Goal: Navigation & Orientation: Find specific page/section

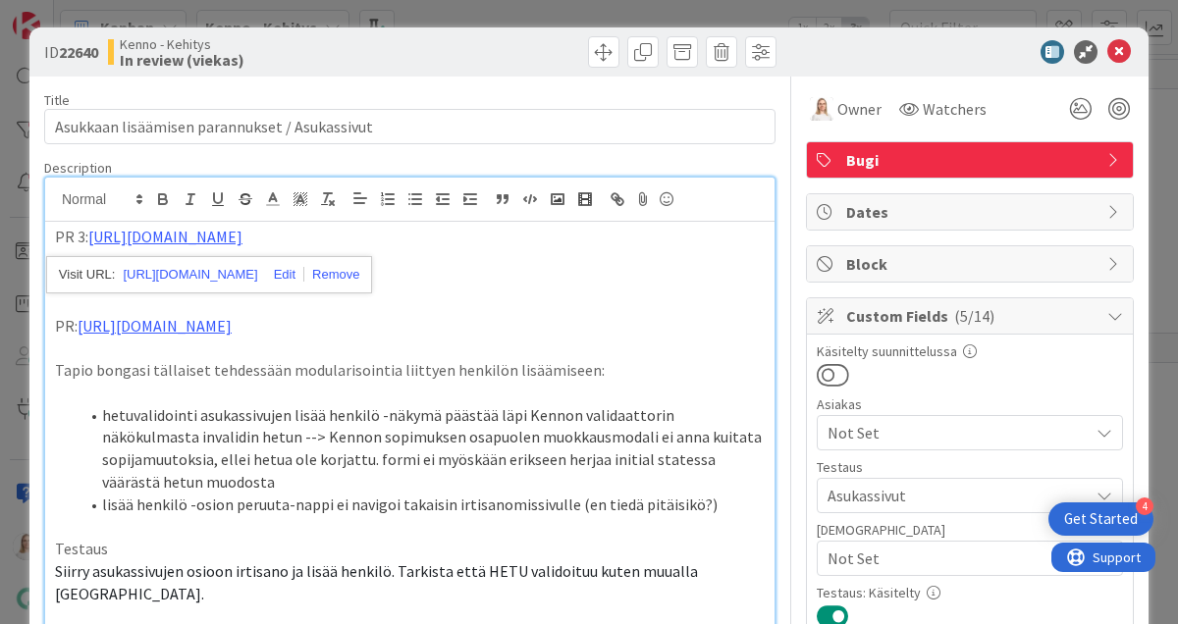
scroll to position [2895, 767]
click at [481, 71] on div "ID 22640 [PERSON_NAME] In review (viekas)" at bounding box center [588, 51] width 1119 height 49
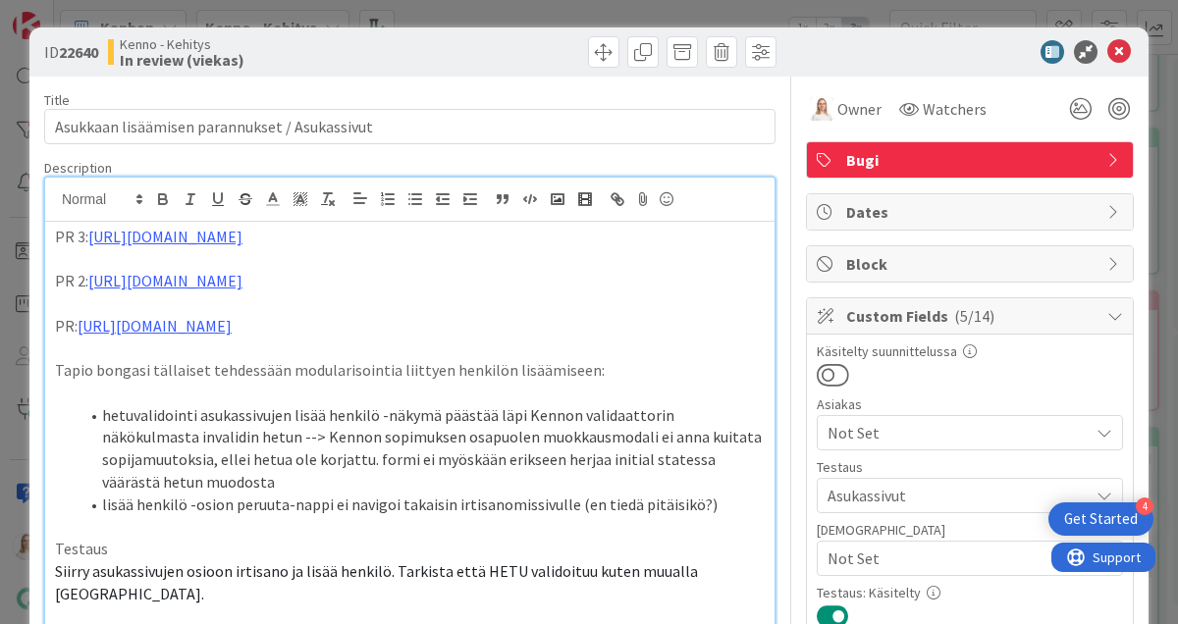
drag, startPoint x: 61, startPoint y: 56, endPoint x: 102, endPoint y: 56, distance: 41.2
click at [98, 56] on b "22640" at bounding box center [78, 52] width 39 height 20
copy span "22640"
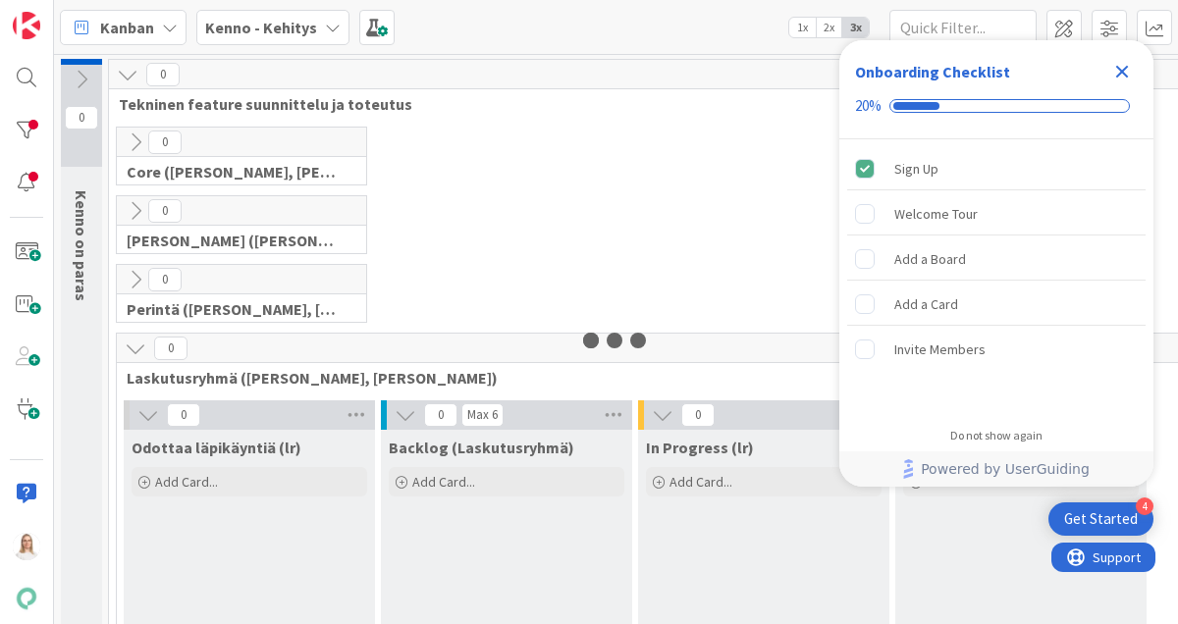
click at [1113, 67] on icon "Close Checklist" at bounding box center [1122, 72] width 24 height 24
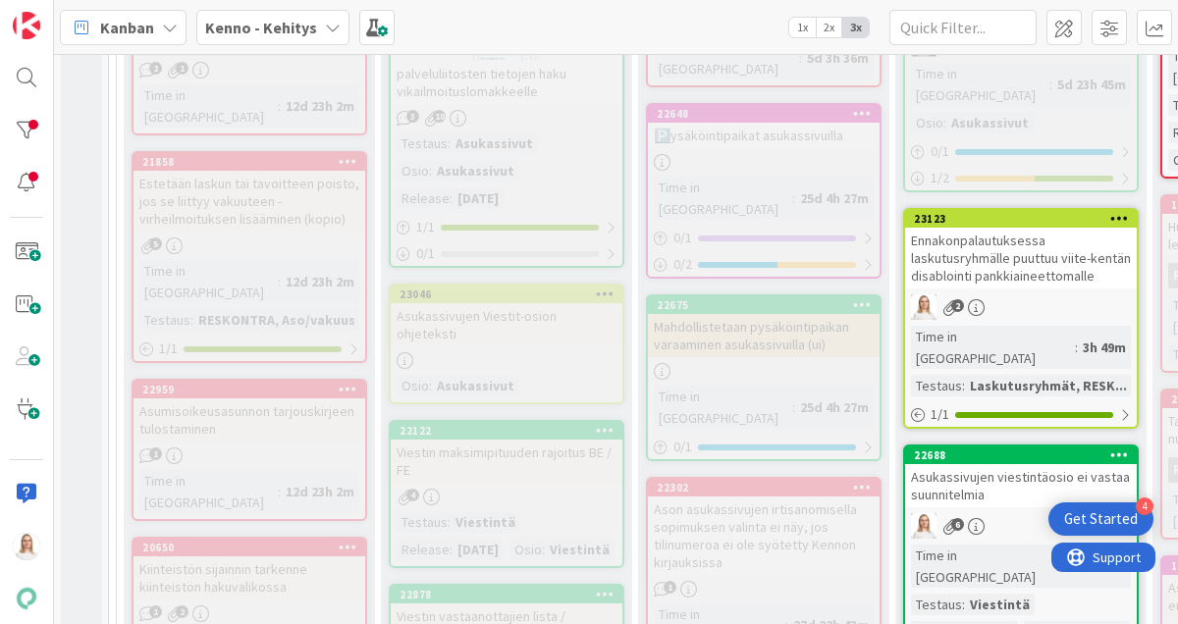
scroll to position [3061, 1]
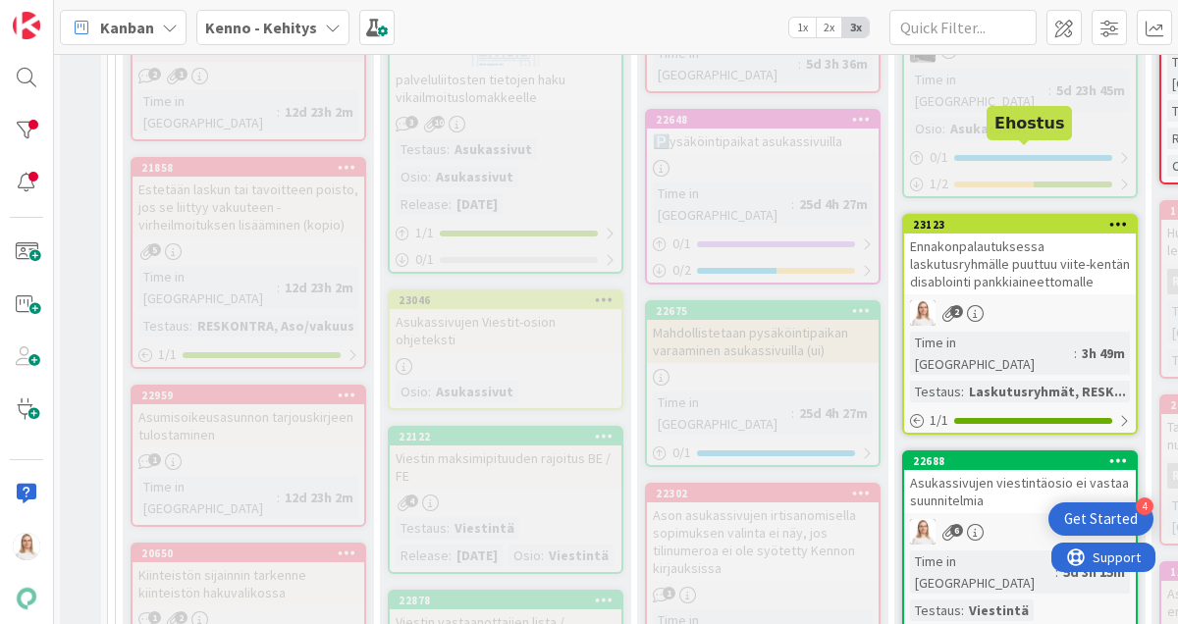
click at [988, 218] on div "23123" at bounding box center [1024, 225] width 223 height 14
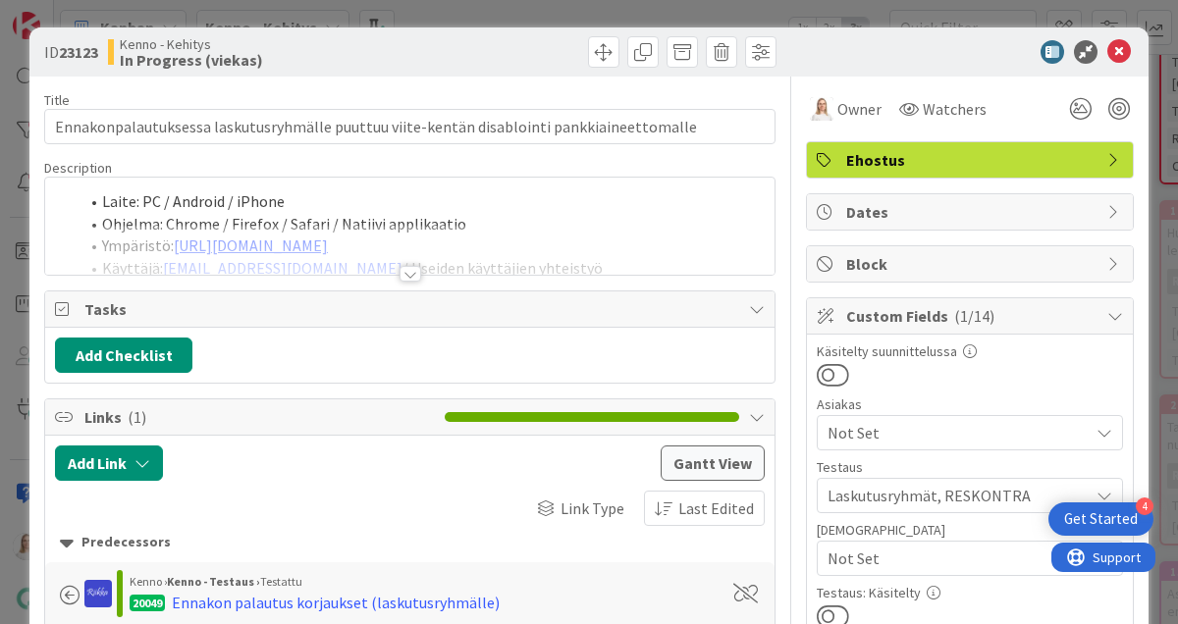
drag, startPoint x: 61, startPoint y: 56, endPoint x: 101, endPoint y: 56, distance: 40.3
click at [98, 56] on b "23123" at bounding box center [78, 52] width 39 height 20
click at [1112, 61] on icon at bounding box center [1119, 52] width 24 height 24
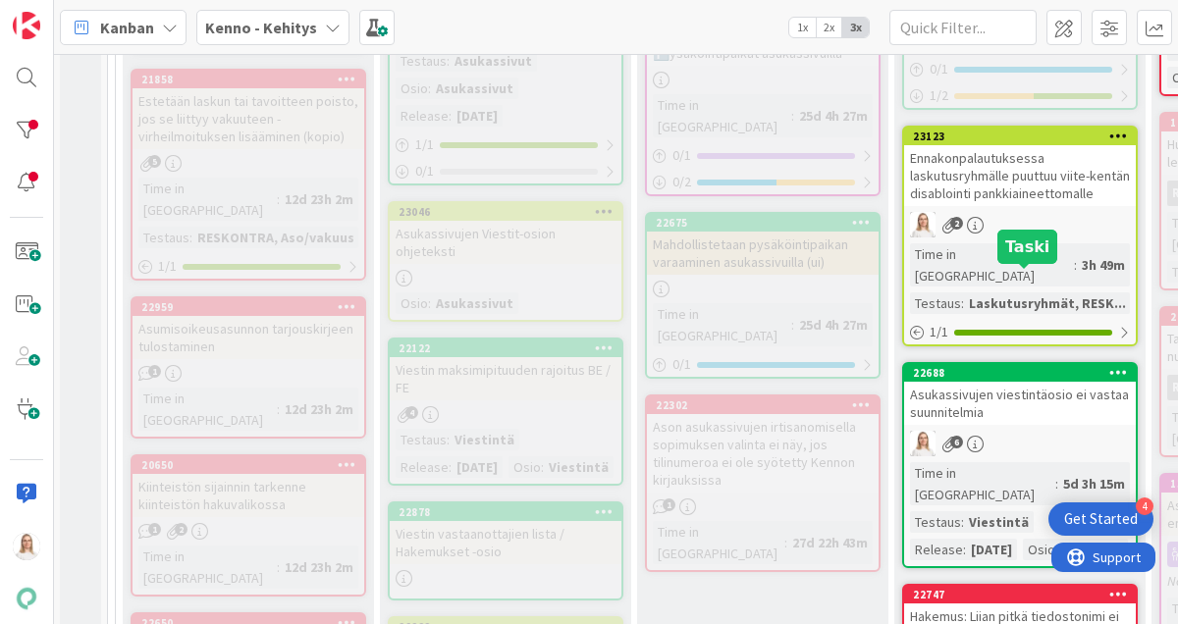
click at [1005, 366] on div "22688" at bounding box center [1024, 373] width 223 height 14
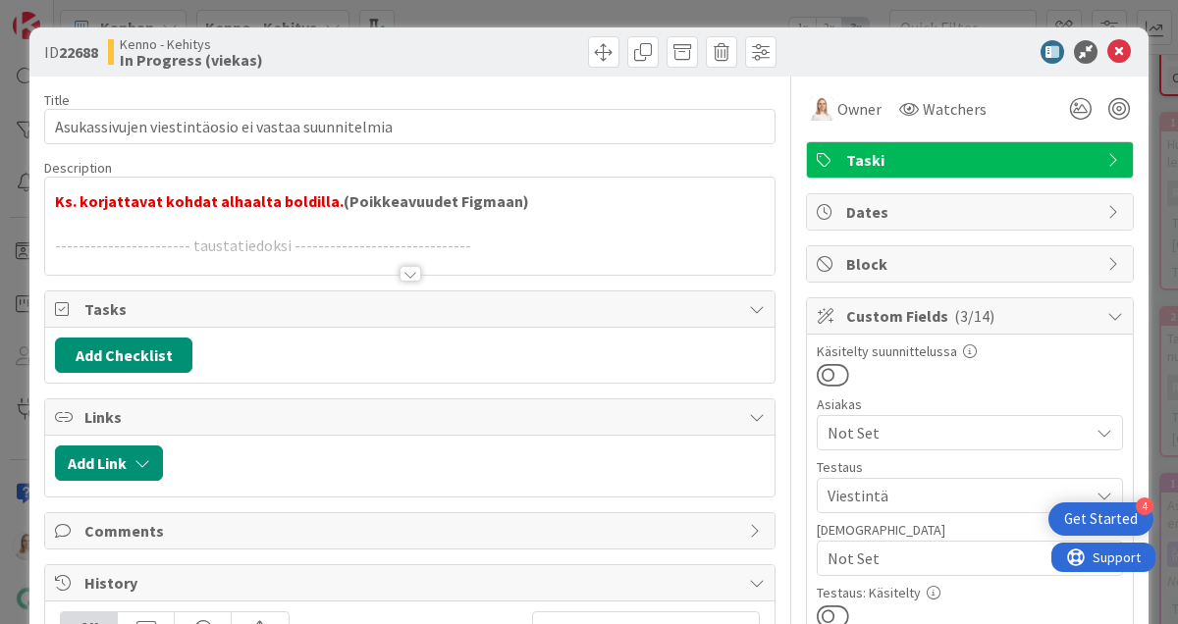
drag, startPoint x: 62, startPoint y: 53, endPoint x: 111, endPoint y: 53, distance: 49.1
click at [111, 53] on div "ID 22688 Kenno - Kehitys In Progress (viekas)" at bounding box center [224, 51] width 361 height 31
copy span "22688"
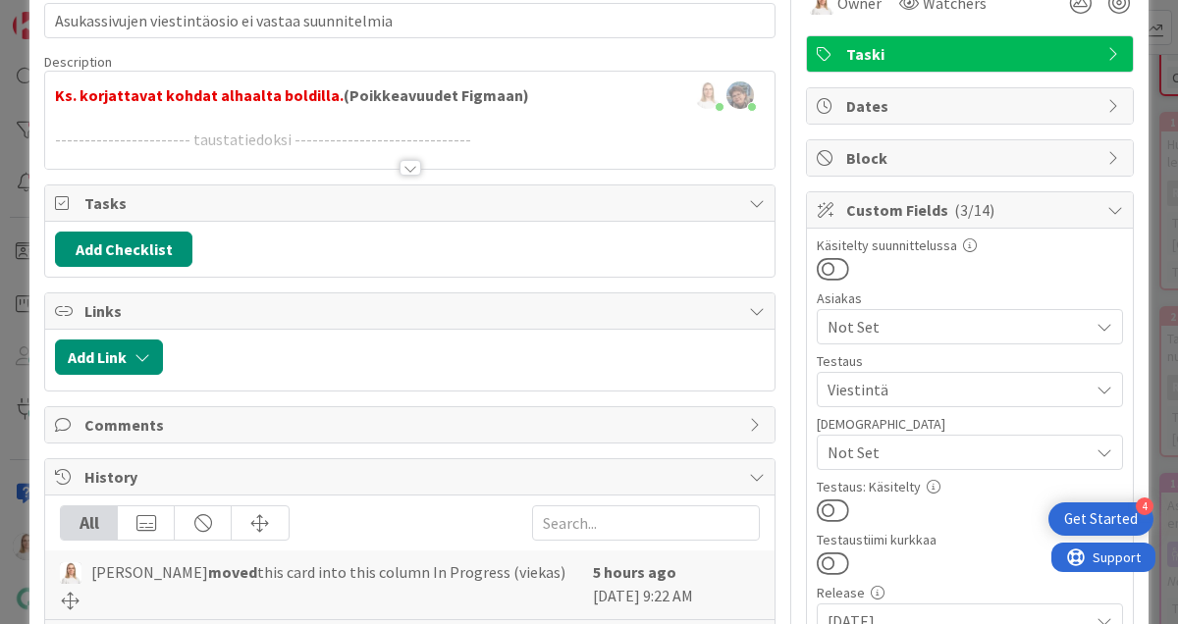
scroll to position [76, 0]
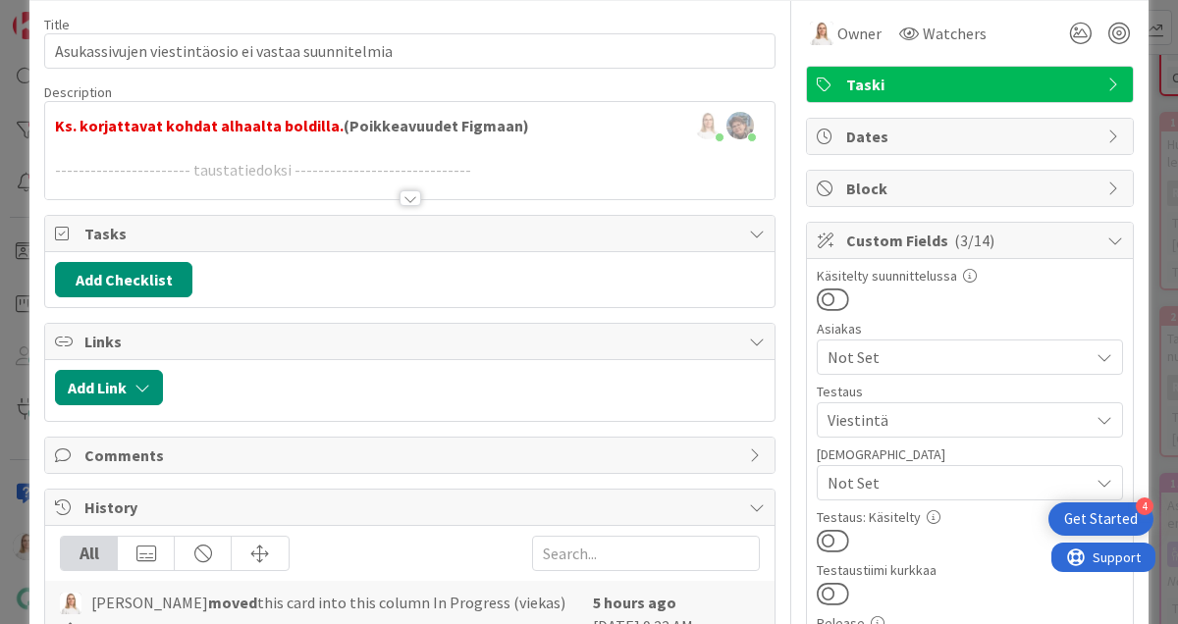
click at [409, 196] on div at bounding box center [411, 198] width 22 height 16
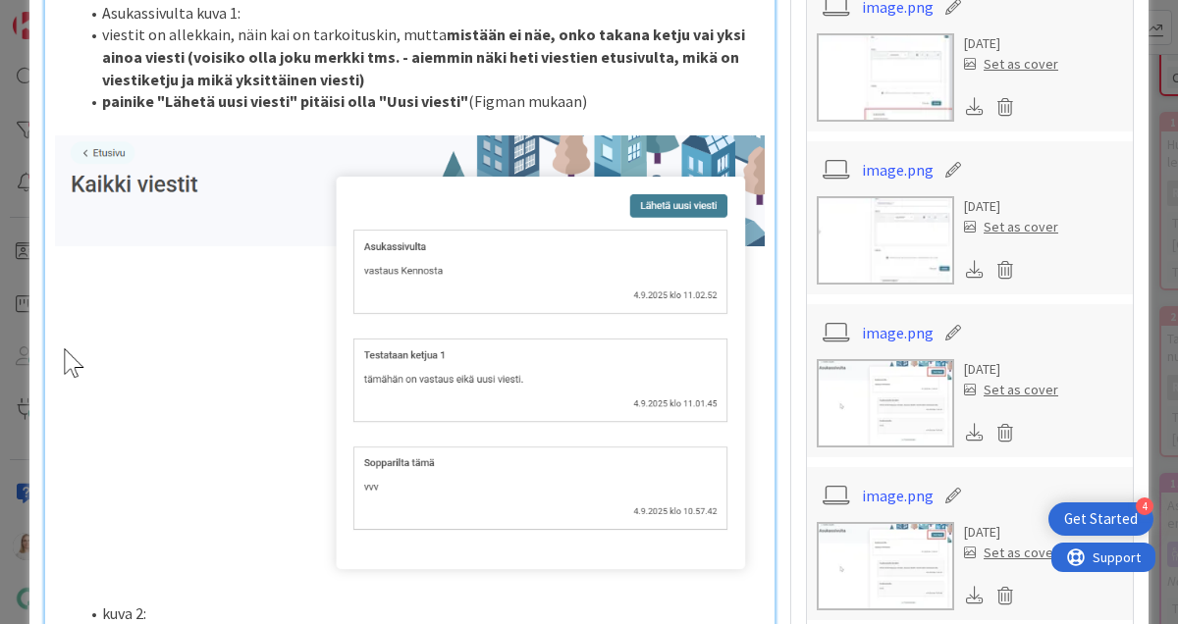
scroll to position [1305, 0]
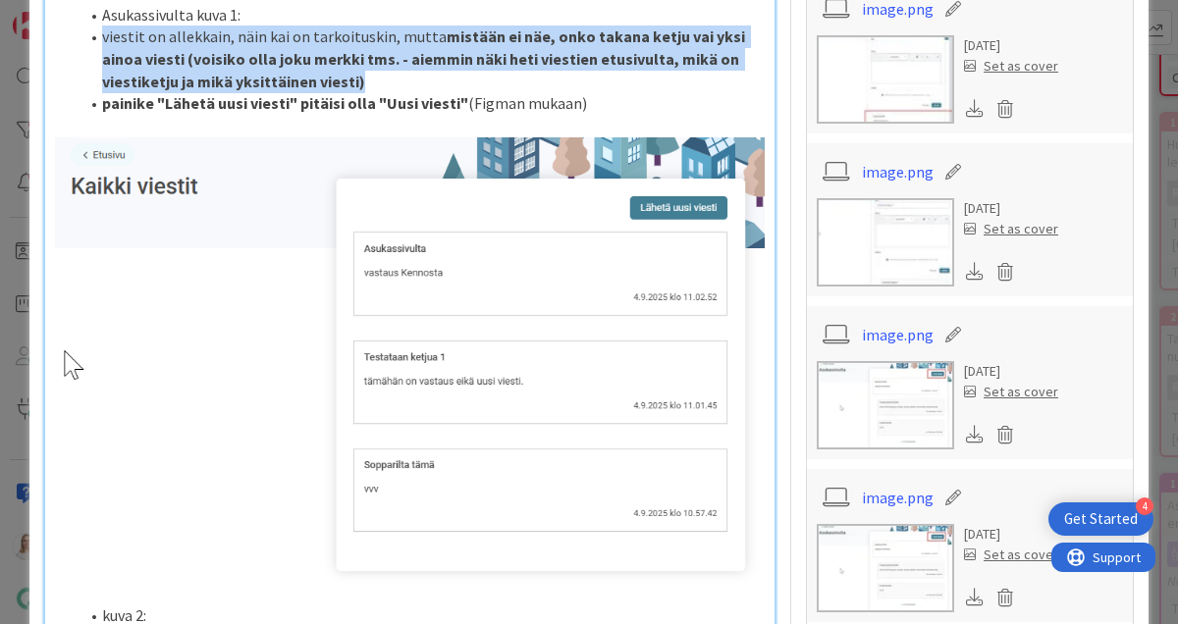
drag, startPoint x: 102, startPoint y: 156, endPoint x: 290, endPoint y: 196, distance: 191.8
click at [290, 92] on li "viestit on allekkain, näin kai on tarkoituskin, mutta mistään ei näe, onko taka…" at bounding box center [422, 59] width 686 height 67
copy li "viestit on allekkain, näin kai on tarkoituskin, mutta mistään ei näe, onko taka…"
click at [290, 92] on li "viestit on allekkain, näin kai on tarkoituskin, mutta mistään ei näe, onko taka…" at bounding box center [422, 59] width 686 height 67
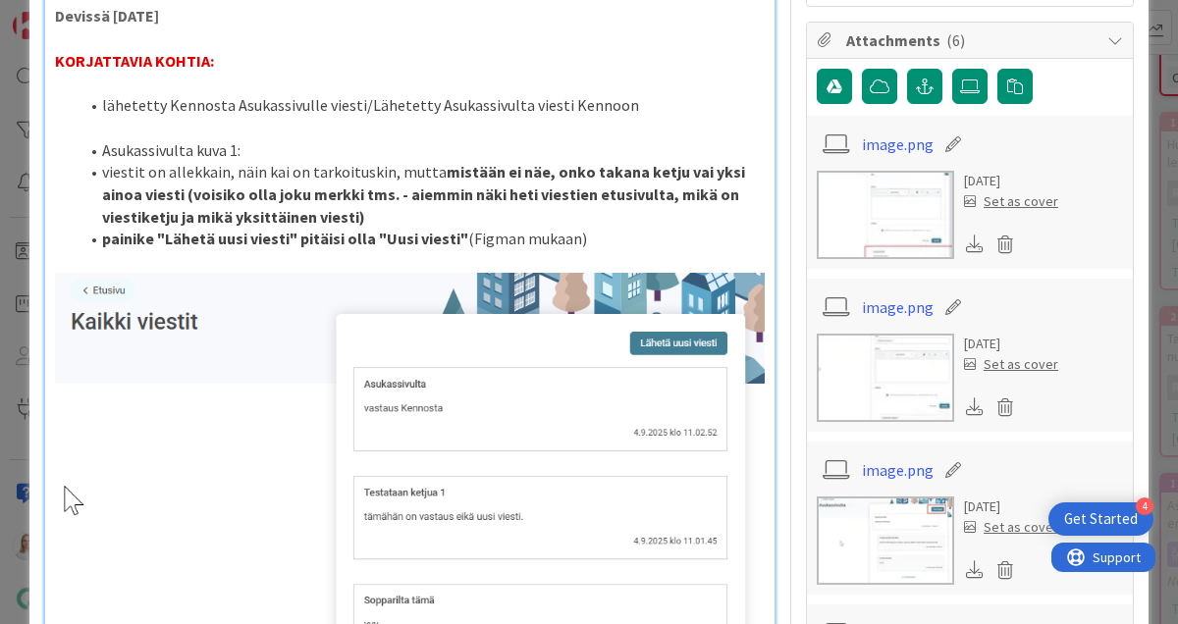
scroll to position [1129, 0]
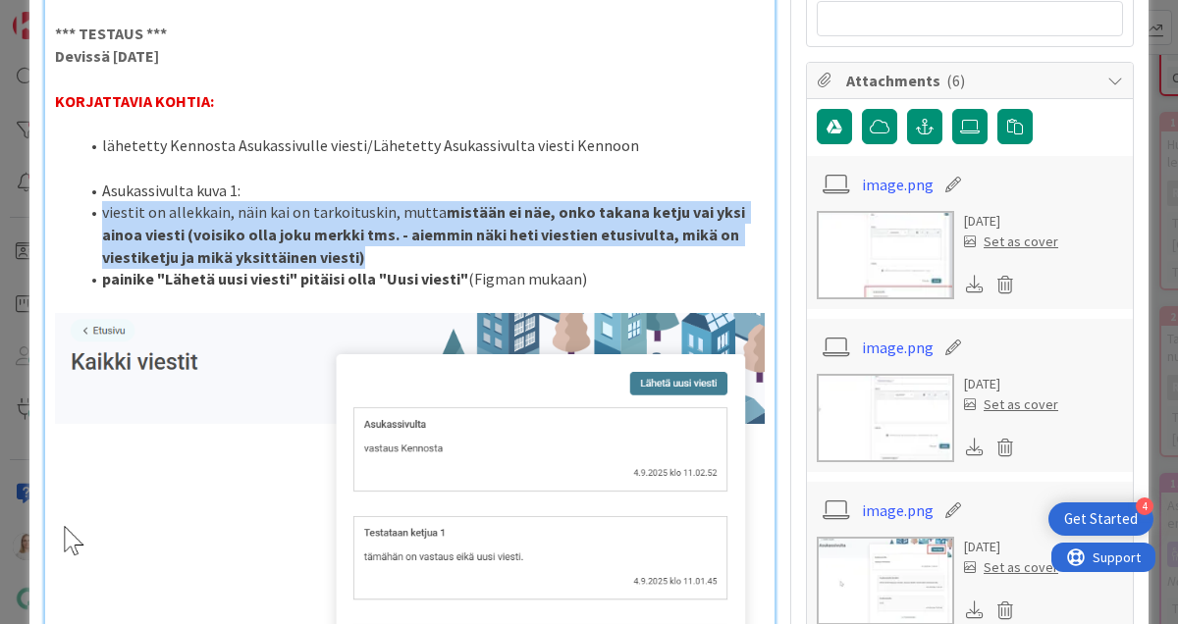
drag, startPoint x: 103, startPoint y: 334, endPoint x: 304, endPoint y: 378, distance: 206.1
click at [304, 268] on li "viestit on allekkain, näin kai on tarkoituskin, mutta mistään ei näe, onko taka…" at bounding box center [422, 234] width 686 height 67
copy li "viestit on allekkain, näin kai on tarkoituskin, mutta mistään ei näe, onko taka…"
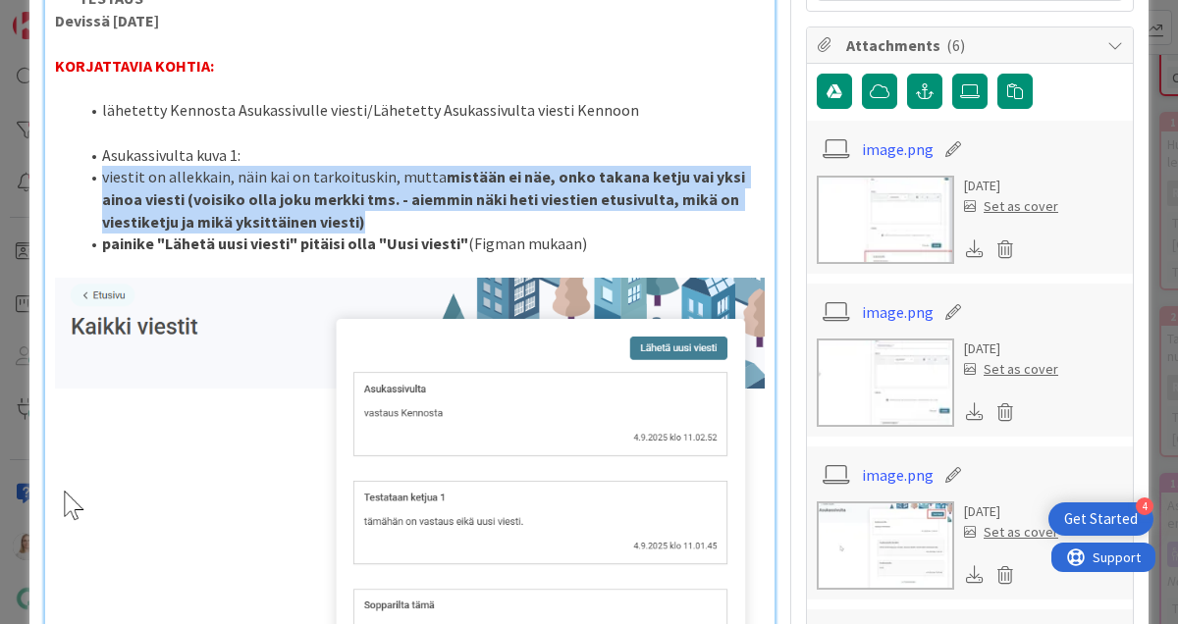
scroll to position [1170, 0]
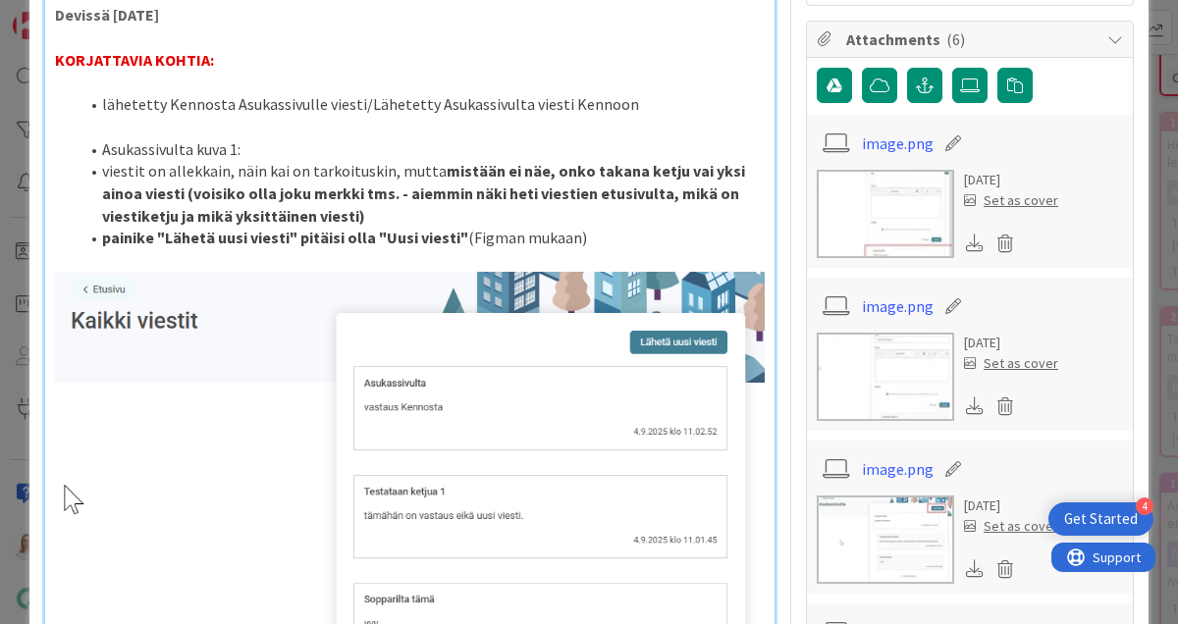
click at [416, 138] on p at bounding box center [410, 127] width 710 height 23
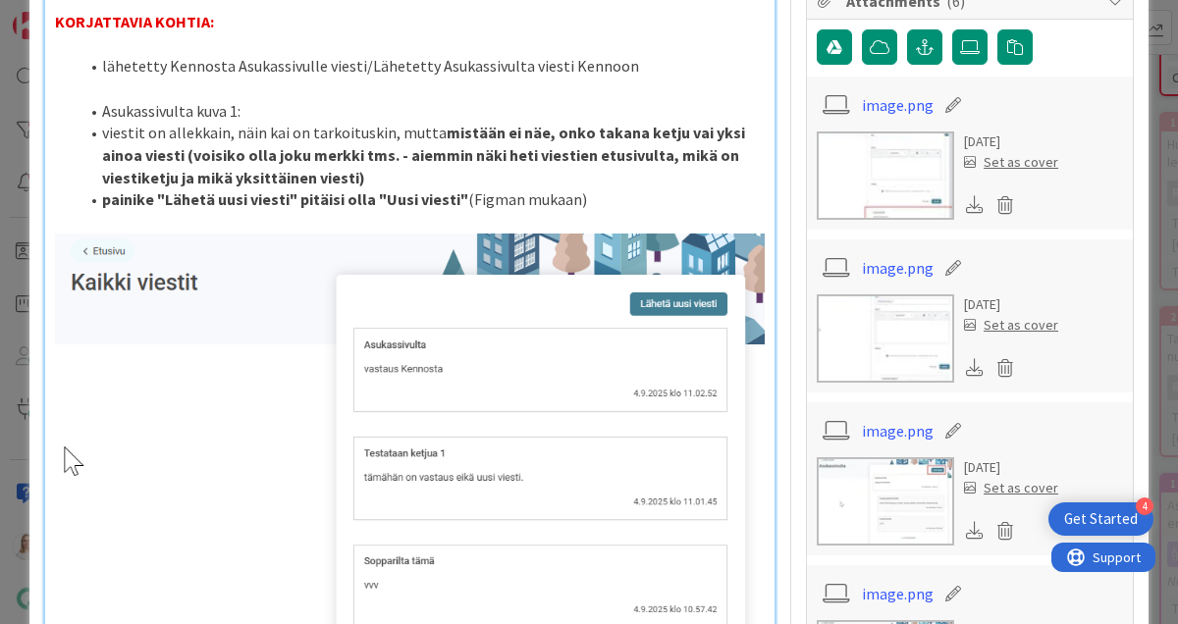
scroll to position [1208, 0]
drag, startPoint x: 382, startPoint y: 318, endPoint x: 448, endPoint y: 318, distance: 65.8
click at [448, 210] on strong "painike "Lähetä uusi viesti" pitäisi olla "Uusi viesti"" at bounding box center [285, 200] width 366 height 20
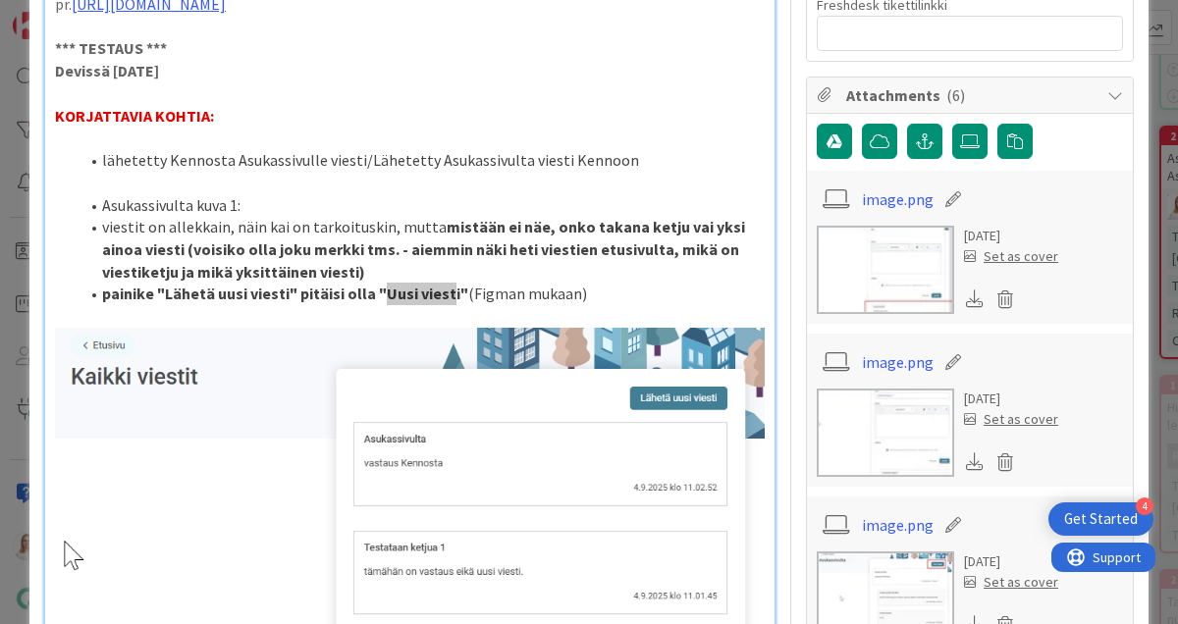
scroll to position [982, 0]
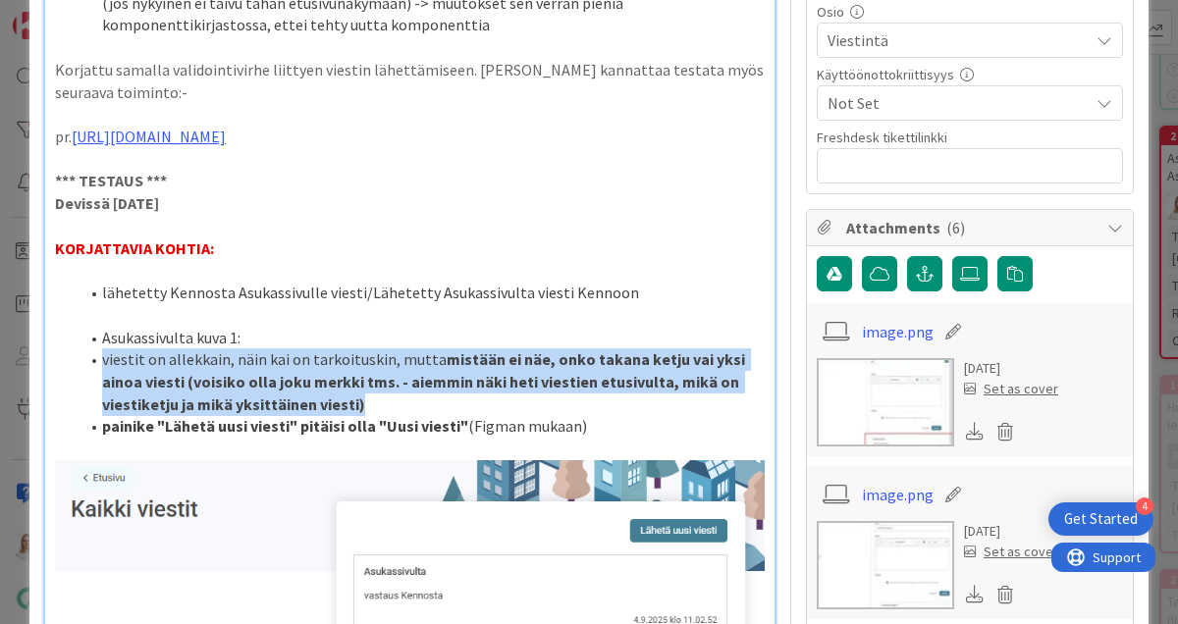
drag, startPoint x: 102, startPoint y: 479, endPoint x: 292, endPoint y: 520, distance: 193.9
click at [292, 415] on li "viestit on allekkain, näin kai on tarkoituskin, mutta mistään ei näe, onko taka…" at bounding box center [422, 382] width 686 height 67
copy li "viestit on allekkain, näin kai on tarkoituskin, mutta mistään ei näe, onko taka…"
click at [325, 415] on li "viestit on allekkain, näin kai on tarkoituskin, mutta mistään ei näe, onko taka…" at bounding box center [422, 382] width 686 height 67
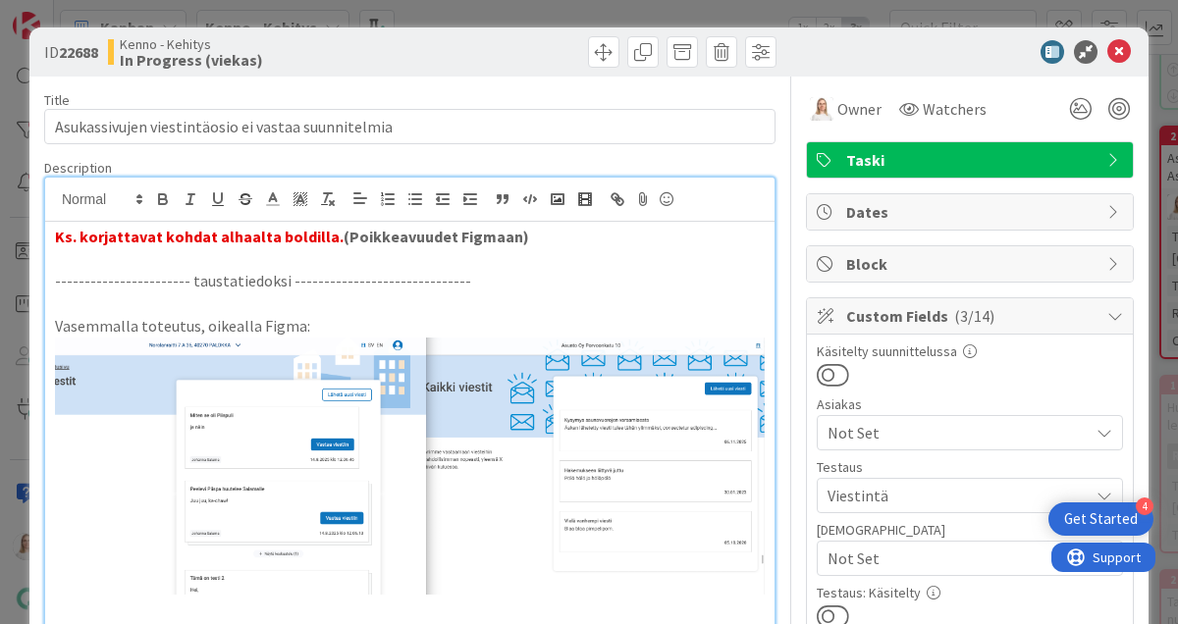
scroll to position [0, 0]
click at [161, 199] on icon "button" at bounding box center [163, 201] width 8 height 5
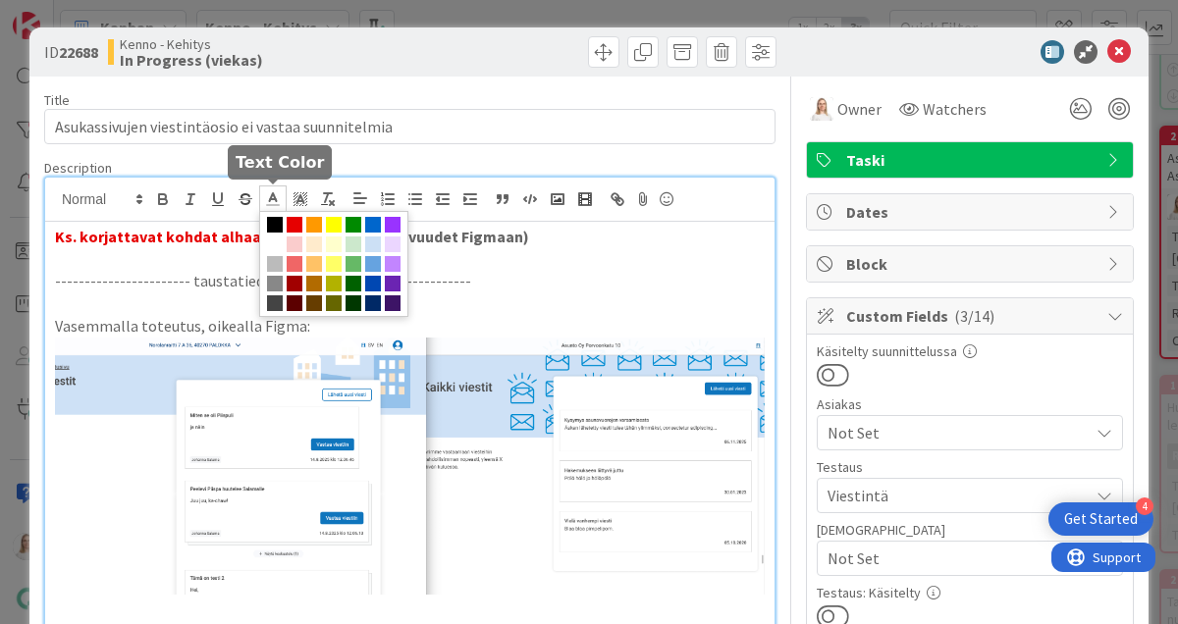
click at [267, 196] on icon at bounding box center [273, 199] width 18 height 18
click at [353, 220] on span at bounding box center [354, 225] width 16 height 16
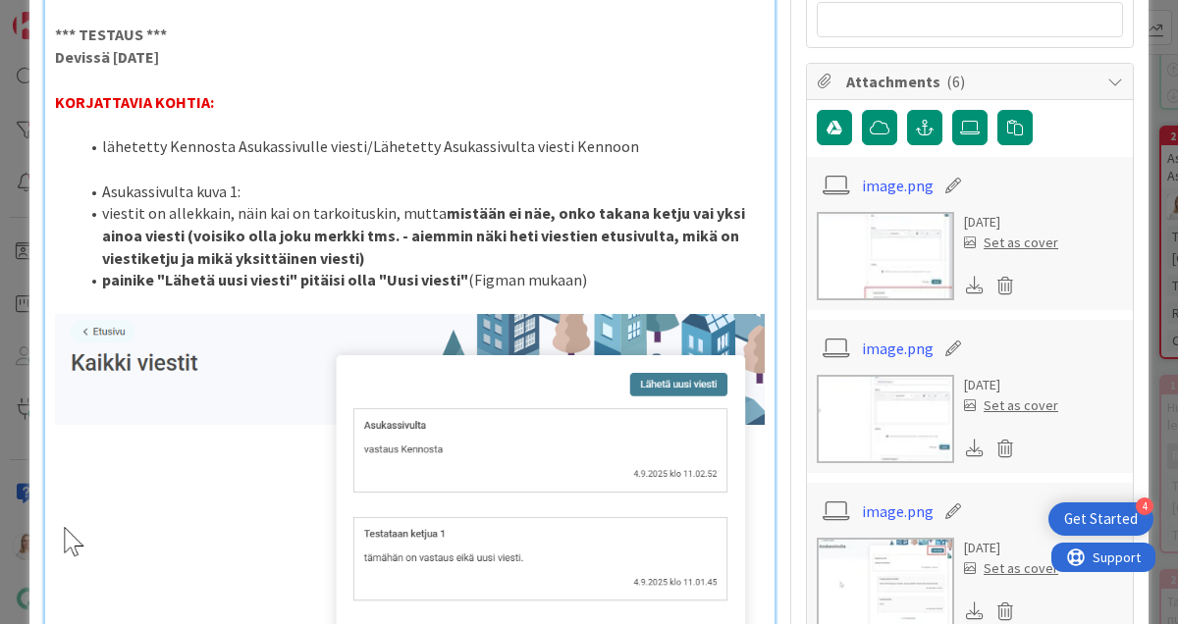
scroll to position [1150, 0]
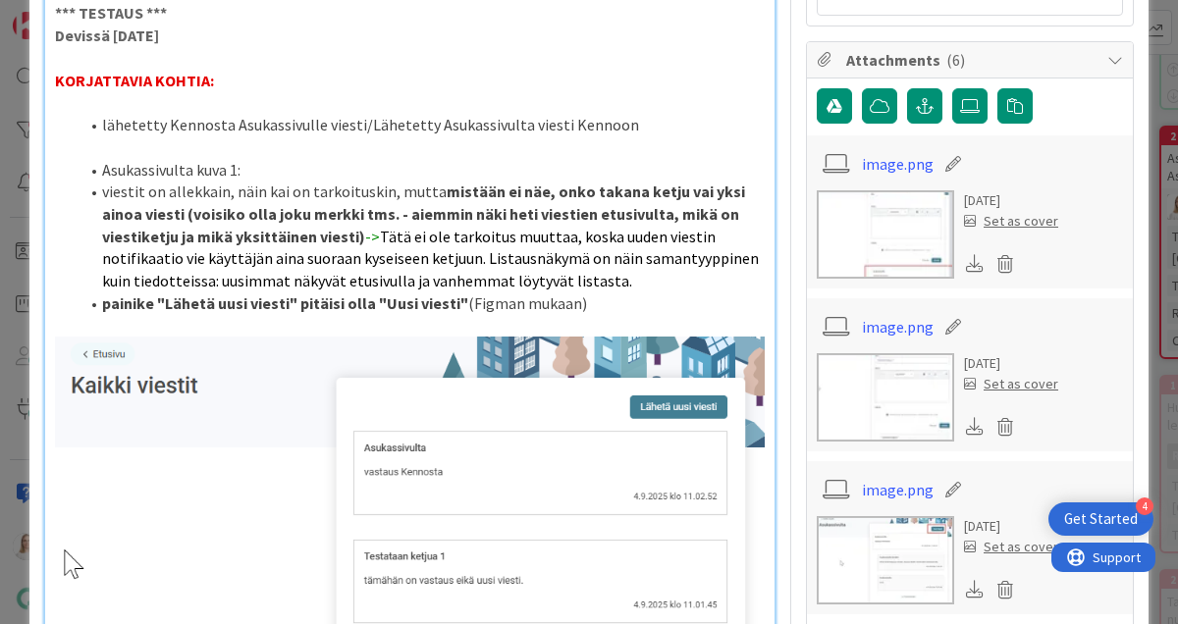
drag, startPoint x: 298, startPoint y: 357, endPoint x: 513, endPoint y: 401, distance: 219.3
click at [513, 293] on li "viestit on allekkain, näin kai on tarkoituskin, mutta mistään ei näe, onko taka…" at bounding box center [422, 237] width 686 height 112
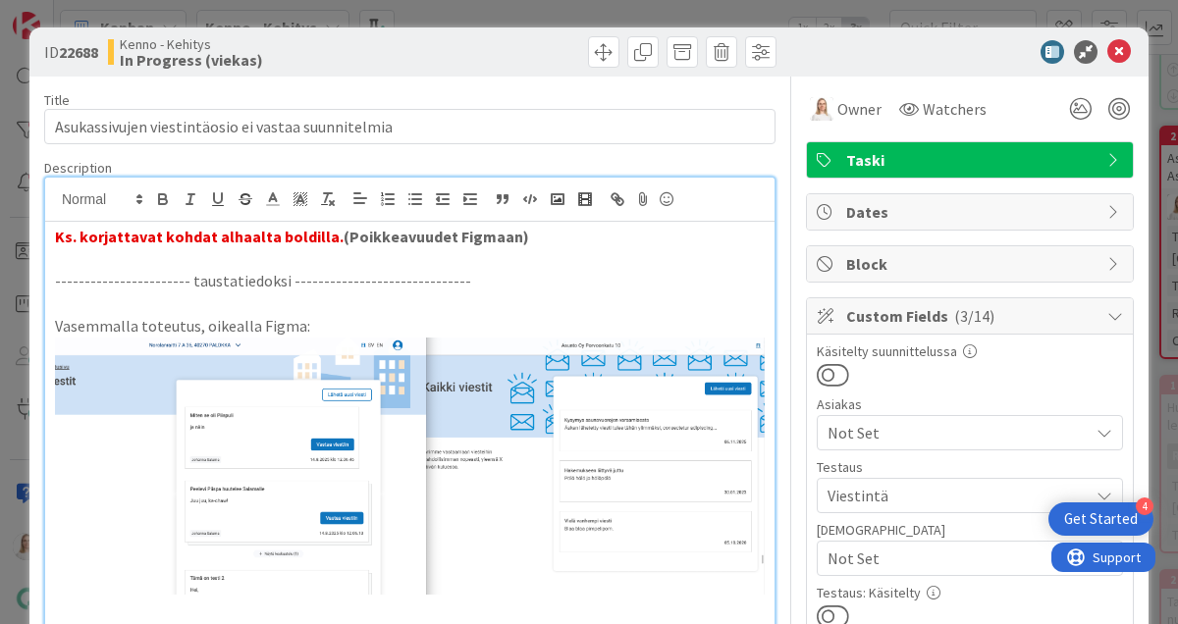
scroll to position [0, 0]
click at [279, 198] on icon at bounding box center [273, 199] width 18 height 18
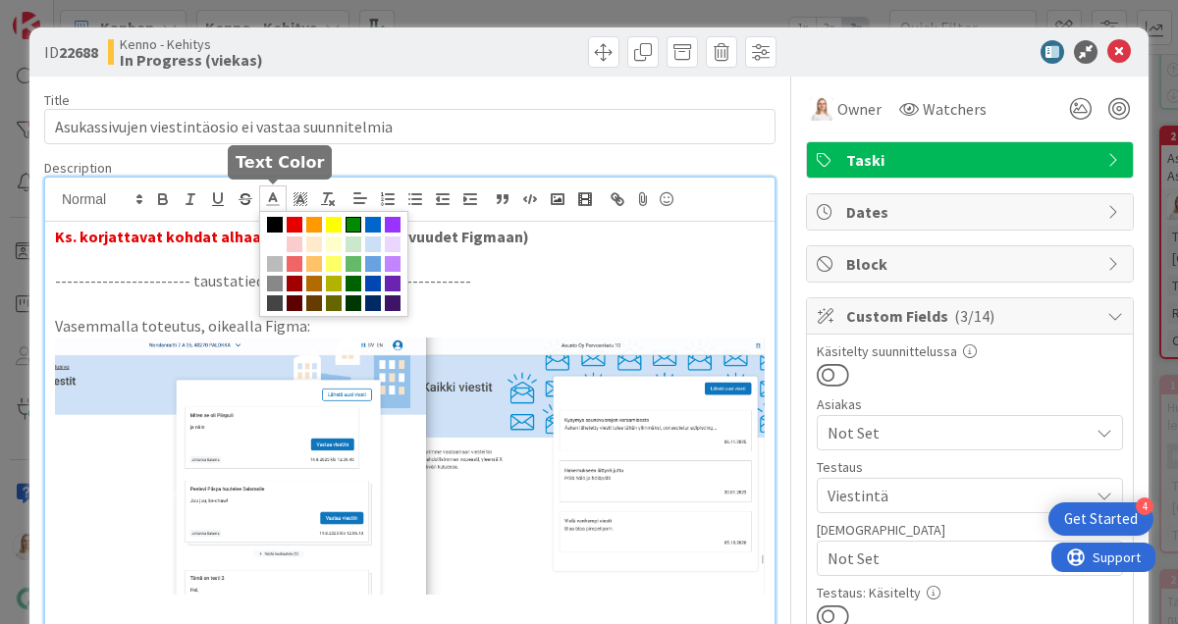
click at [350, 222] on span at bounding box center [354, 225] width 16 height 16
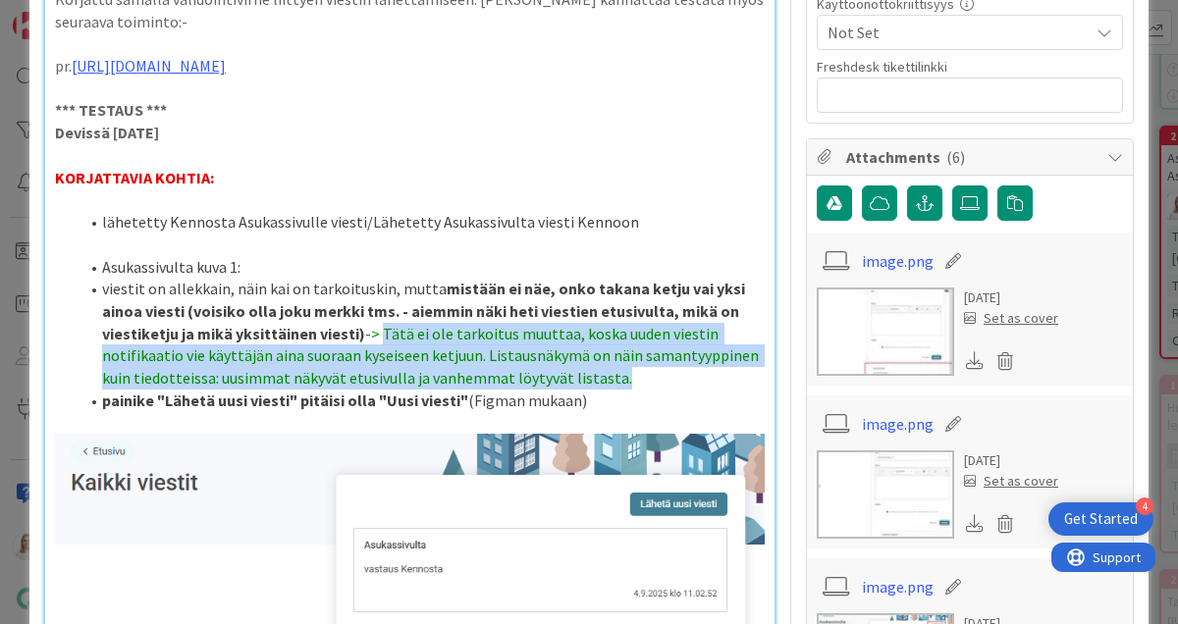
scroll to position [1056, 0]
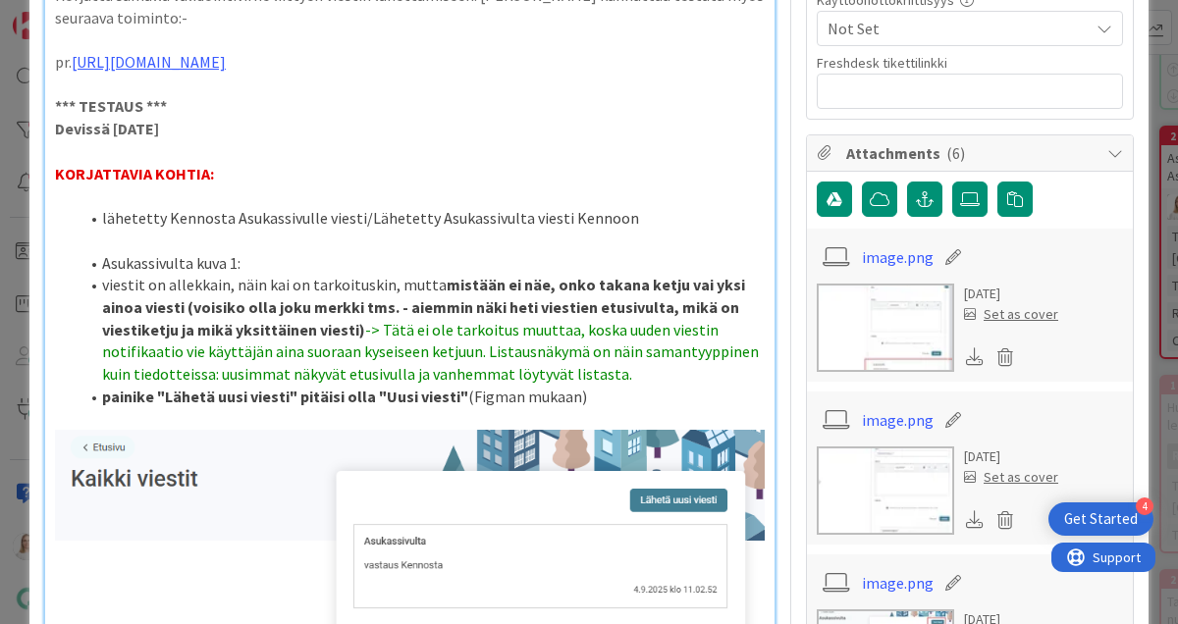
click at [300, 384] on span "-> Tätä ei ole tarkoitus muuttaa, koska uuden viestin notifikaatio vie käyttäjä…" at bounding box center [432, 352] width 660 height 64
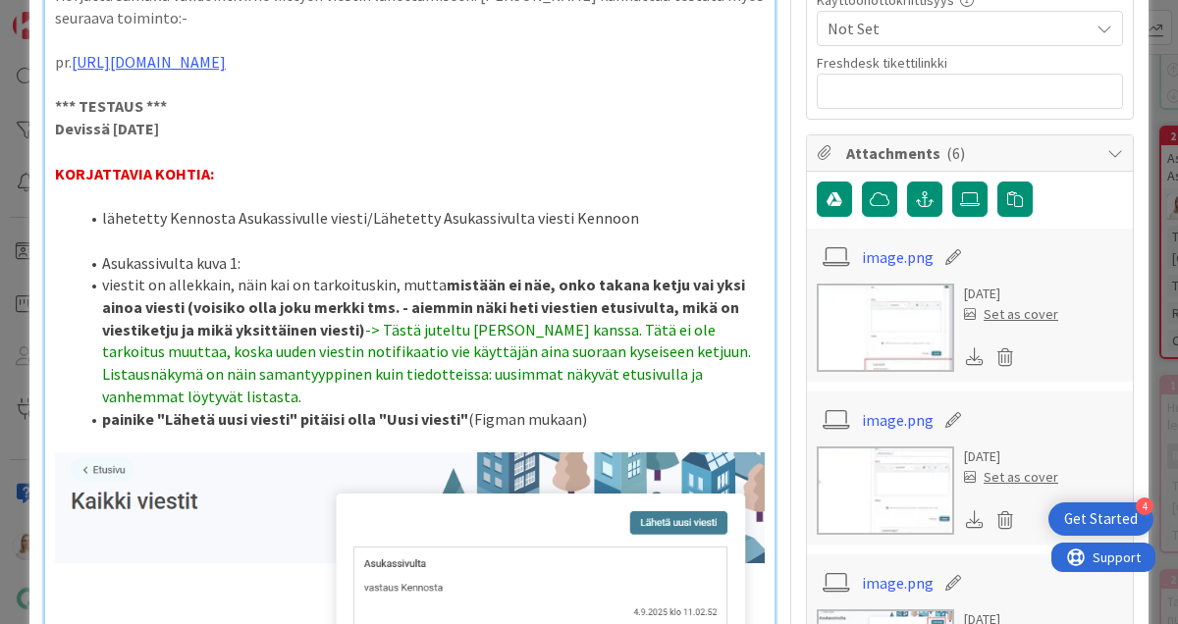
drag, startPoint x: 283, startPoint y: 452, endPoint x: 726, endPoint y: 490, distance: 444.4
click at [726, 407] on li "viestit on allekkain, näin kai on tarkoituskin, mutta mistään ei näe, onko taka…" at bounding box center [422, 341] width 686 height 134
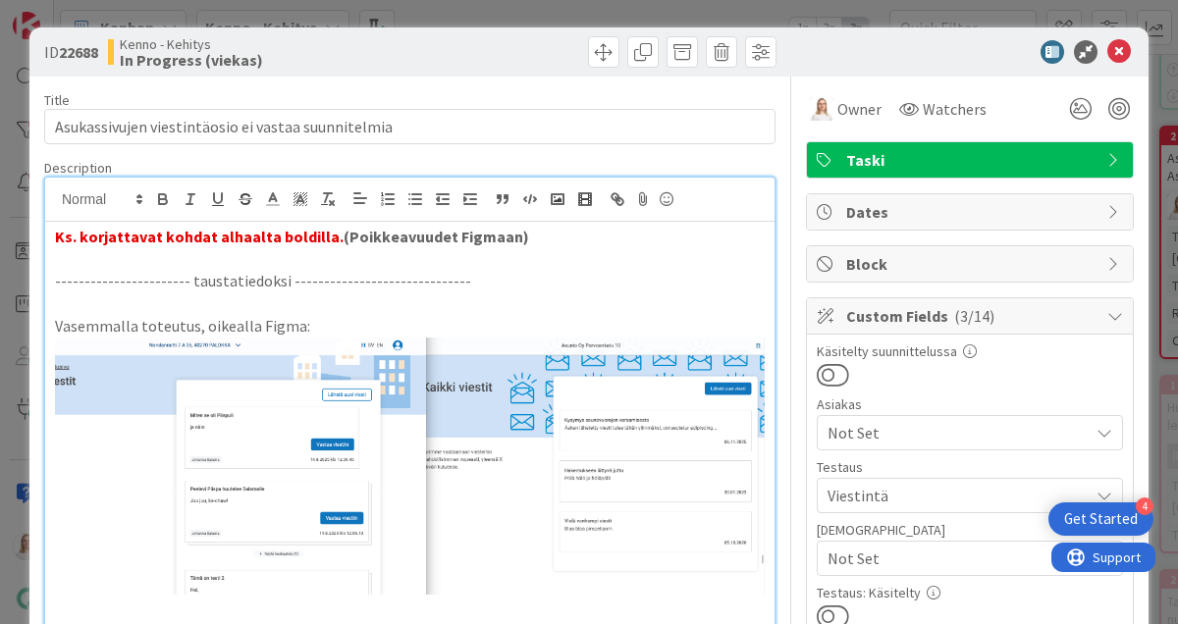
scroll to position [0, 0]
click at [271, 195] on polyline at bounding box center [273, 197] width 7 height 8
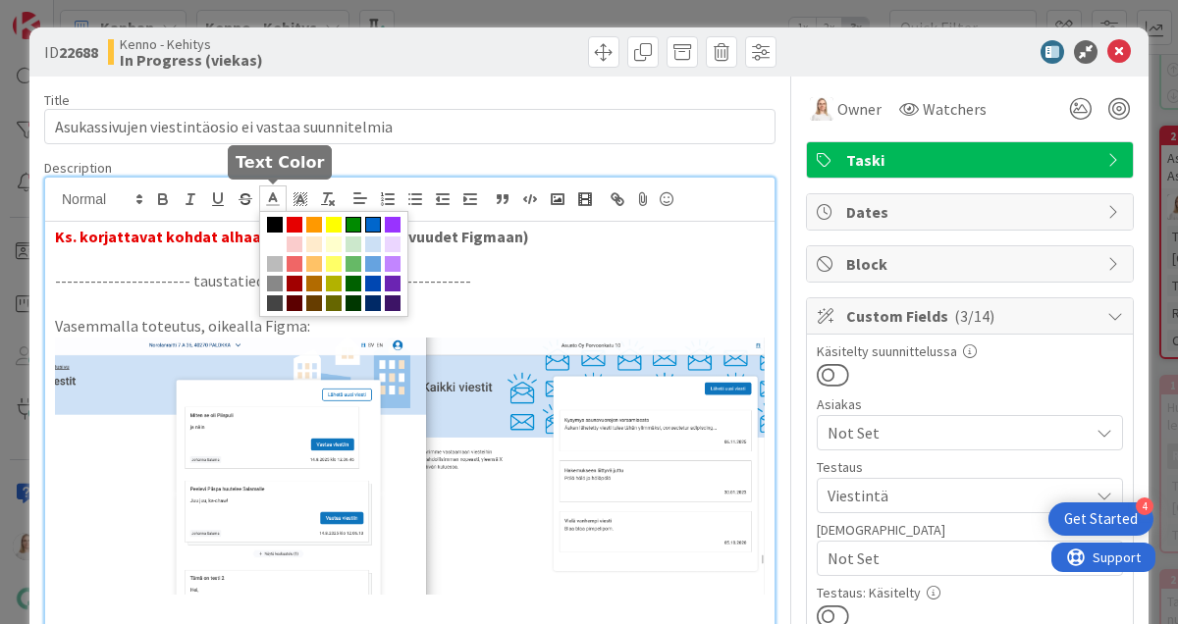
click at [372, 223] on span at bounding box center [373, 225] width 16 height 16
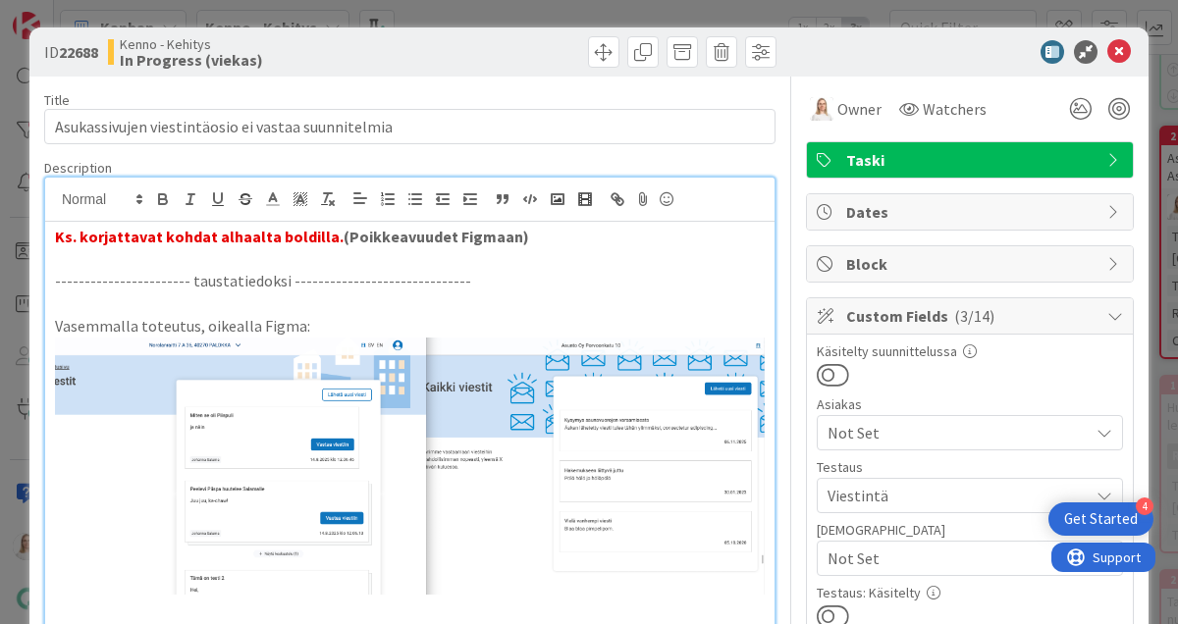
scroll to position [933, 0]
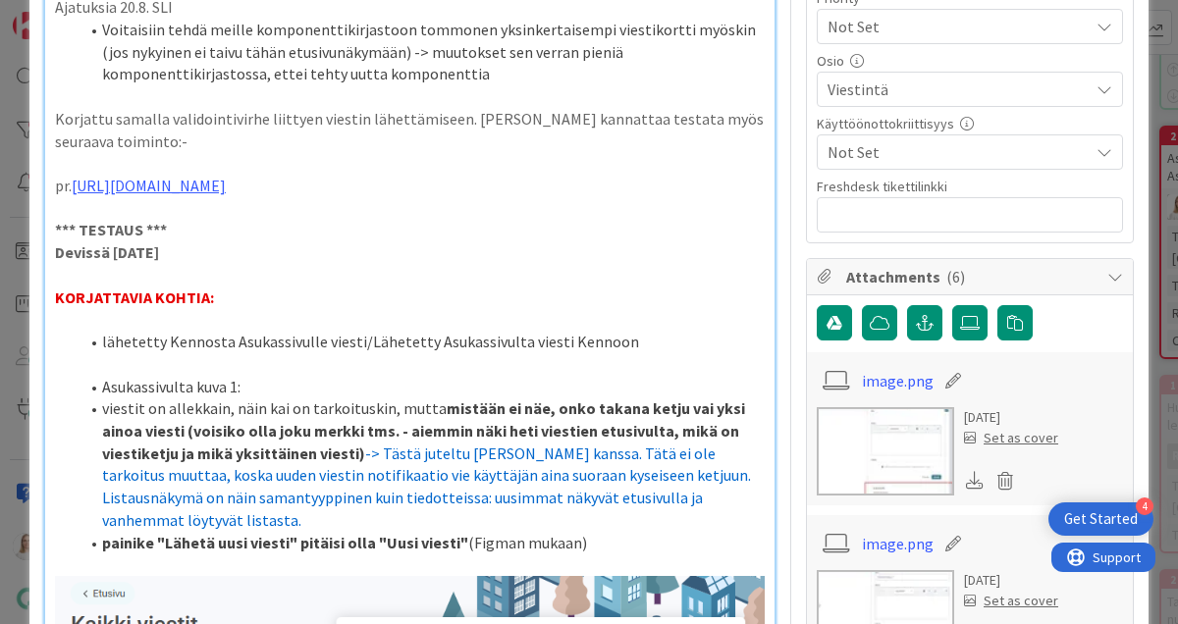
click at [432, 331] on p at bounding box center [410, 319] width 710 height 23
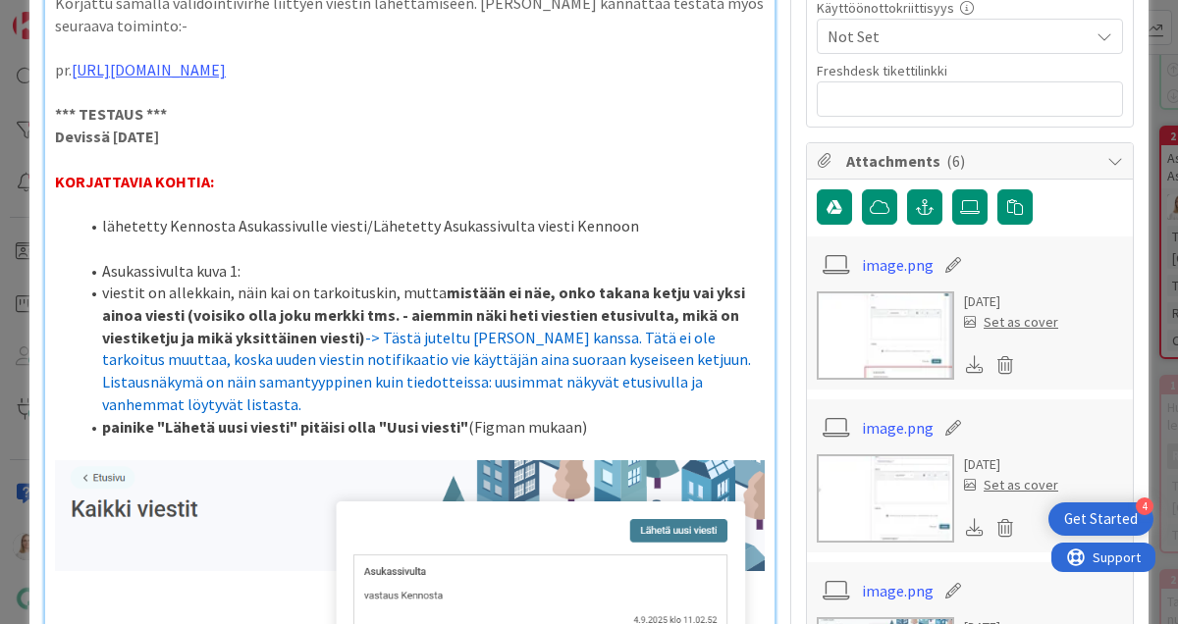
scroll to position [1052, 0]
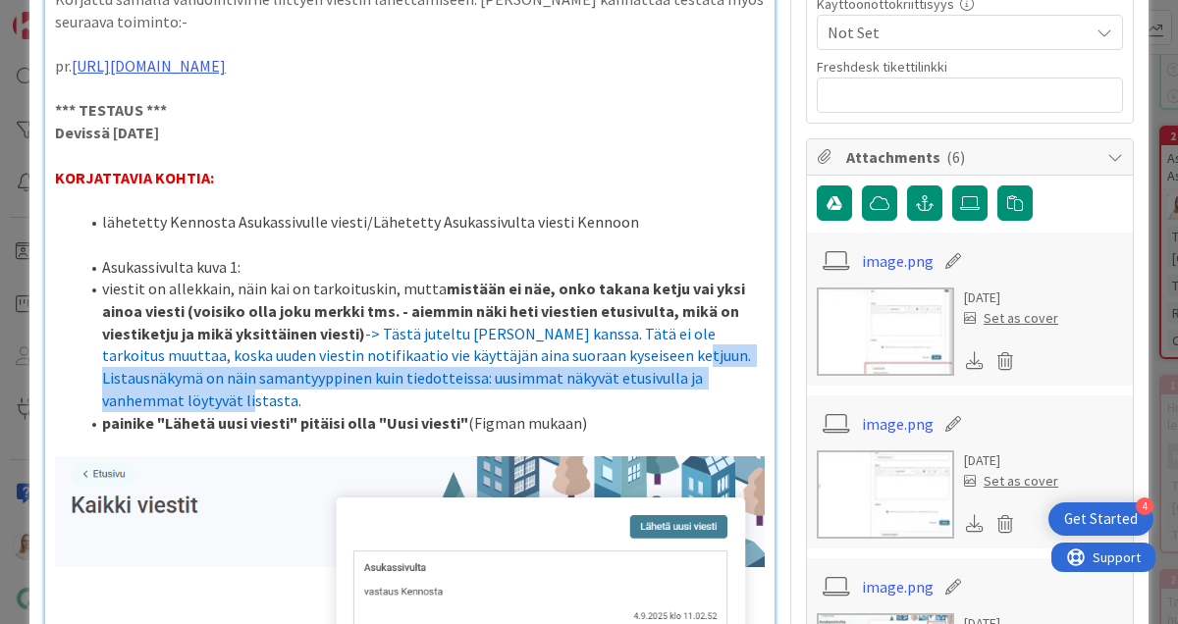
drag, startPoint x: 569, startPoint y: 473, endPoint x: 727, endPoint y: 496, distance: 158.7
click at [727, 411] on li "viestit on allekkain, näin kai on tarkoituskin, mutta mistään ei näe, onko taka…" at bounding box center [422, 345] width 686 height 134
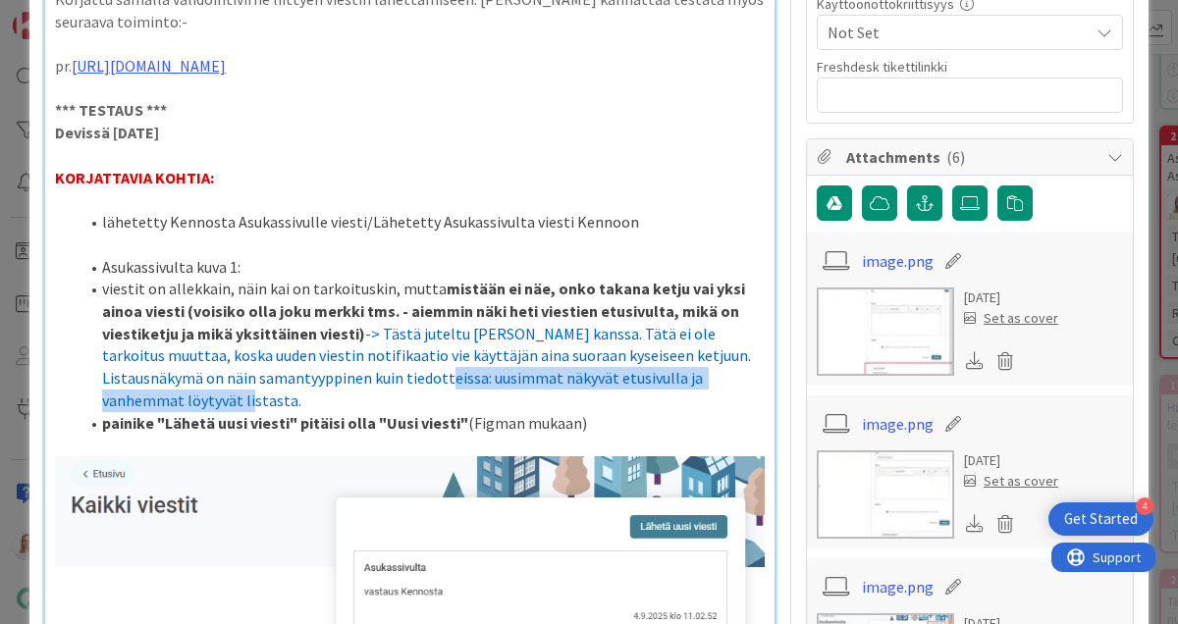
drag, startPoint x: 330, startPoint y: 498, endPoint x: 727, endPoint y: 498, distance: 397.6
click at [727, 411] on li "viestit on allekkain, näin kai on tarkoituskin, mutta mistään ei näe, onko taka…" at bounding box center [422, 345] width 686 height 134
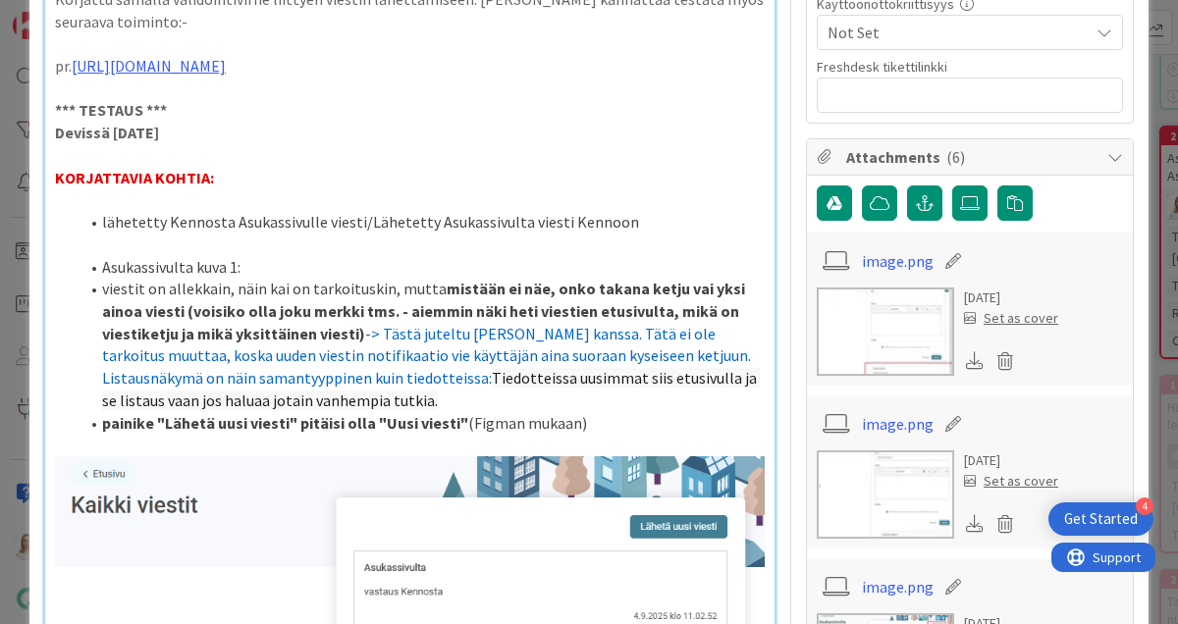
click at [331, 410] on span "Tiedotteissa uusimmat siis etusivulla ja se listaus vaan jos haluaa jotain vanh…" at bounding box center [431, 389] width 658 height 42
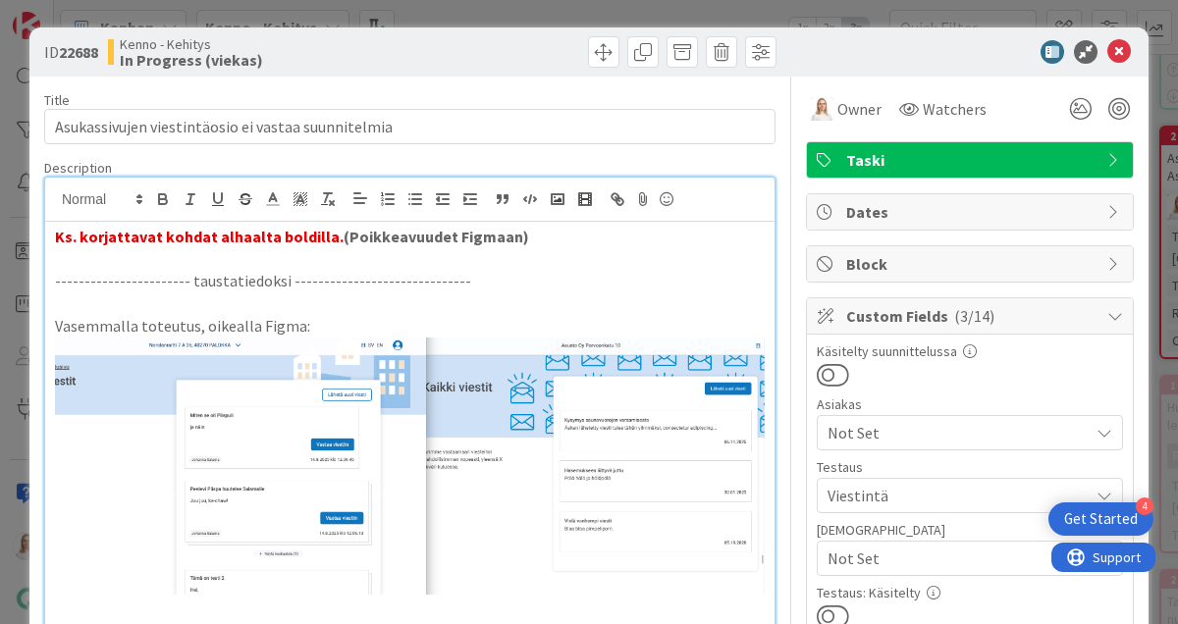
scroll to position [0, 0]
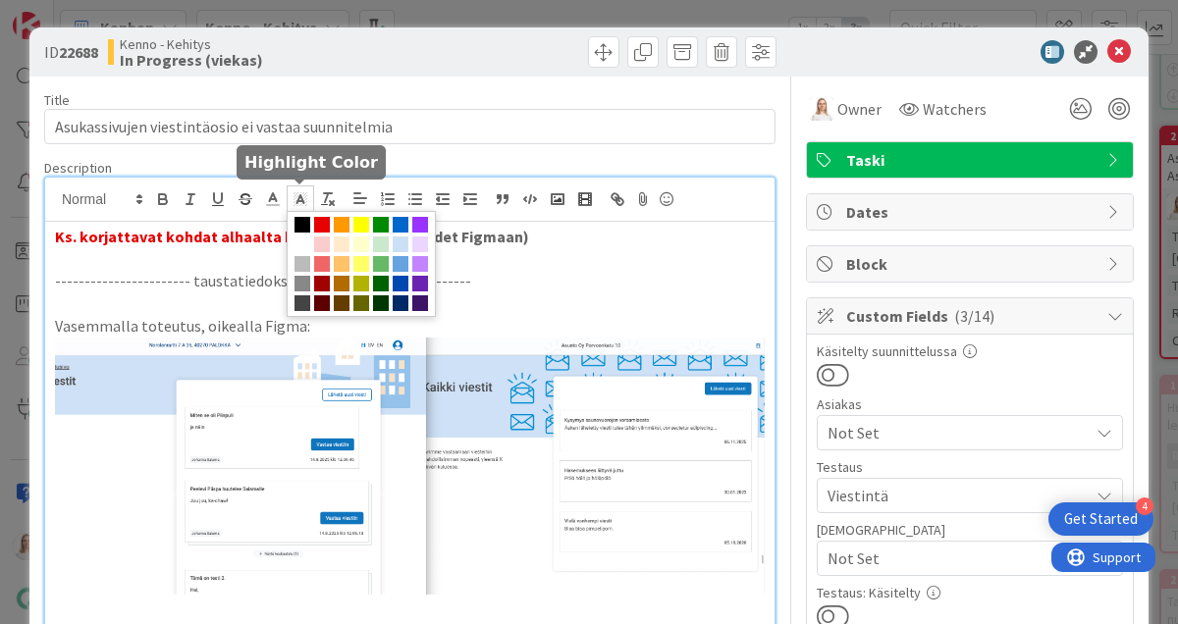
click at [297, 200] on polyline at bounding box center [300, 199] width 7 height 8
click at [272, 199] on icon at bounding box center [273, 199] width 18 height 18
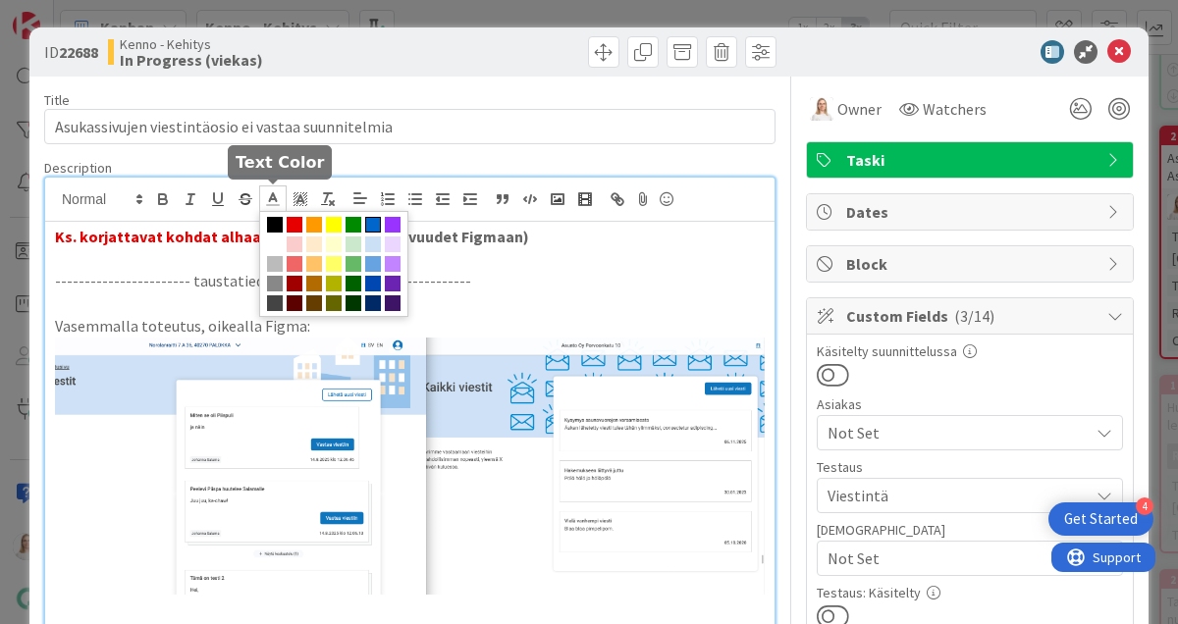
click at [374, 225] on span at bounding box center [373, 225] width 16 height 16
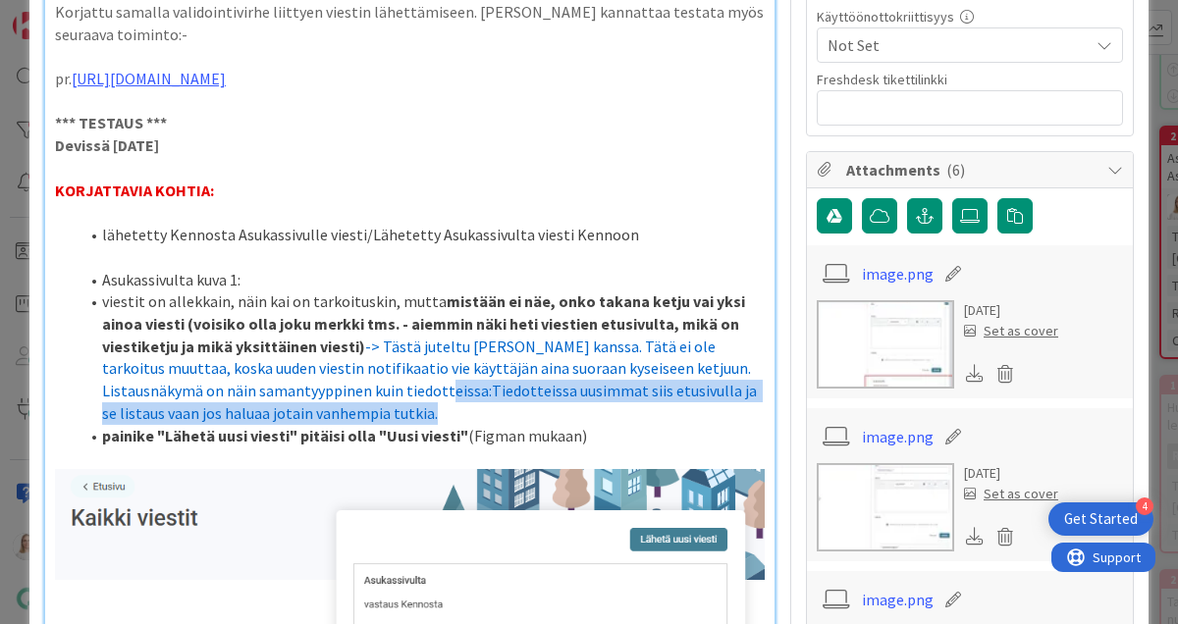
scroll to position [1041, 0]
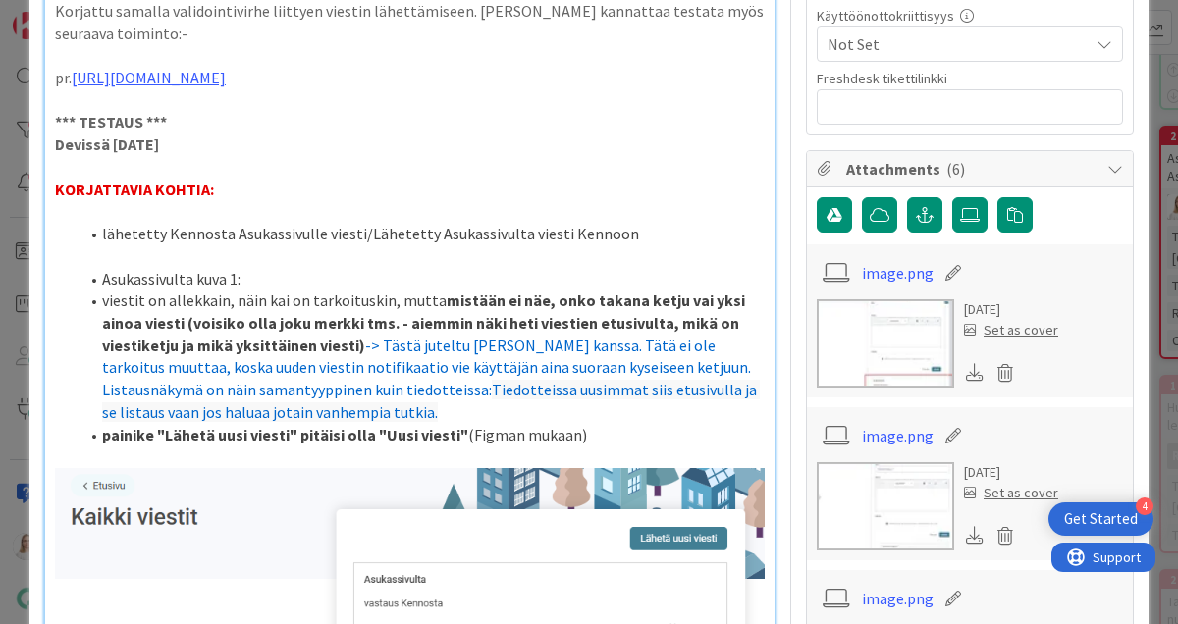
click at [381, 201] on p "KORJATTAVIA KOHTIA:" at bounding box center [410, 190] width 710 height 23
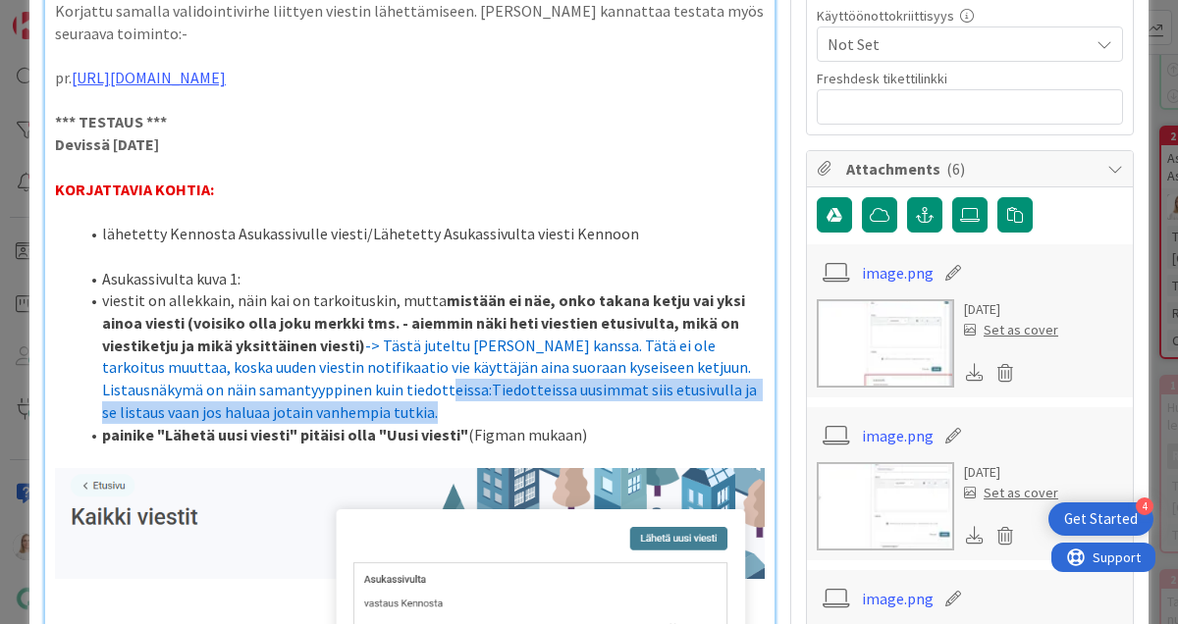
click at [331, 423] on li "viestit on allekkain, näin kai on tarkoituskin, mutta mistään ei näe, onko taka…" at bounding box center [422, 357] width 686 height 134
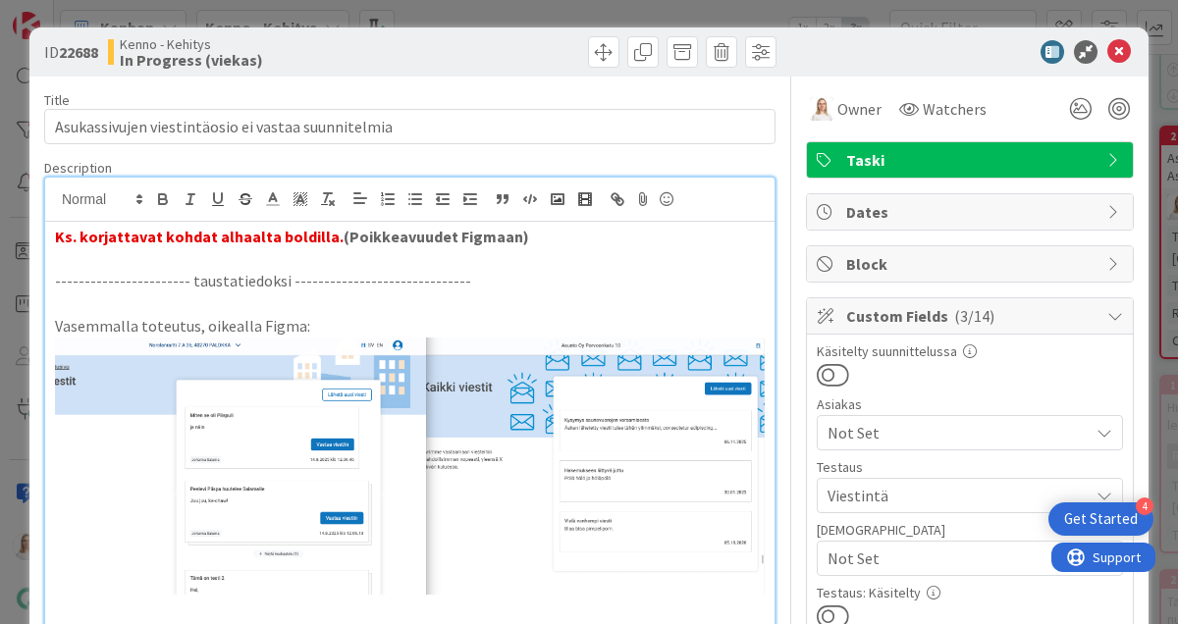
scroll to position [0, 0]
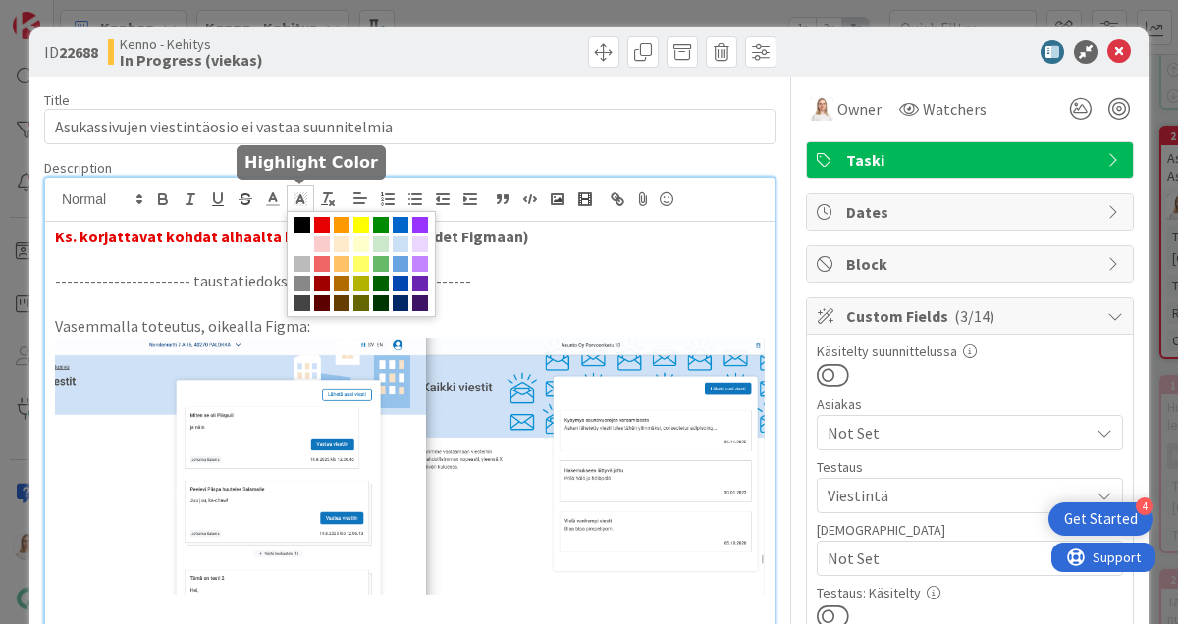
click at [301, 193] on icon at bounding box center [301, 199] width 18 height 18
click at [306, 239] on span at bounding box center [303, 245] width 16 height 16
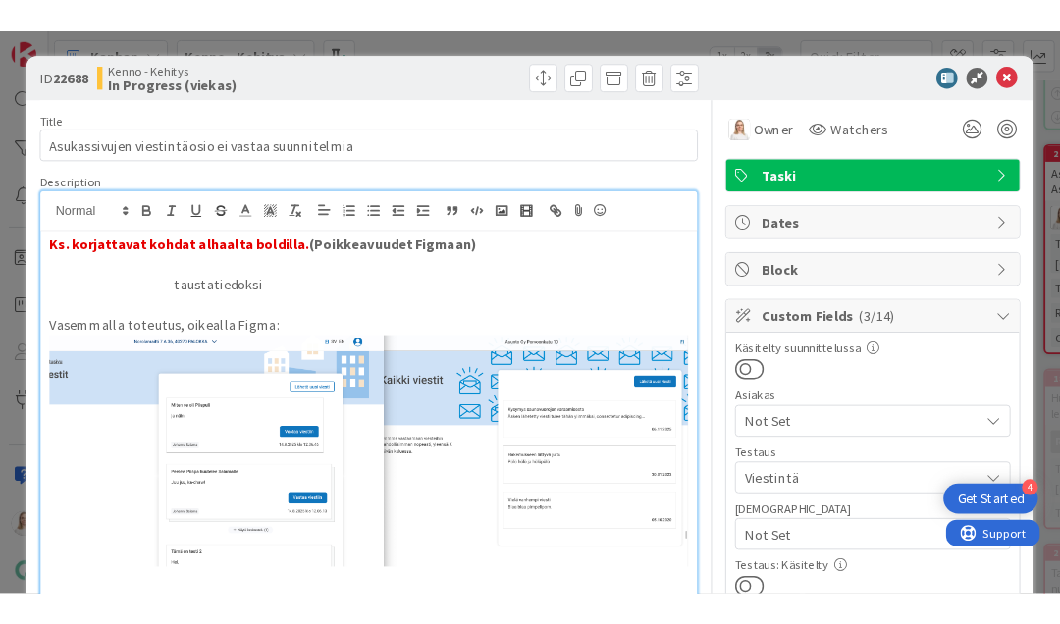
scroll to position [954, 0]
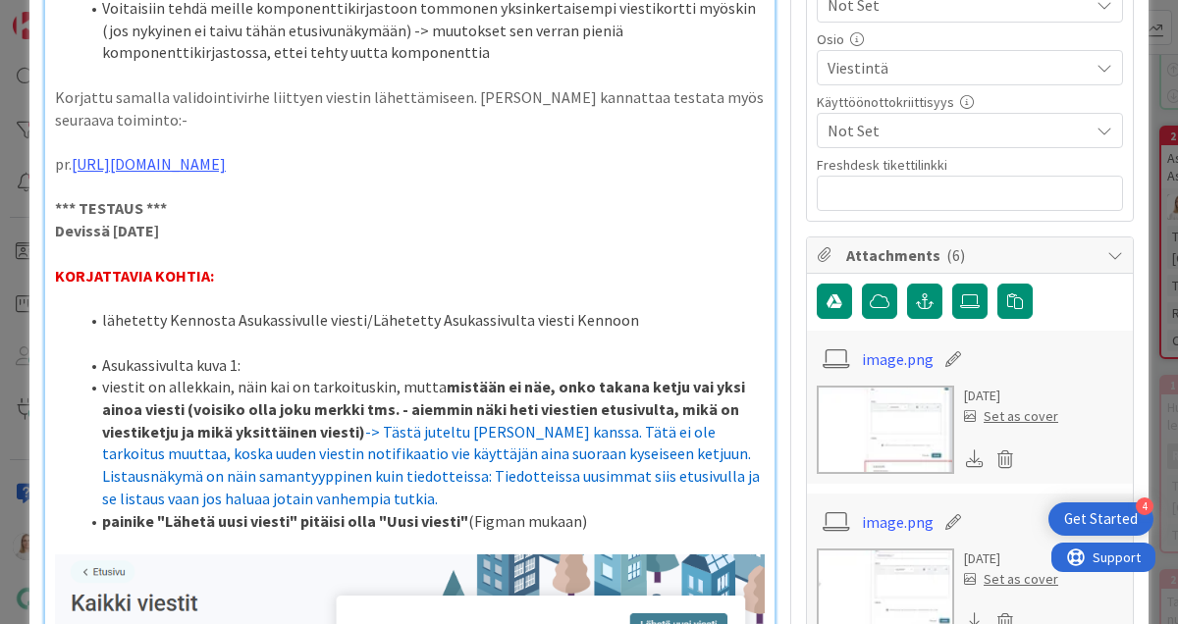
click at [341, 288] on p "KORJATTAVIA KOHTIA:" at bounding box center [410, 276] width 710 height 23
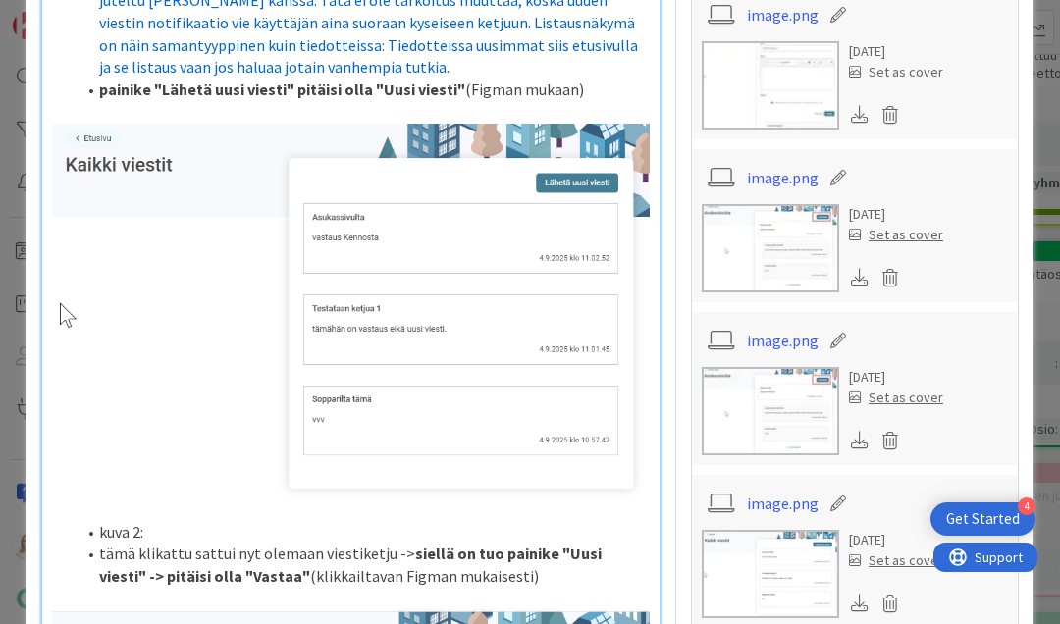
scroll to position [1465, 0]
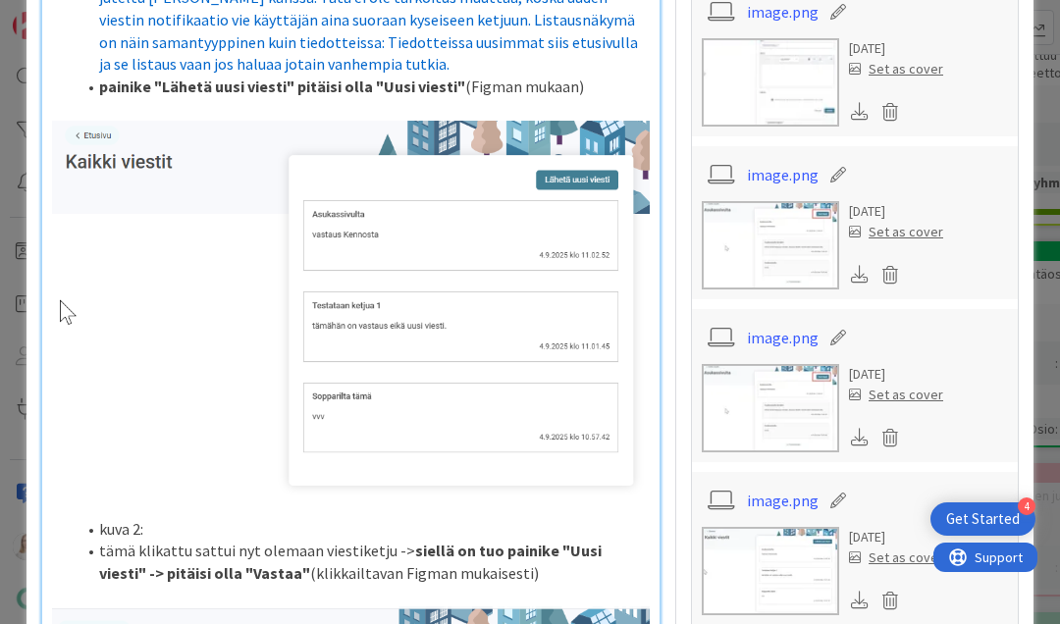
click at [609, 98] on li "painike "Lähetä uusi viesti" pitäisi olla "Uusi viesti" (Figman mukaan)" at bounding box center [363, 87] width 574 height 23
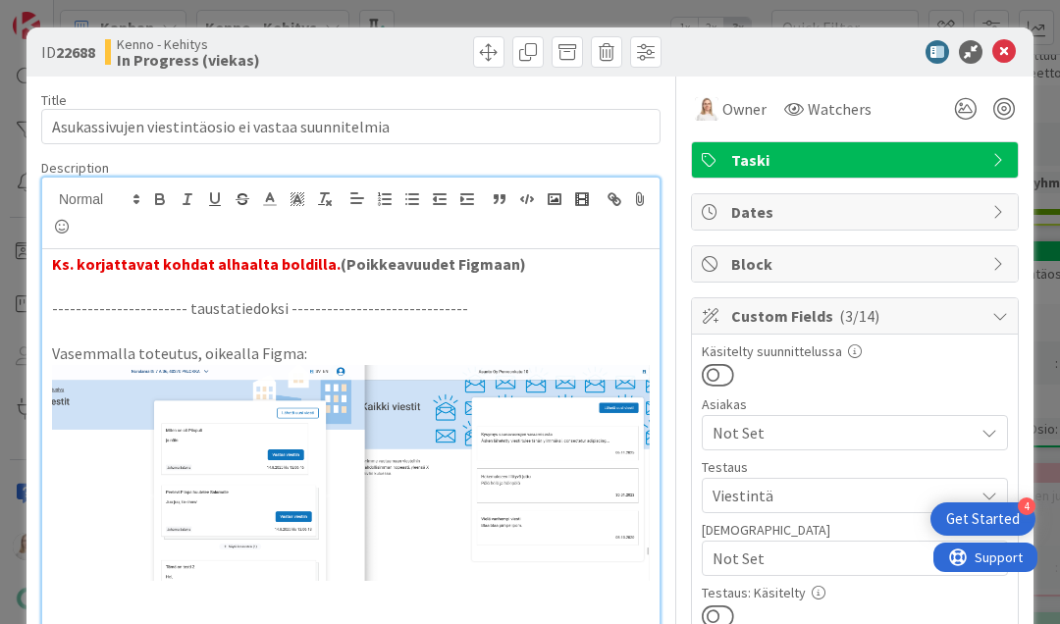
scroll to position [0, 0]
click at [267, 199] on line at bounding box center [269, 199] width 5 height 0
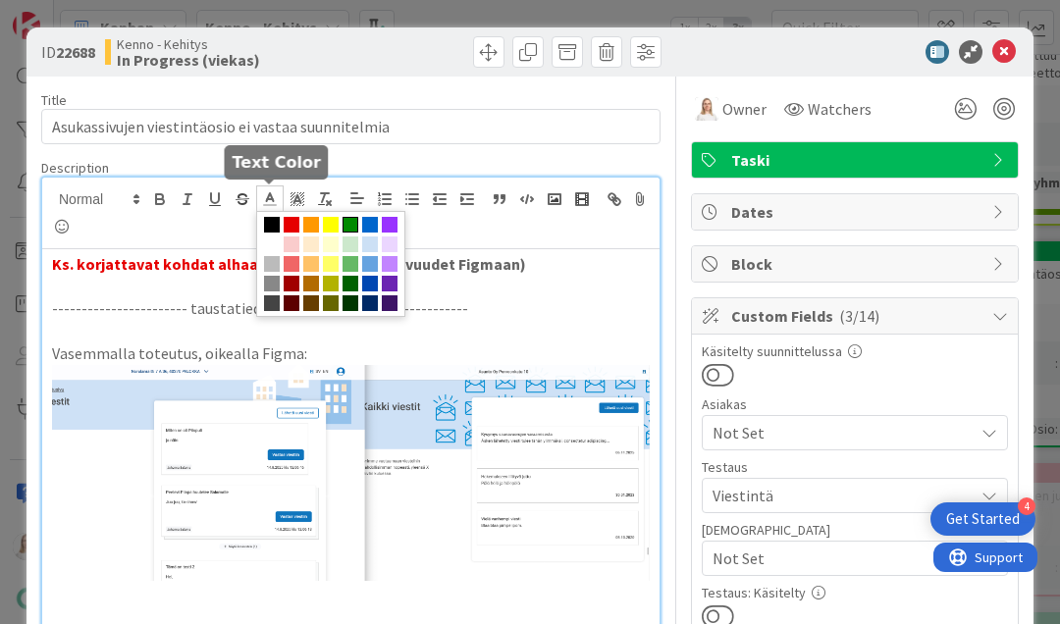
click at [350, 225] on span at bounding box center [351, 225] width 16 height 16
click at [270, 194] on polyline at bounding box center [270, 197] width 7 height 8
click at [368, 224] on span at bounding box center [370, 225] width 16 height 16
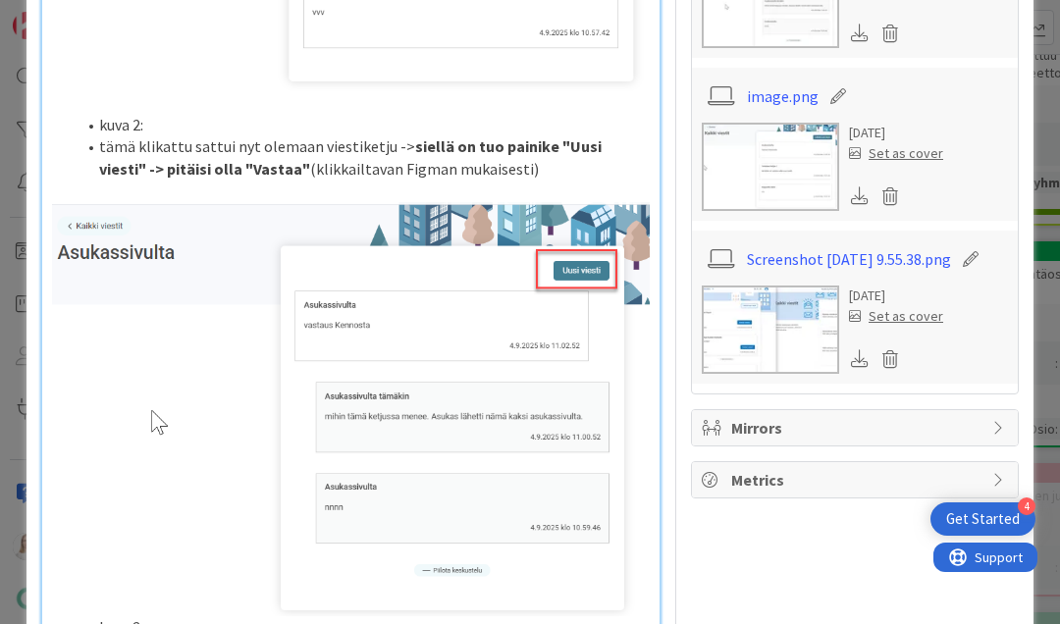
scroll to position [1878, 0]
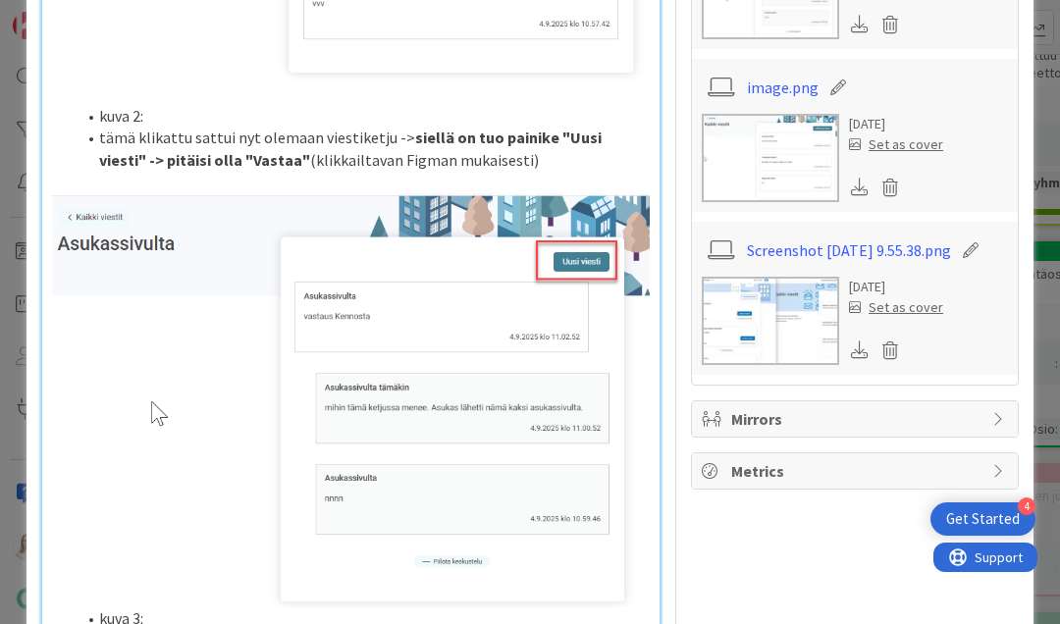
click at [482, 171] on li "tämä klikattu sattui nyt olemaan viestiketju -> siellä on tuo painike "Uusi vie…" at bounding box center [363, 149] width 574 height 44
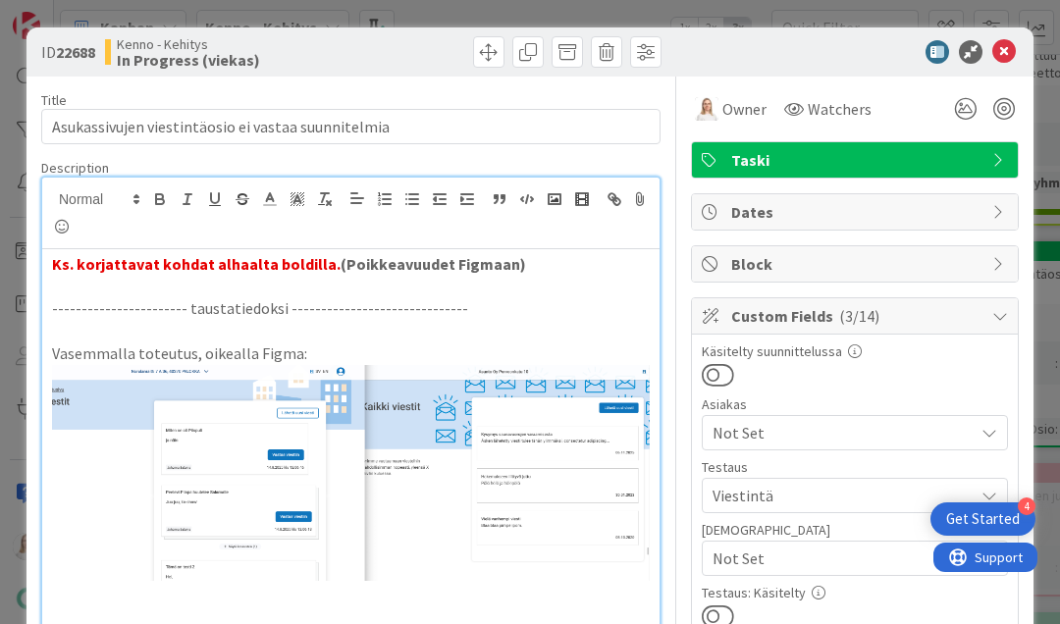
scroll to position [0, 0]
click at [265, 197] on icon at bounding box center [270, 199] width 18 height 18
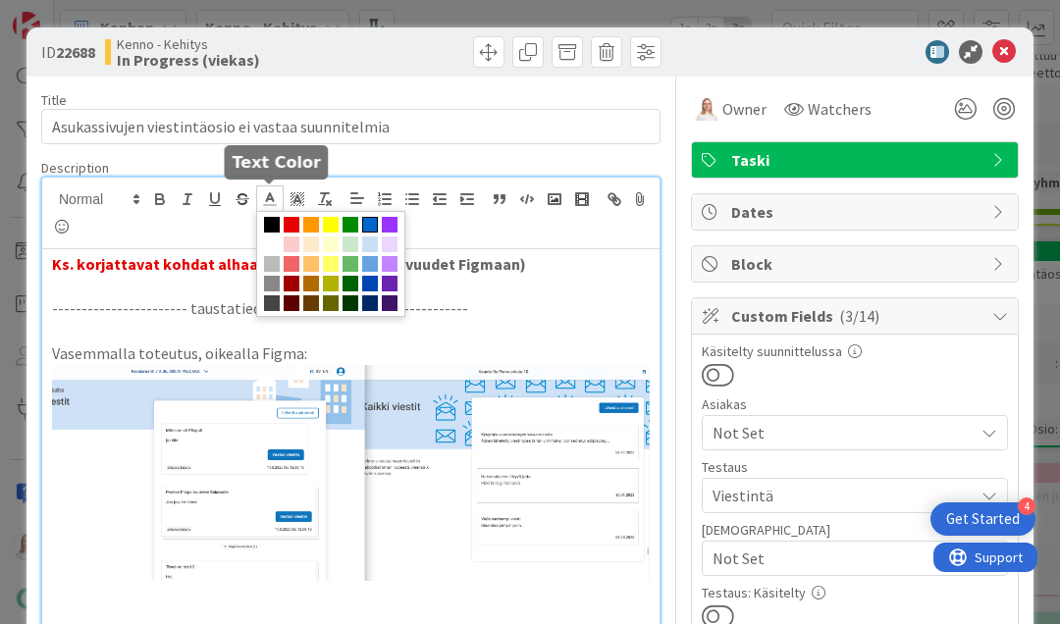
click at [369, 218] on span at bounding box center [370, 225] width 16 height 16
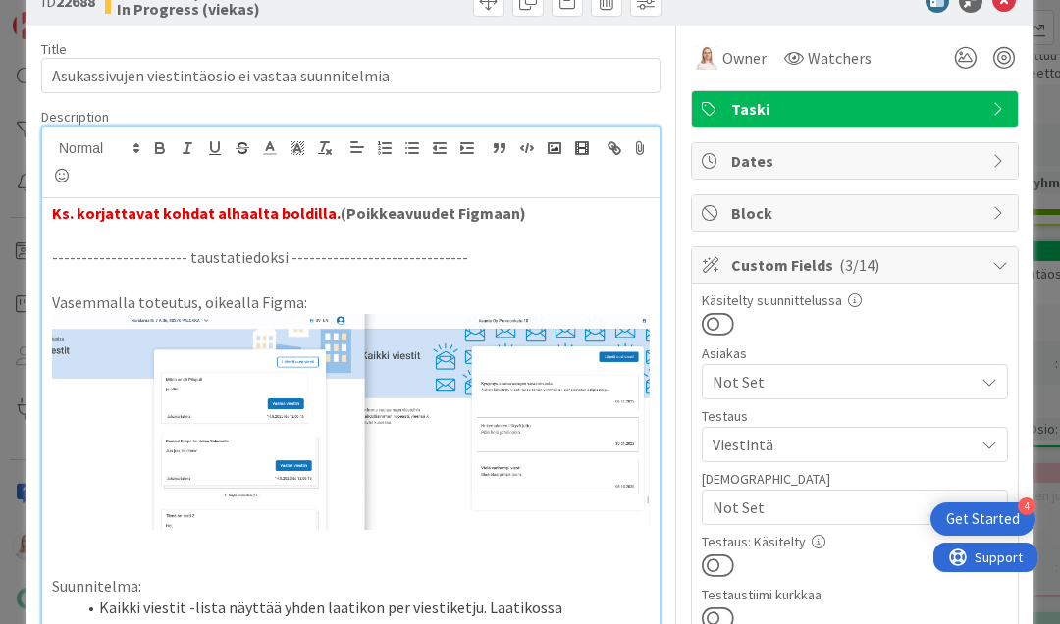
scroll to position [48, 0]
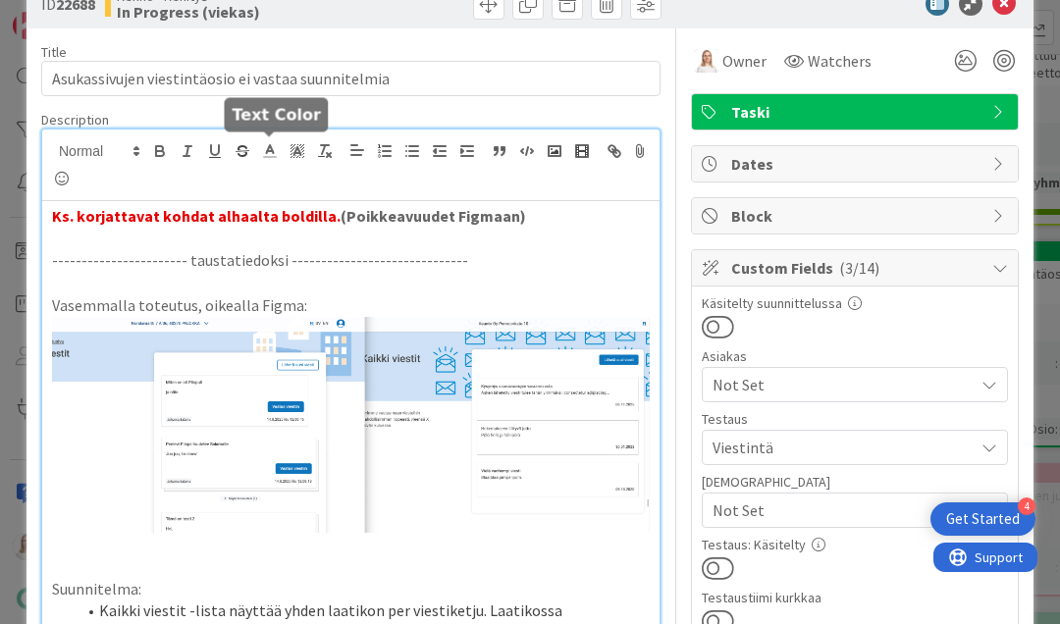
click at [267, 149] on icon at bounding box center [270, 151] width 18 height 18
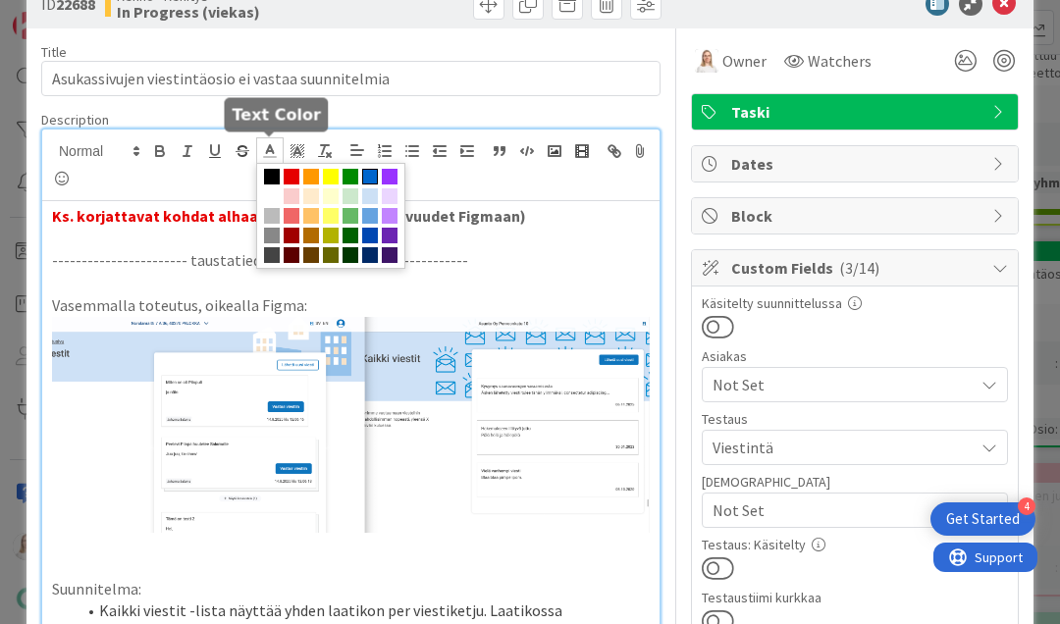
click at [371, 177] on span at bounding box center [370, 177] width 16 height 16
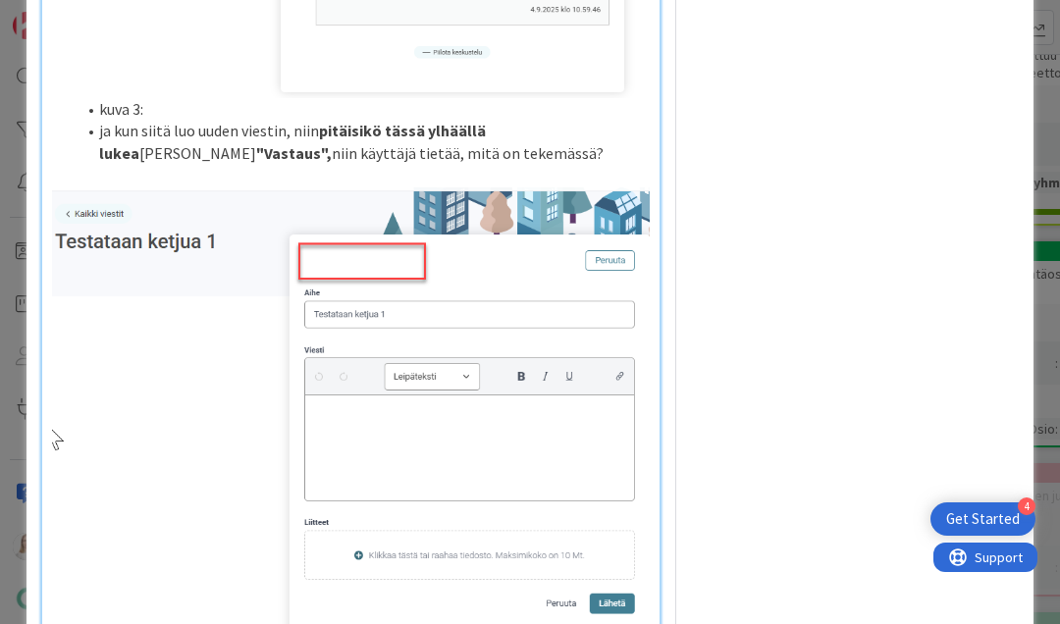
scroll to position [2414, 0]
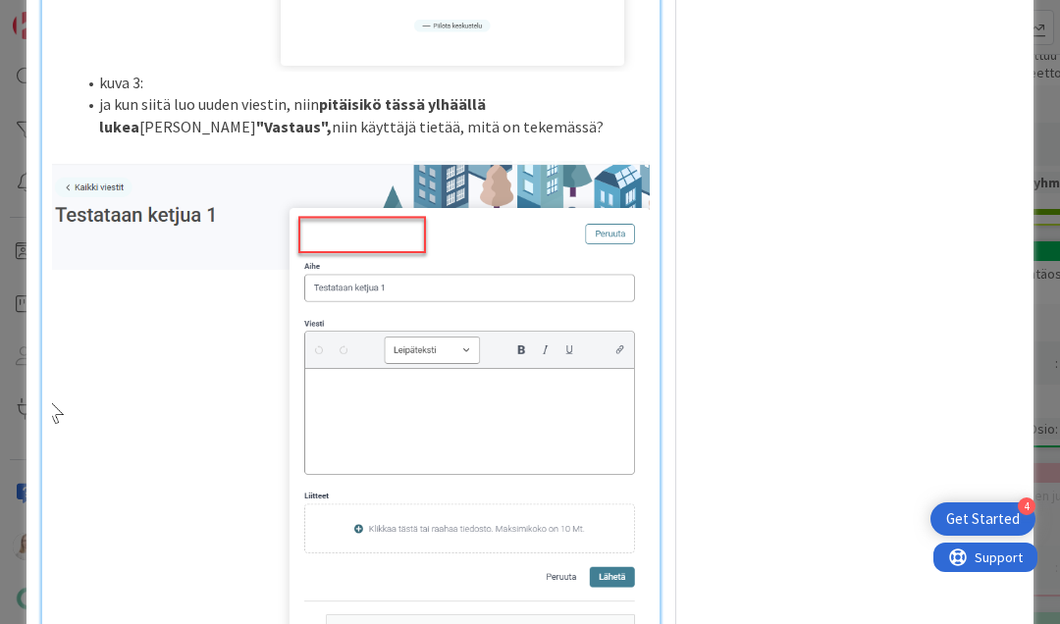
click at [463, 137] on li "ja kun siitä luo uuden viestin, niin pitäisikö tässä ylhäällä lukea Figman muka…" at bounding box center [363, 115] width 574 height 44
drag, startPoint x: 437, startPoint y: 239, endPoint x: 490, endPoint y: 239, distance: 53.0
click at [490, 137] on li "ja kun siitä luo uuden viestin, niin pitäisikö tässä ylhäällä lukea Figman muka…" at bounding box center [363, 115] width 574 height 44
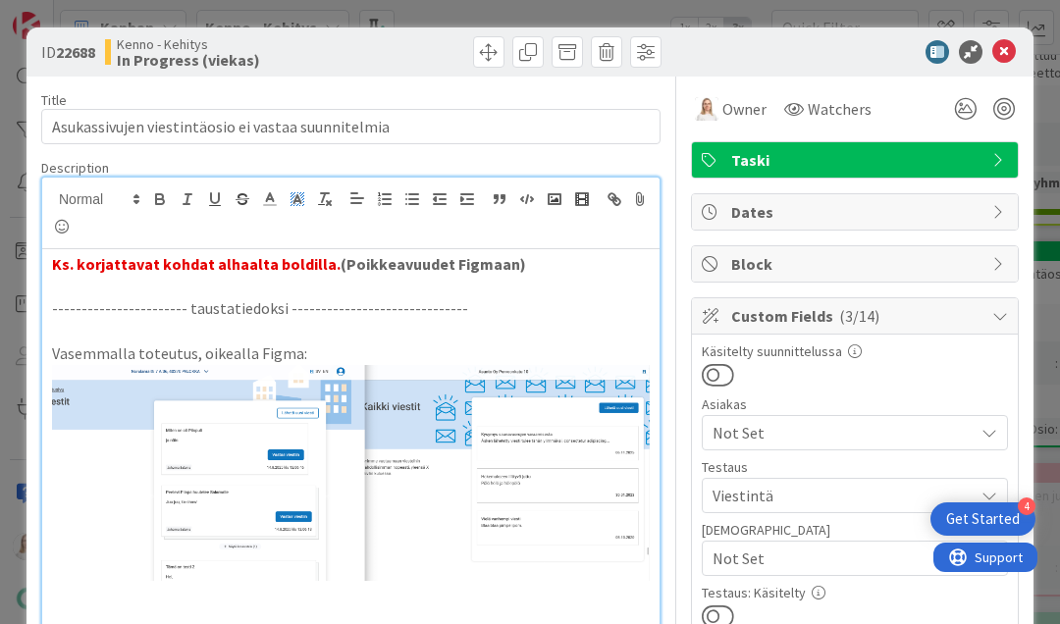
scroll to position [0, 0]
click at [270, 195] on icon at bounding box center [270, 199] width 18 height 18
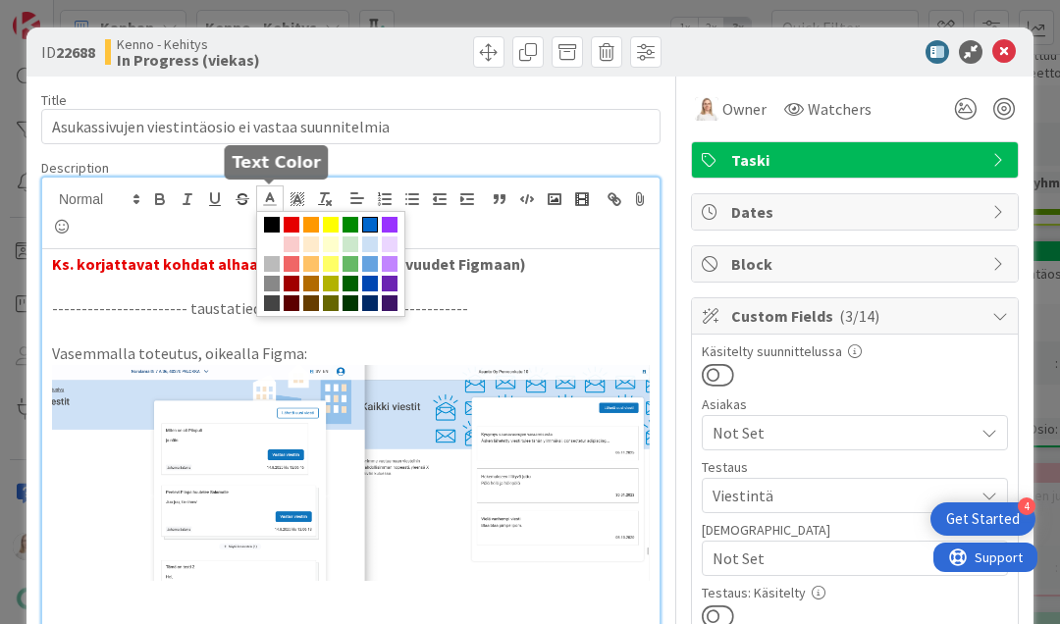
click at [369, 225] on span at bounding box center [370, 225] width 16 height 16
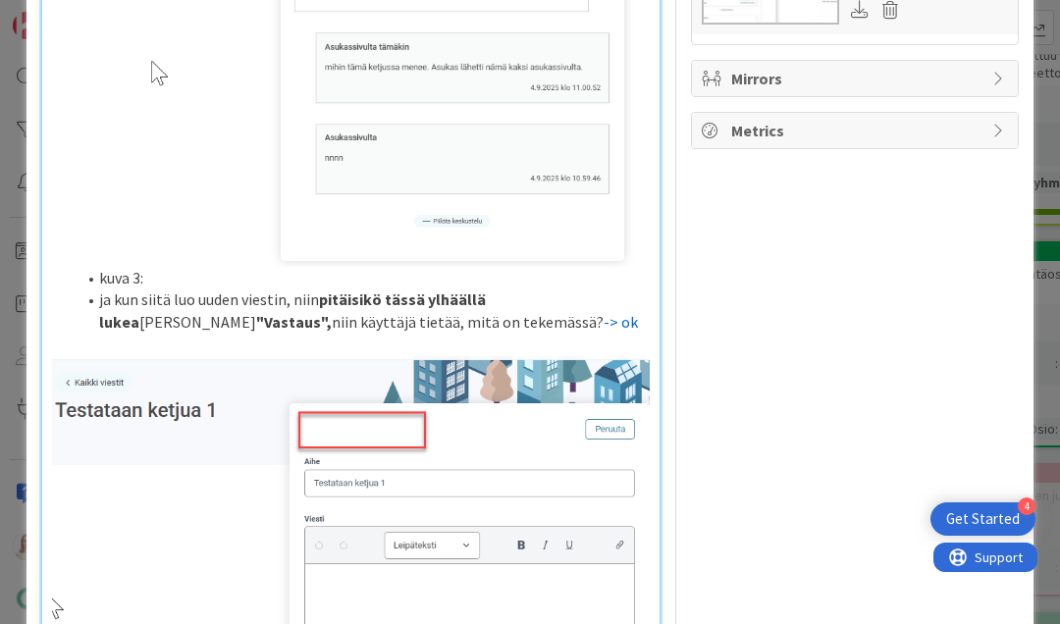
scroll to position [2475, 0]
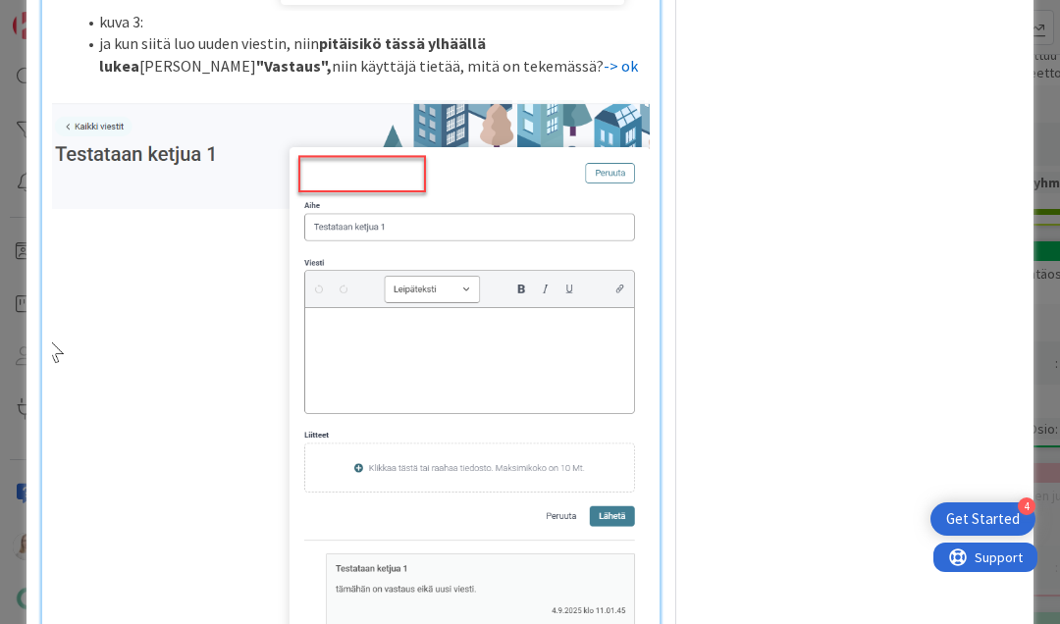
click at [538, 77] on li "ja kun siitä luo uuden viestin, niin pitäisikö tässä ylhäällä lukea Figman muka…" at bounding box center [363, 54] width 574 height 44
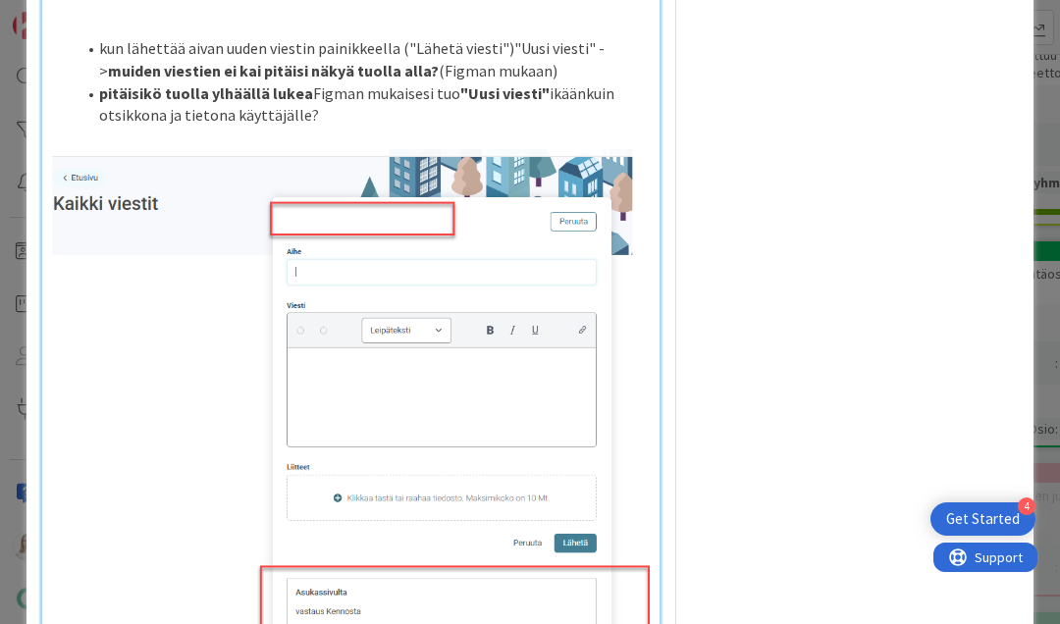
scroll to position [2341, 0]
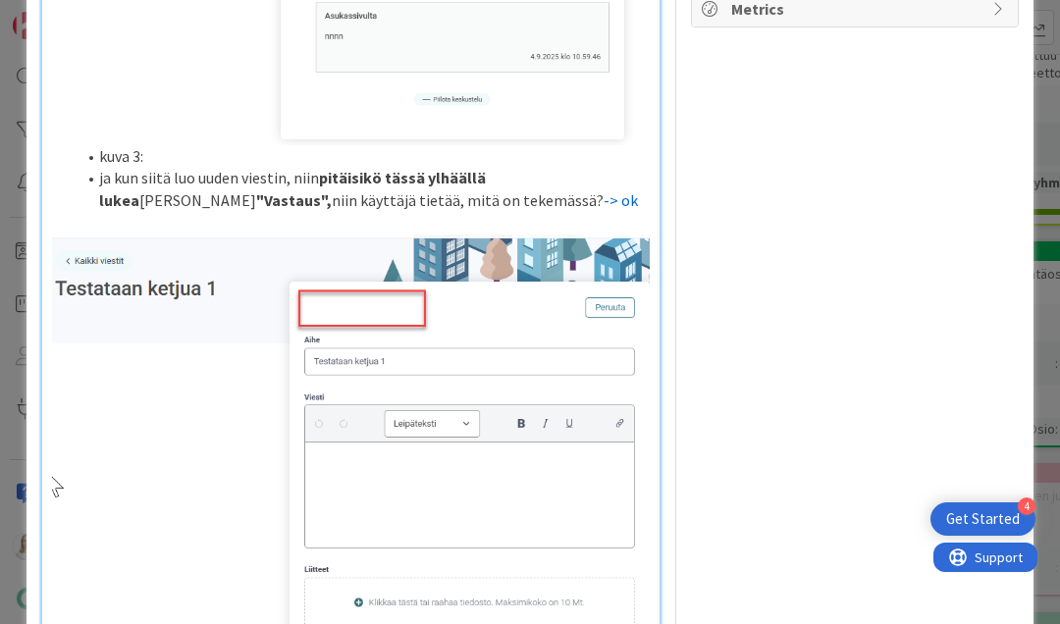
drag, startPoint x: 437, startPoint y: 315, endPoint x: 475, endPoint y: 315, distance: 38.3
click at [475, 211] on li "ja kun siitä luo uuden viestin, niin pitäisikö tässä ylhäällä lukea Figman muka…" at bounding box center [363, 189] width 574 height 44
copy li "niin käyttäjä tietää, mitä on tekemässä? -> ok"
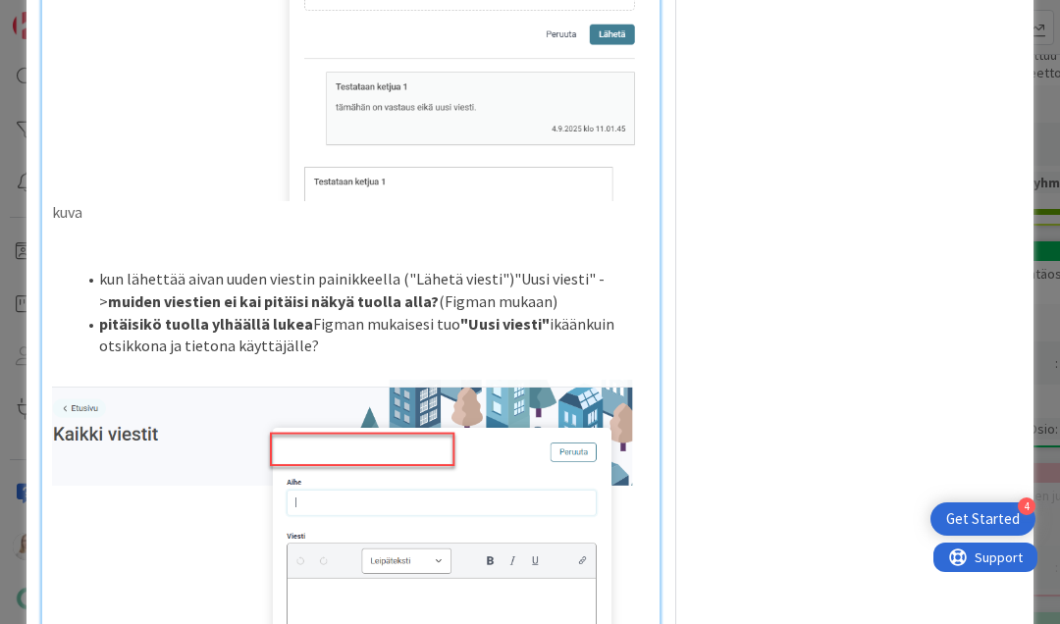
scroll to position [2991, 0]
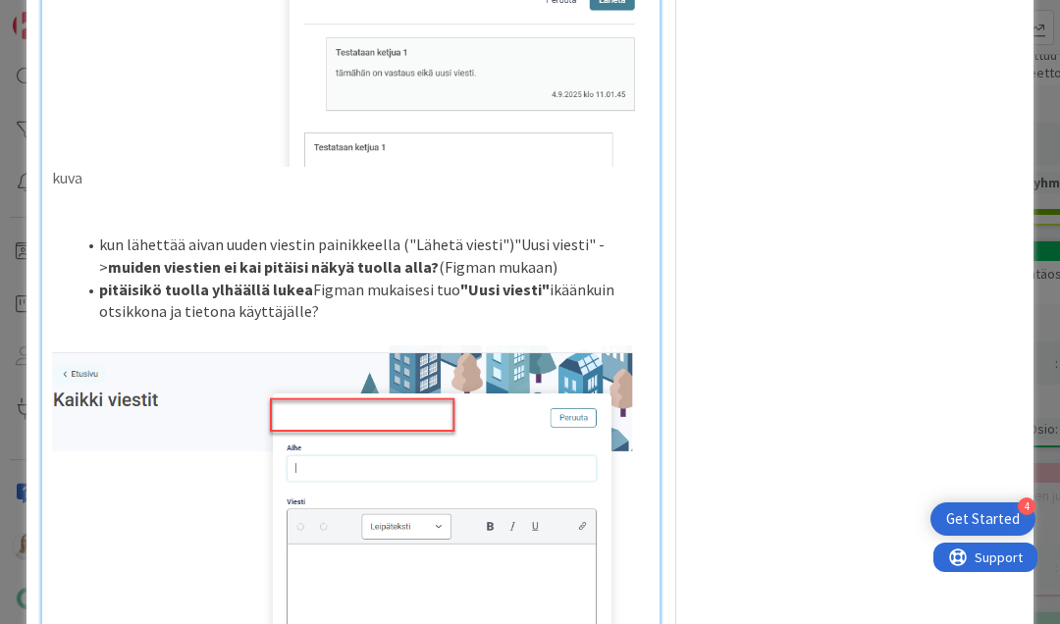
click at [562, 278] on li "kun lähettää aivan uuden viestin painikkeella ("Lähetä viesti")"Uusi viesti" ->…" at bounding box center [363, 256] width 574 height 44
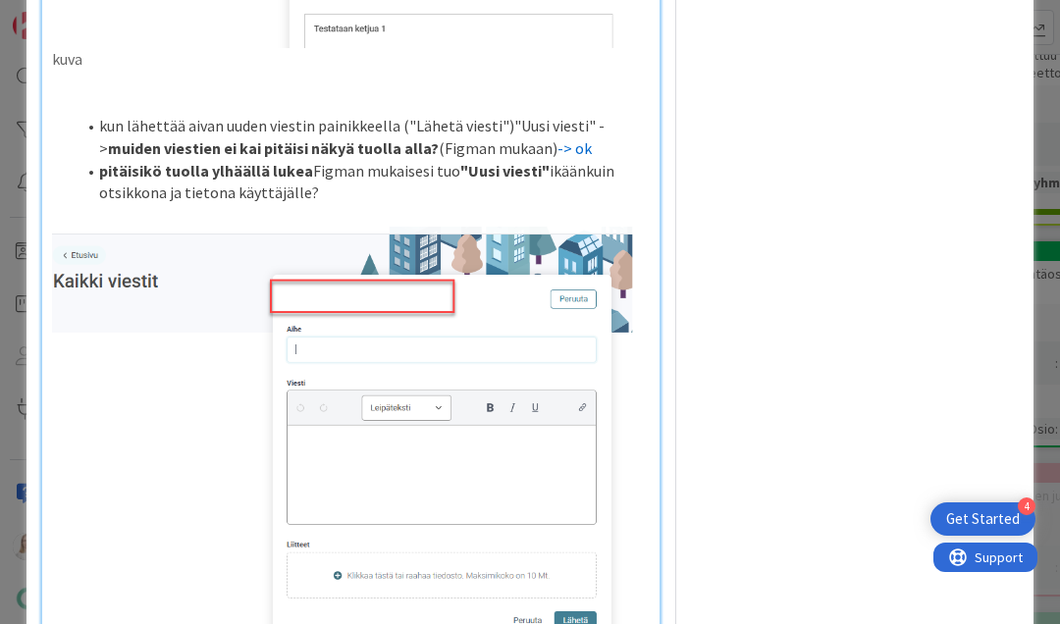
scroll to position [3116, 0]
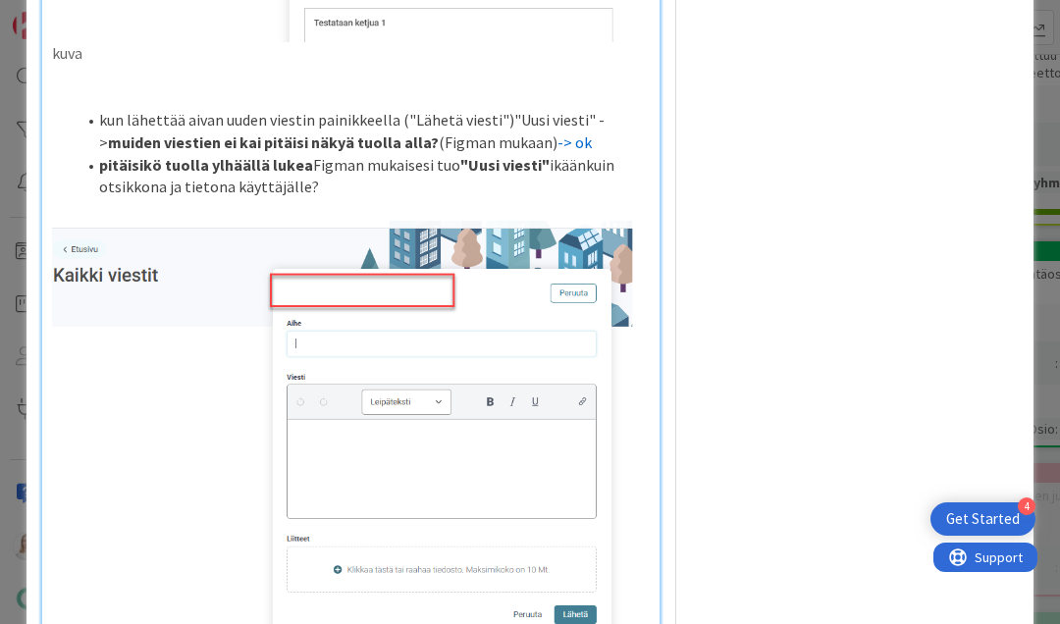
drag, startPoint x: 542, startPoint y: 255, endPoint x: 591, endPoint y: 255, distance: 49.1
click at [591, 153] on li "kun lähettää aivan uuden viestin painikkeella ("Lähetä viesti")"Uusi viesti" ->…" at bounding box center [363, 131] width 574 height 44
copy li "-> ok"
click at [330, 198] on li "pitäisikö tuolla ylhäällä lukea Figman mukaisesi tuo "Uusi viesti" ikäänkuin ot…" at bounding box center [363, 176] width 574 height 44
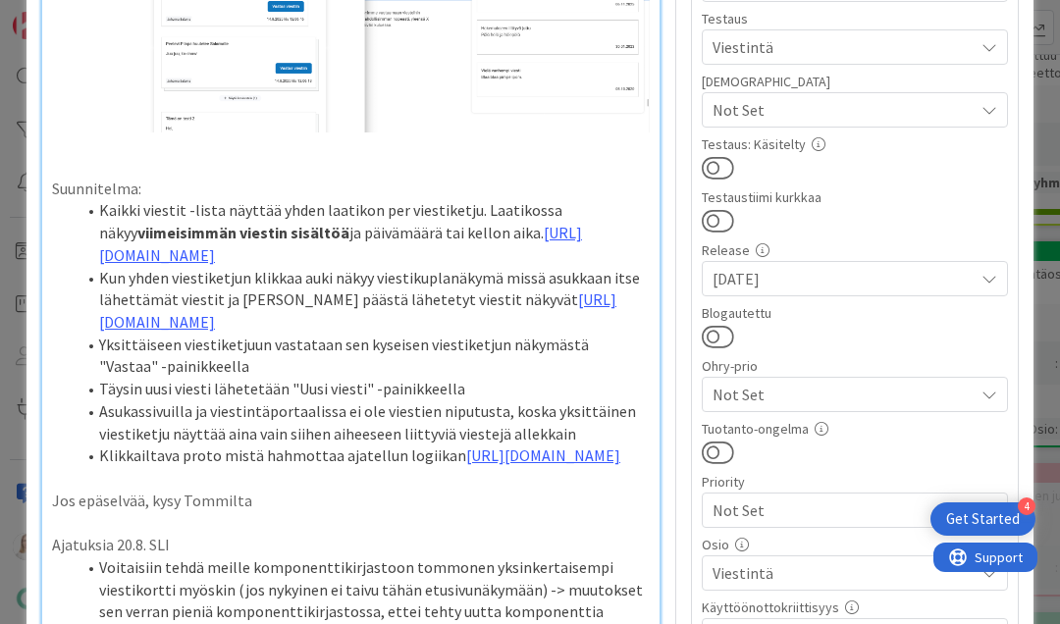
scroll to position [466, 0]
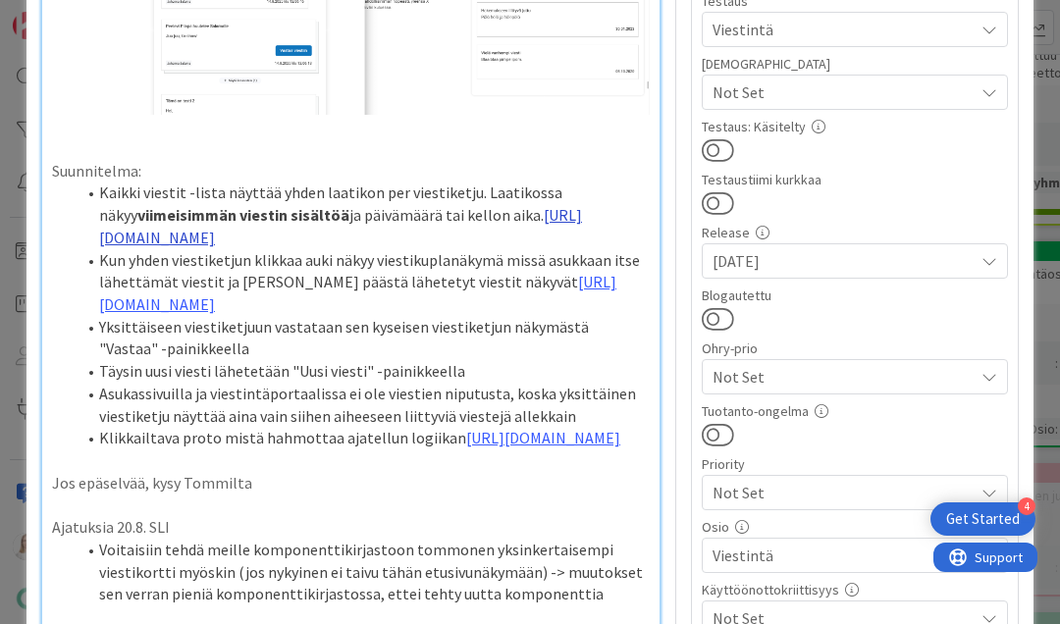
click at [347, 229] on link "https://www.figma.com/design/F8K4NeEJpXdhuNz0ckoPp4/Viestint%C3%A4?node-id=1820…" at bounding box center [340, 226] width 483 height 42
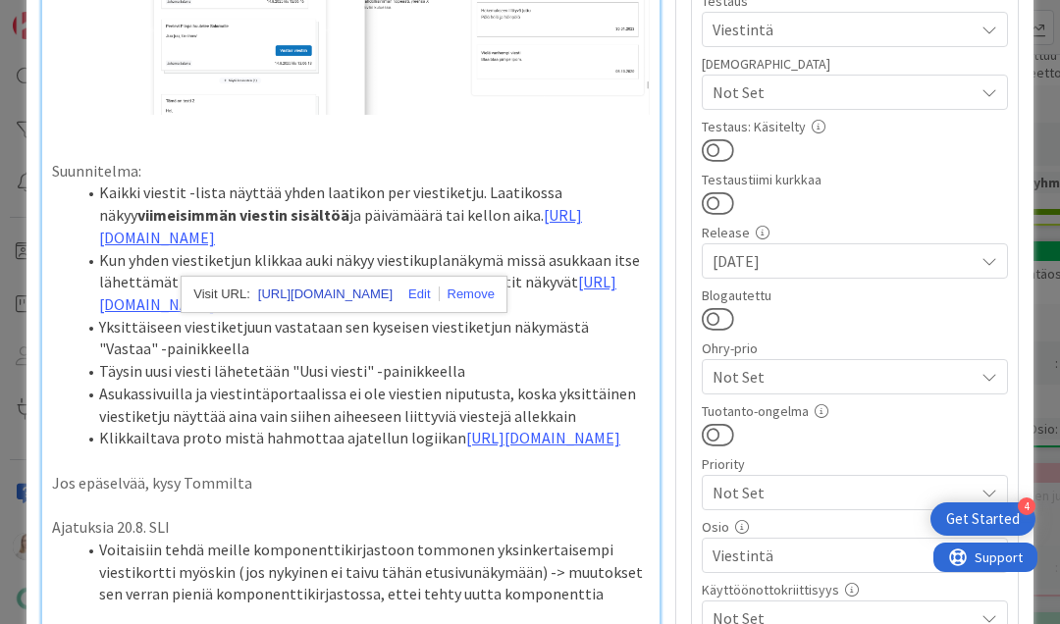
click at [349, 286] on link "https://www.figma.com/design/F8K4NeEJpXdhuNz0ckoPp4/Viestint%C3%A4?node-id=1820…" at bounding box center [325, 295] width 135 height 26
click at [409, 314] on link "https://www.figma.com/design/F8K4NeEJpXdhuNz0ckoPp4/Viestint%C3%A4?node-id=1817…" at bounding box center [357, 293] width 517 height 42
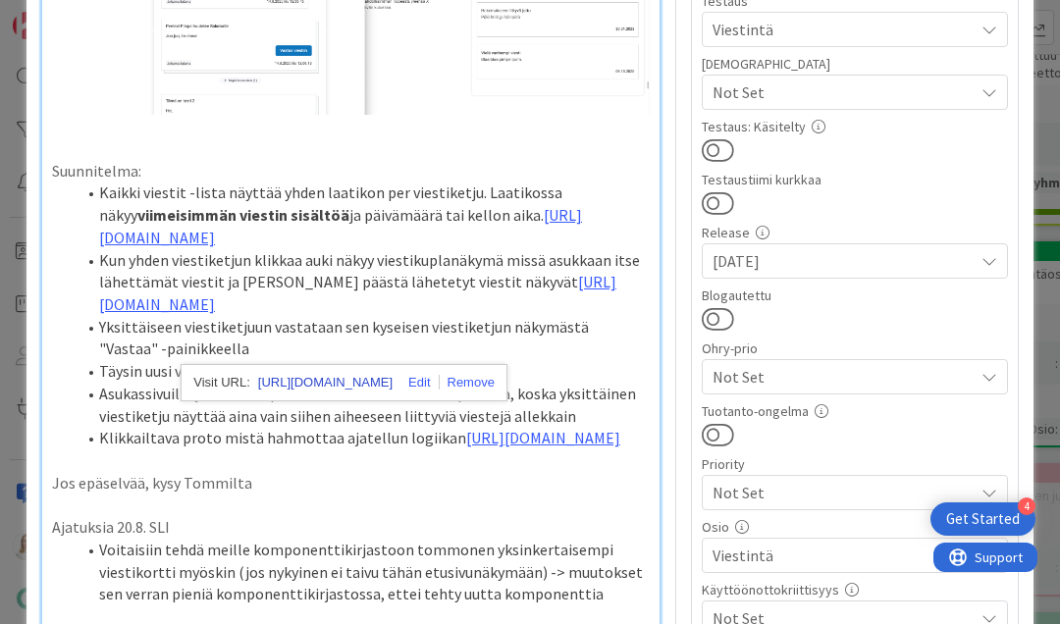
click at [381, 385] on link "https://www.figma.com/design/F8K4NeEJpXdhuNz0ckoPp4/Viestint%C3%A4?node-id=1817…" at bounding box center [325, 383] width 135 height 26
click at [466, 448] on link "https://www.figma.com/proto/F8K4NeEJpXdhuNz0ckoPp4/Viestint%C3%A4?page-id=0%3A1…" at bounding box center [543, 438] width 154 height 20
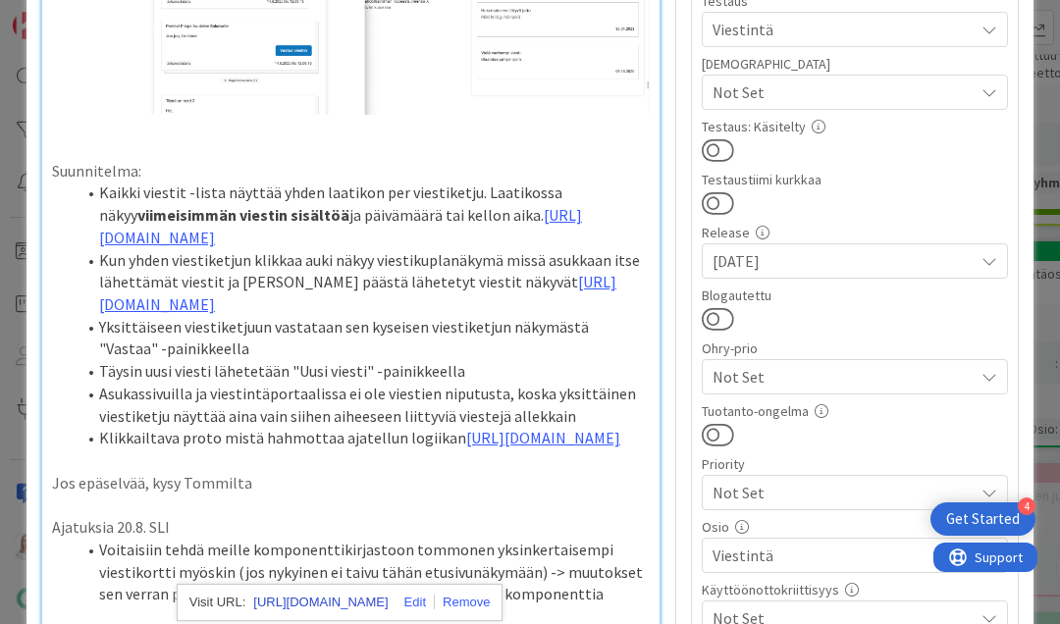
click at [343, 601] on link "https://www.figma.com/proto/F8K4NeEJpXdhuNz0ckoPp4/Viestint%C3%A4?content-scali…" at bounding box center [320, 603] width 135 height 26
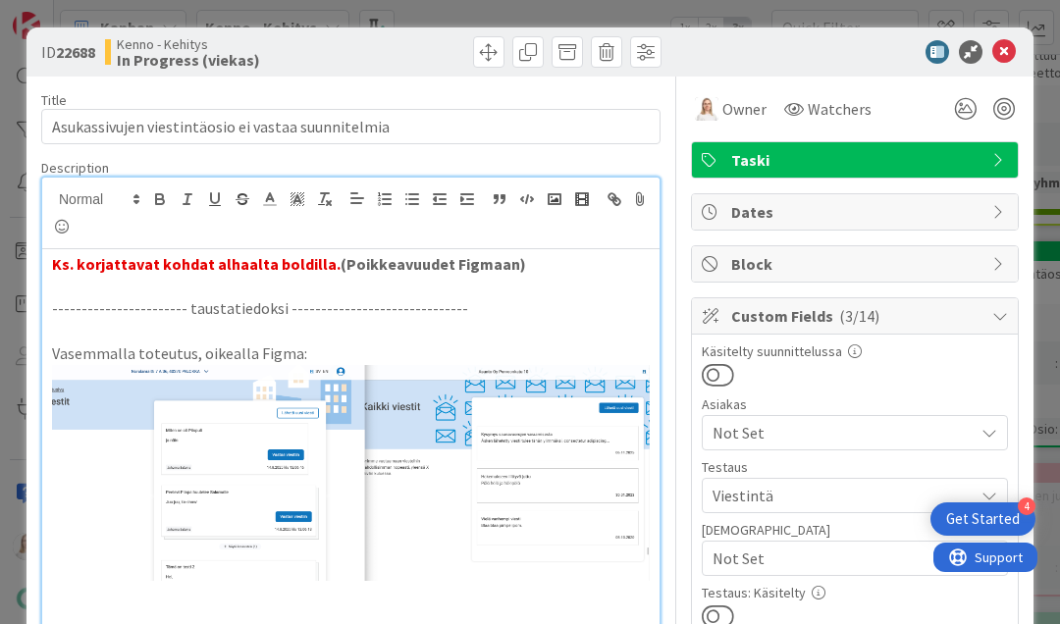
scroll to position [0, 0]
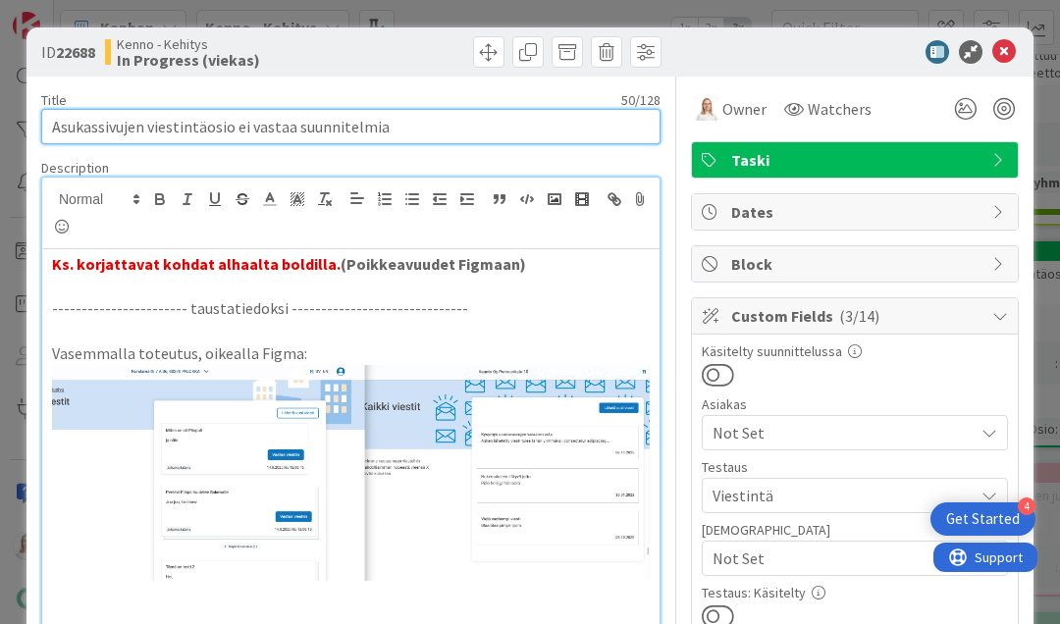
drag, startPoint x: 49, startPoint y: 126, endPoint x: 463, endPoint y: 125, distance: 414.3
click at [463, 125] on input "Asukassivujen viestintäosio ei vastaa suunnitelmia" at bounding box center [351, 126] width 620 height 35
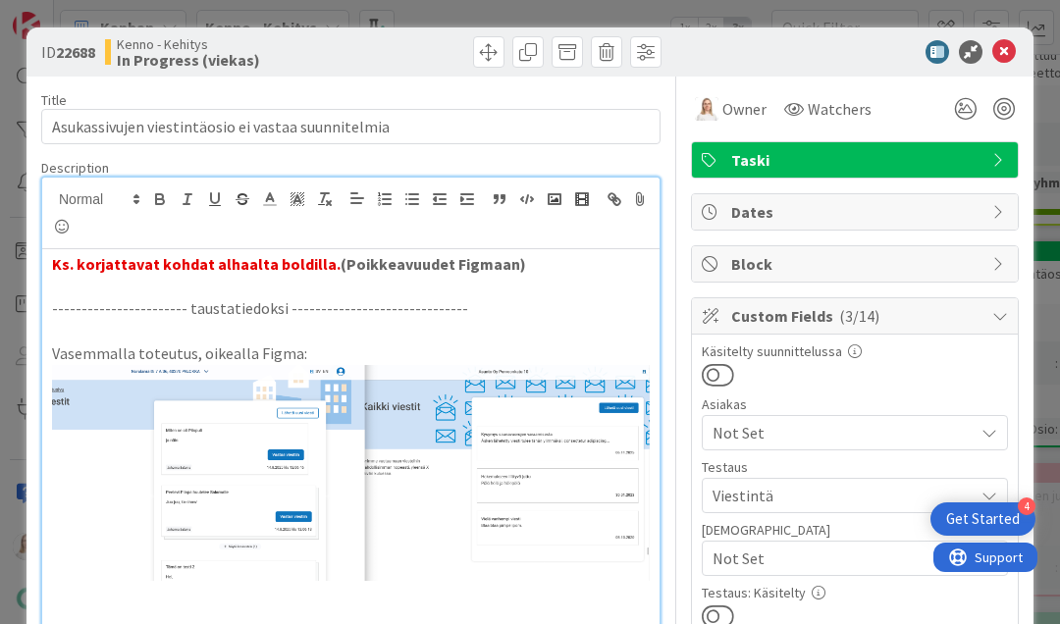
click at [550, 261] on p "Ks. korjattavat kohdat alhaalta boldilla. (Poikkeavuudet Figmaan)" at bounding box center [351, 264] width 598 height 23
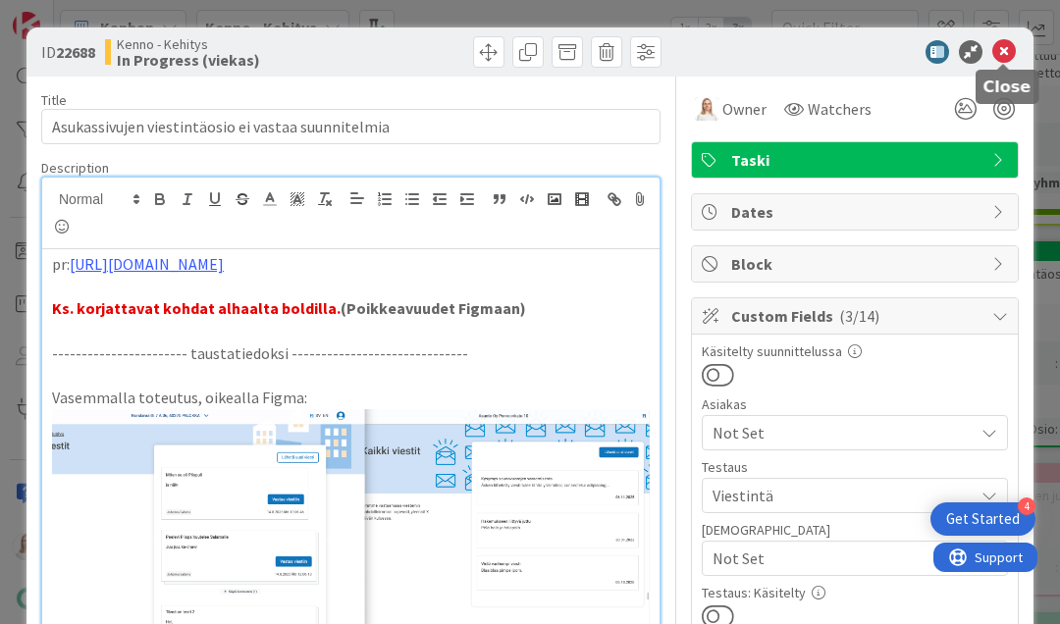
click at [999, 53] on icon at bounding box center [1005, 52] width 24 height 24
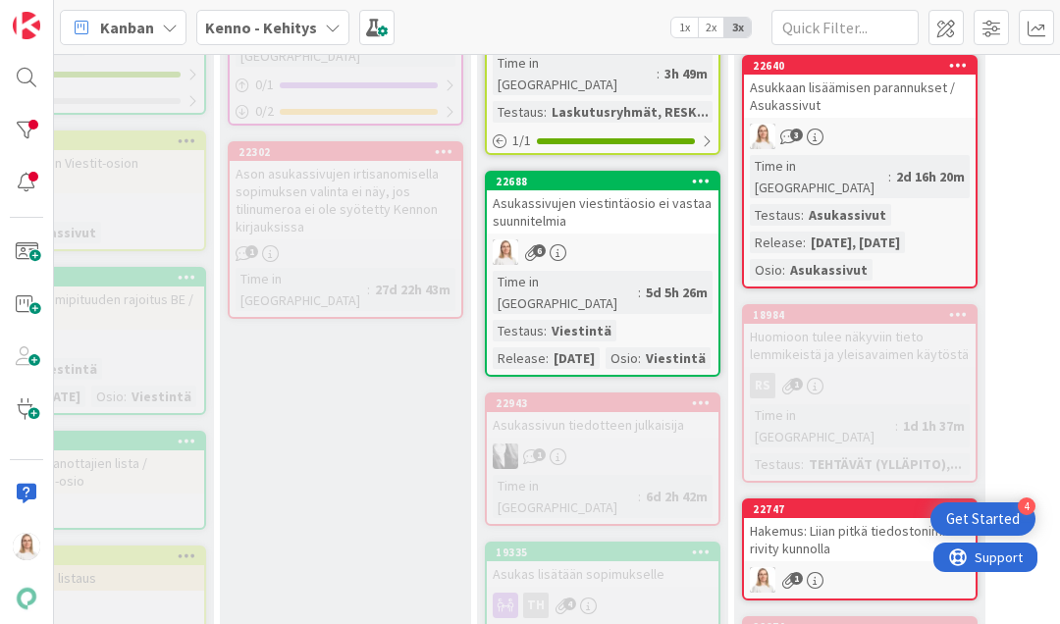
scroll to position [3218, 418]
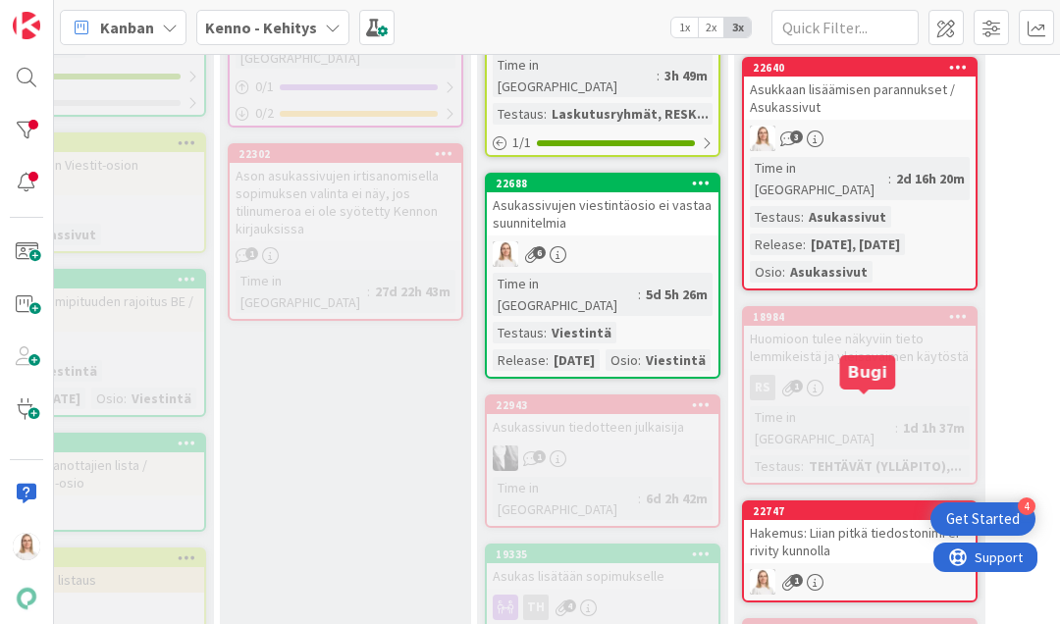
click at [839, 505] on div "22747" at bounding box center [864, 512] width 223 height 14
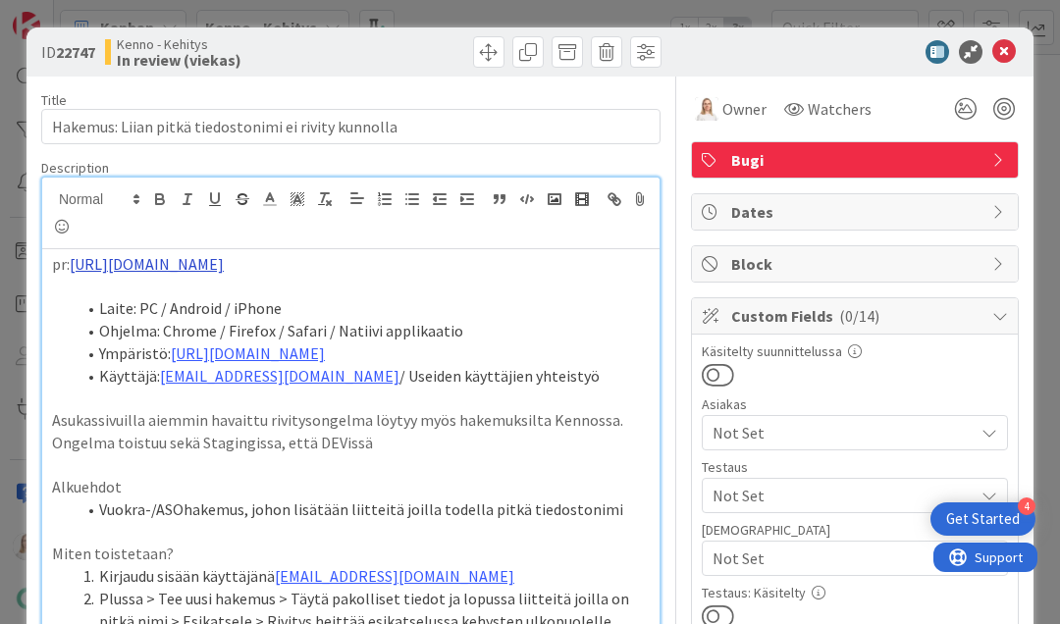
click at [275, 197] on div "pr: https://github.com/pandiafi/kenno/pull/8403 Laite: PC / Android / iPhone Oh…" at bounding box center [351, 573] width 618 height 791
click at [232, 291] on link "https://github.com/pandiafi/kenno/pull/8403" at bounding box center [173, 303] width 135 height 26
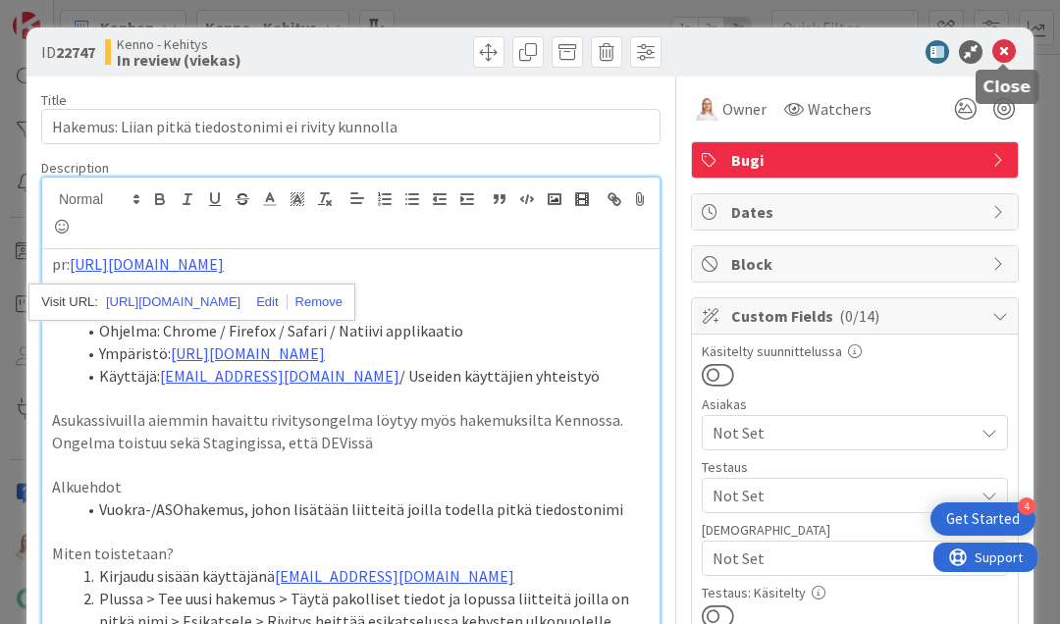
click at [997, 45] on icon at bounding box center [1005, 52] width 24 height 24
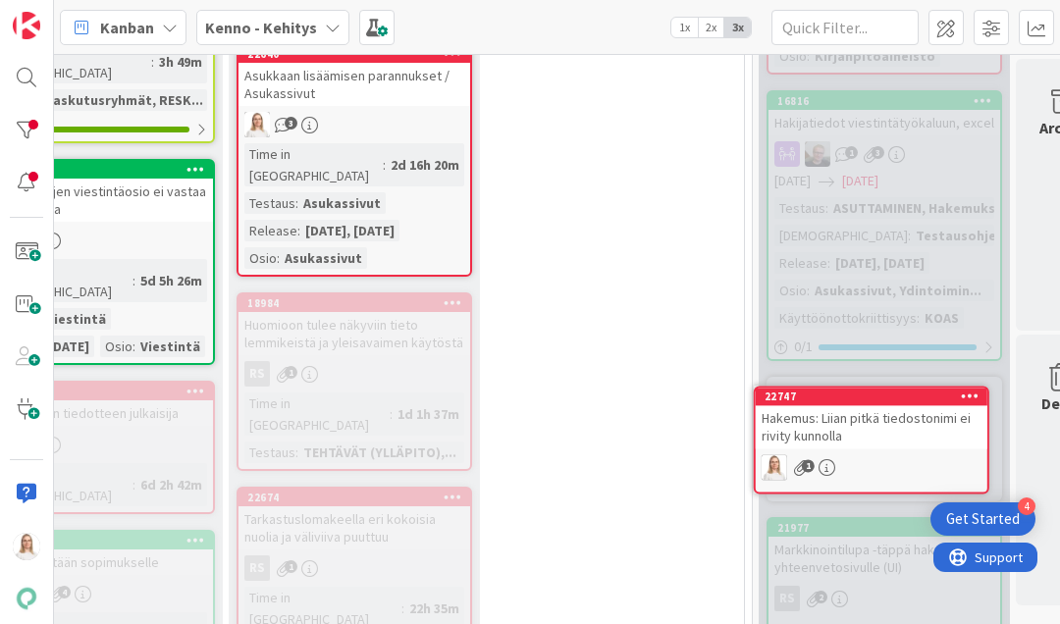
scroll to position [3234, 936]
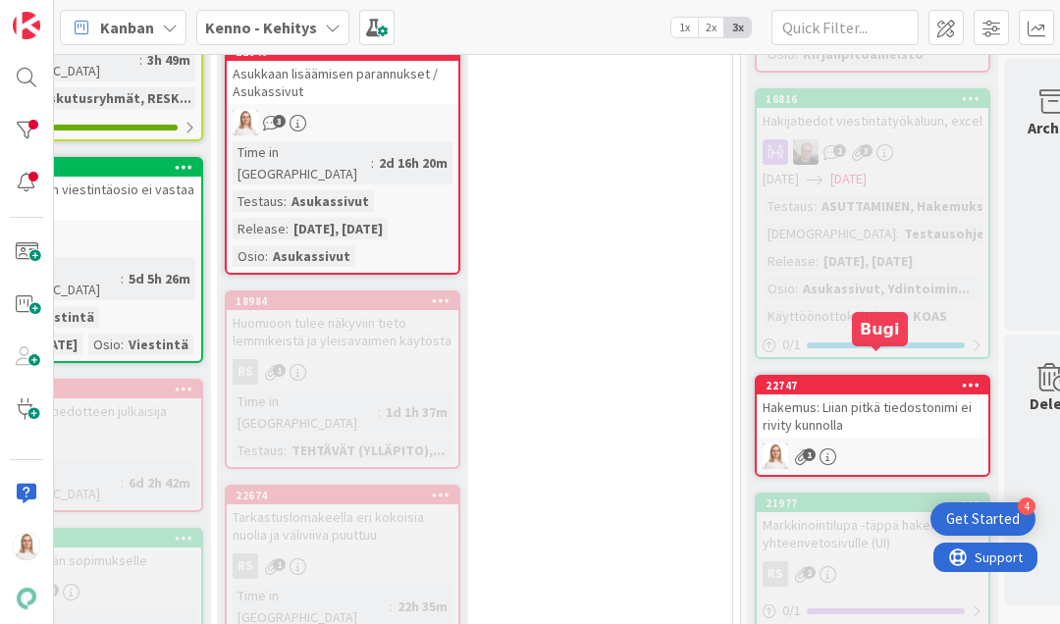
click at [843, 379] on div "22747" at bounding box center [877, 386] width 223 height 14
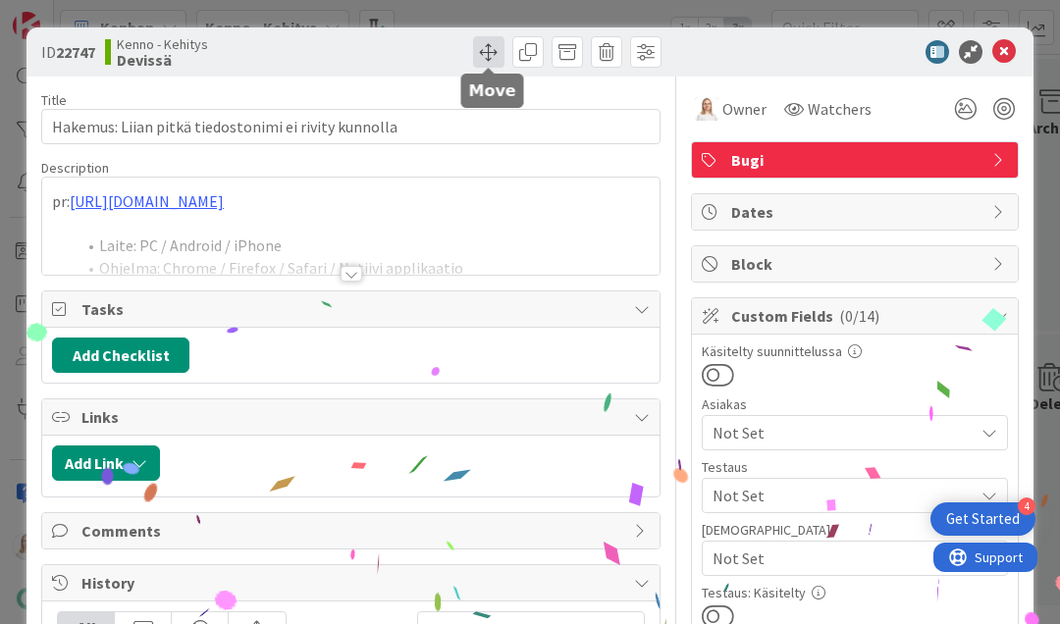
click at [485, 49] on span at bounding box center [488, 51] width 31 height 31
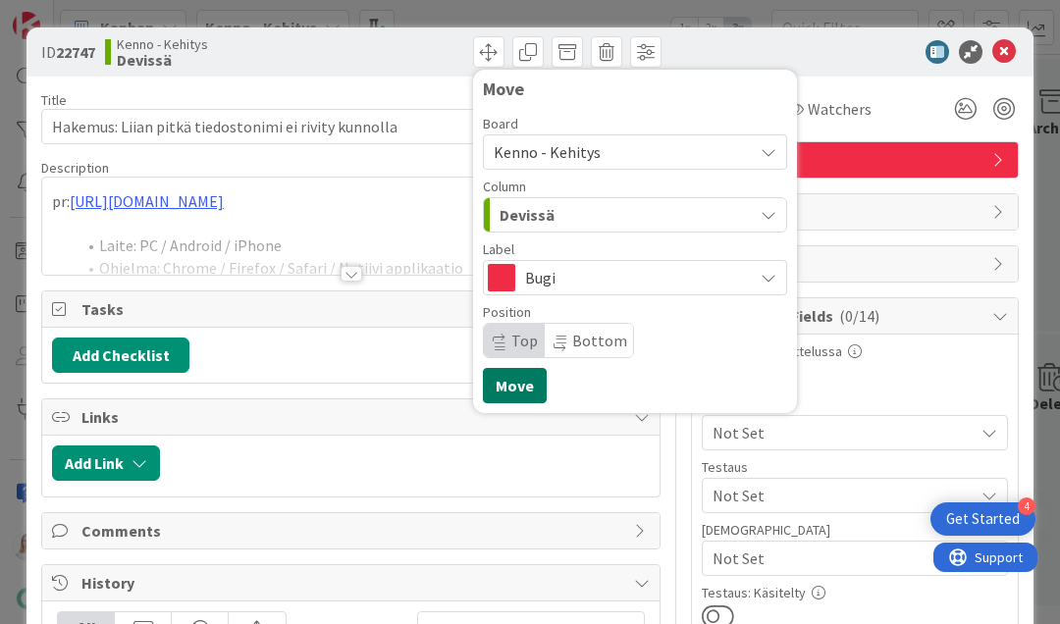
click at [505, 379] on button "Move" at bounding box center [515, 385] width 64 height 35
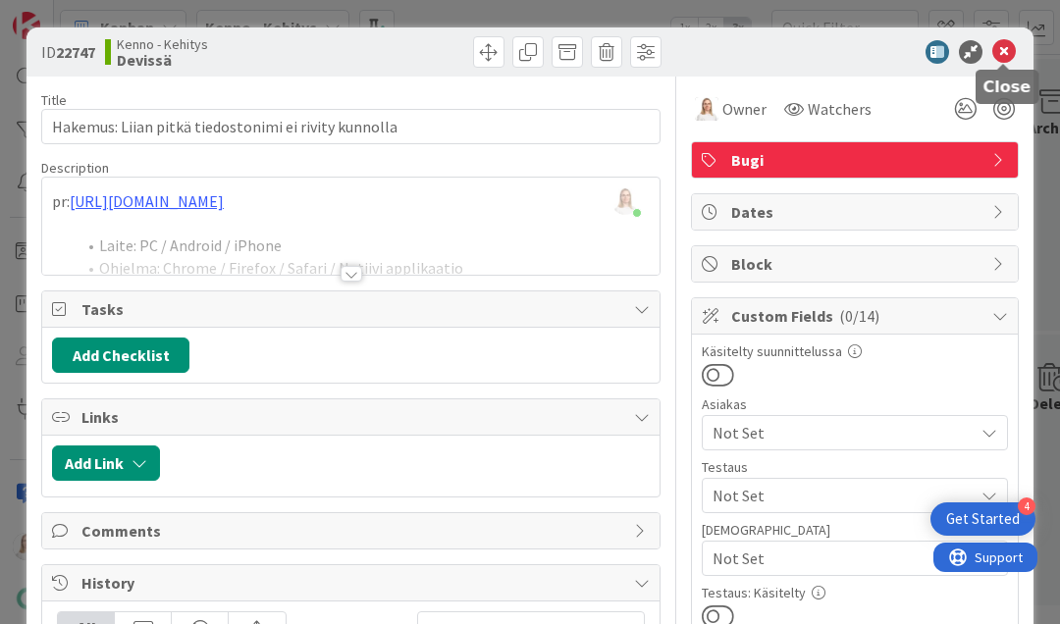
click at [1001, 48] on icon at bounding box center [1005, 52] width 24 height 24
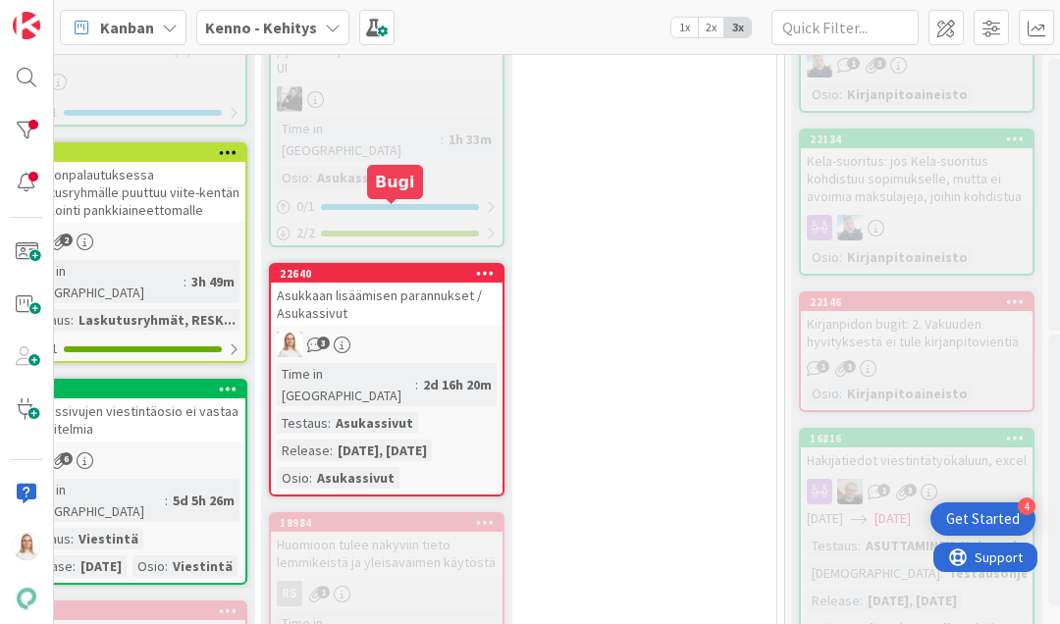
click at [418, 267] on div "22640" at bounding box center [391, 274] width 223 height 14
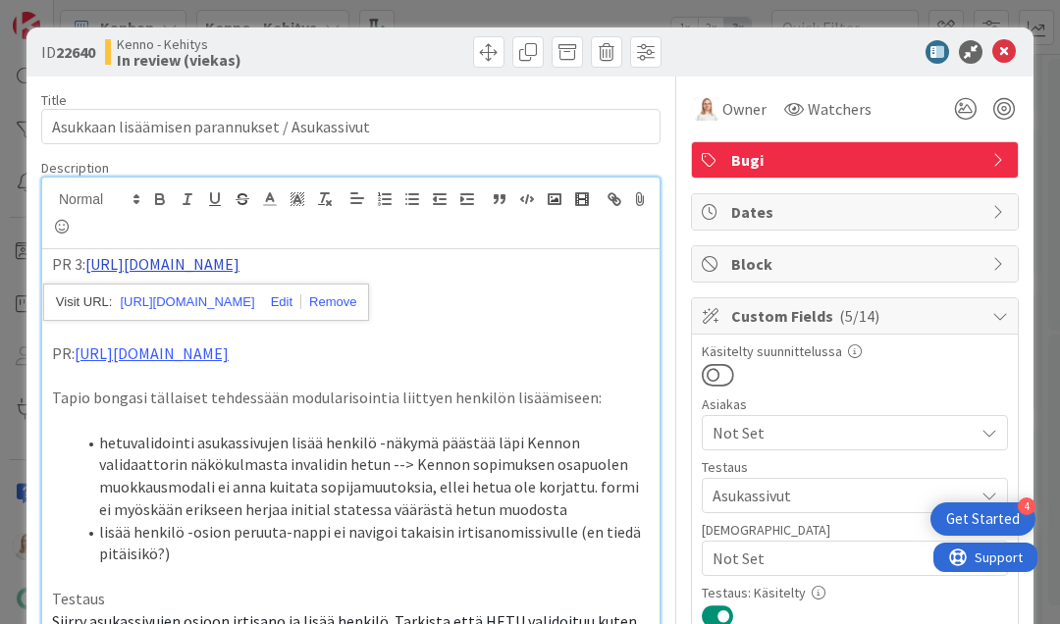
click at [245, 201] on div "Saara Lehtinen just joined PR 3: https://github.com/pandiafi/kenno/pull/8396 PR…" at bounding box center [351, 616] width 618 height 876
click at [237, 300] on link "[URL][DOMAIN_NAME]" at bounding box center [187, 303] width 135 height 26
click at [1003, 42] on icon at bounding box center [1005, 52] width 24 height 24
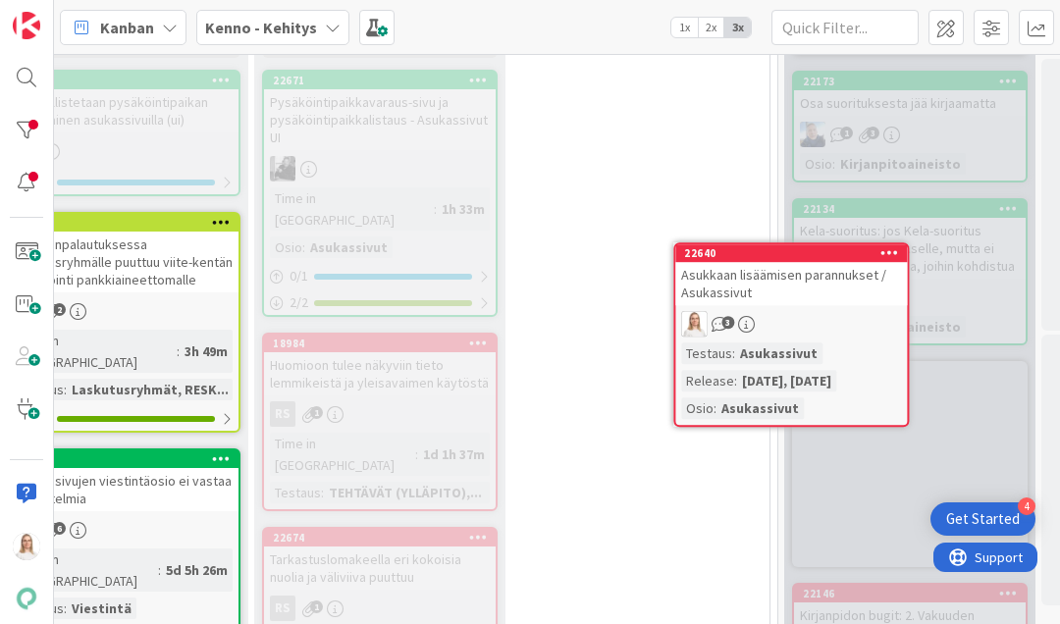
scroll to position [2919, 922]
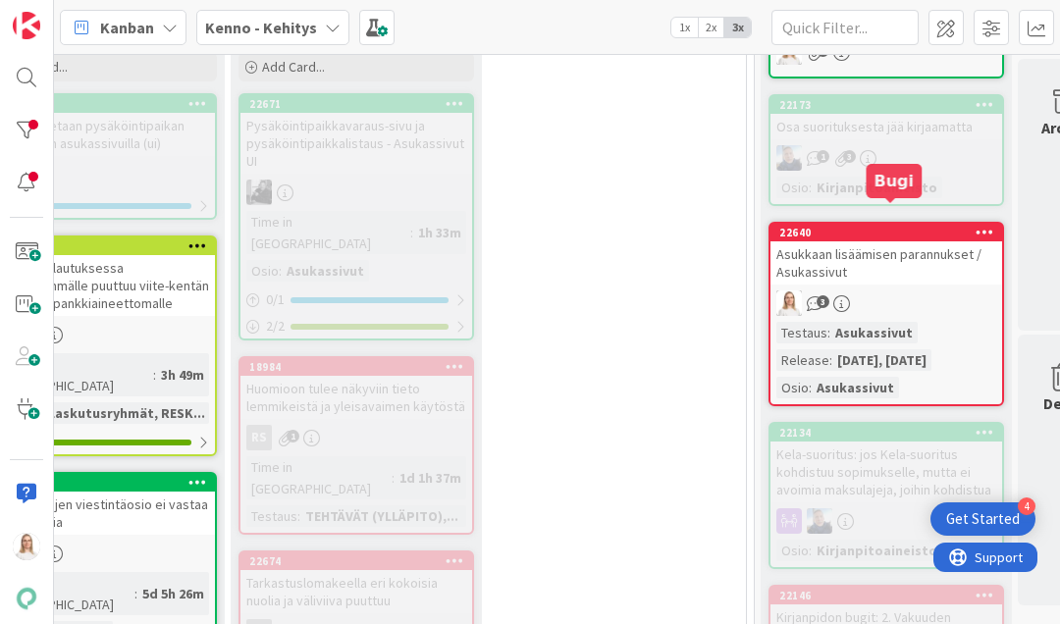
click at [865, 226] on div "22640" at bounding box center [891, 233] width 223 height 14
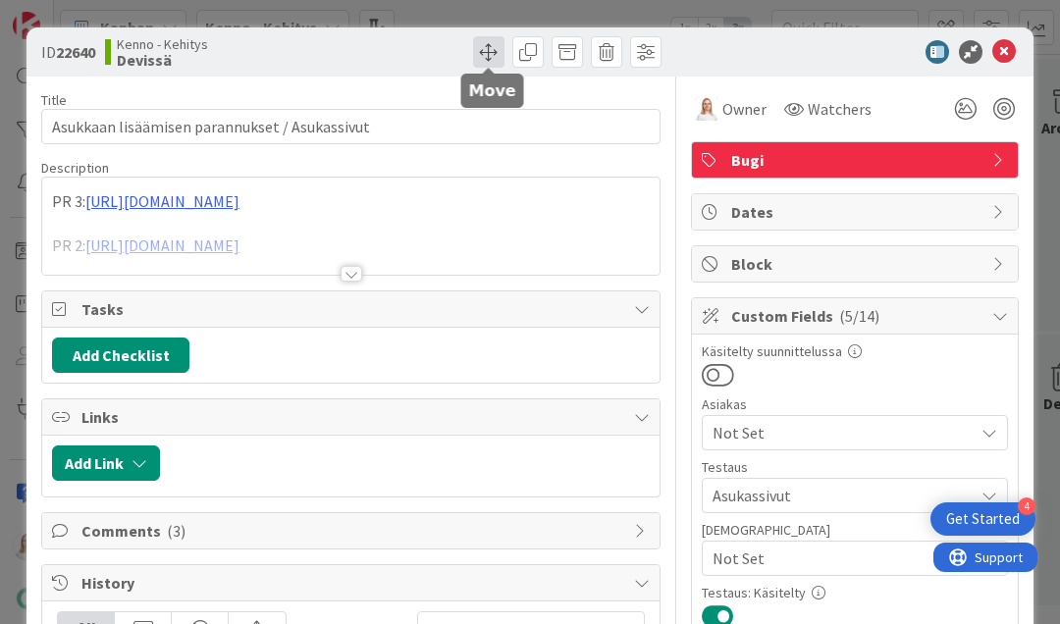
click at [482, 55] on span at bounding box center [488, 51] width 31 height 31
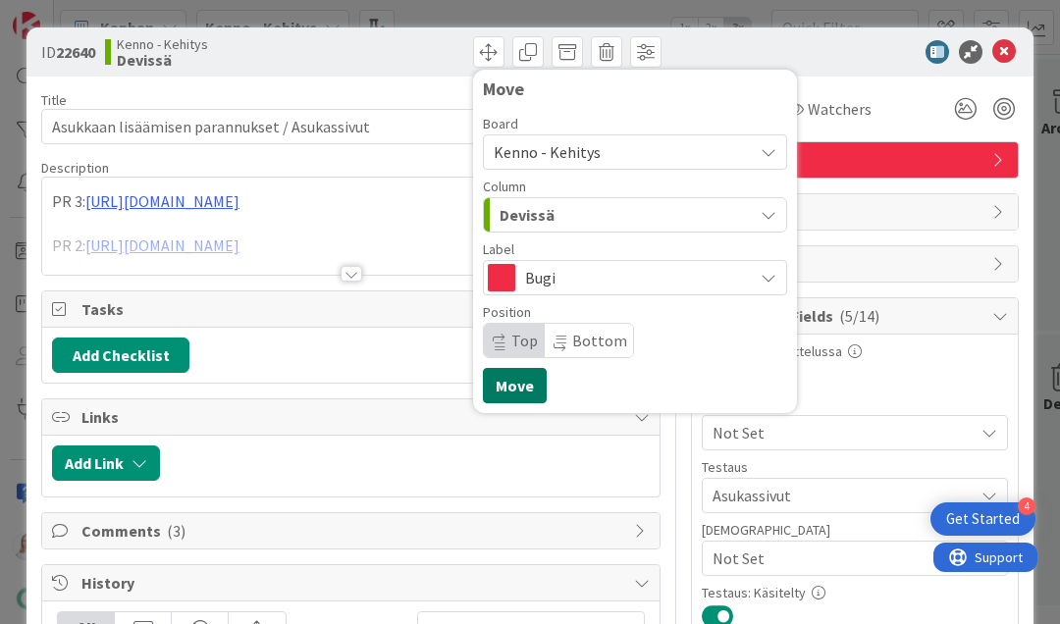
click at [511, 385] on button "Move" at bounding box center [515, 385] width 64 height 35
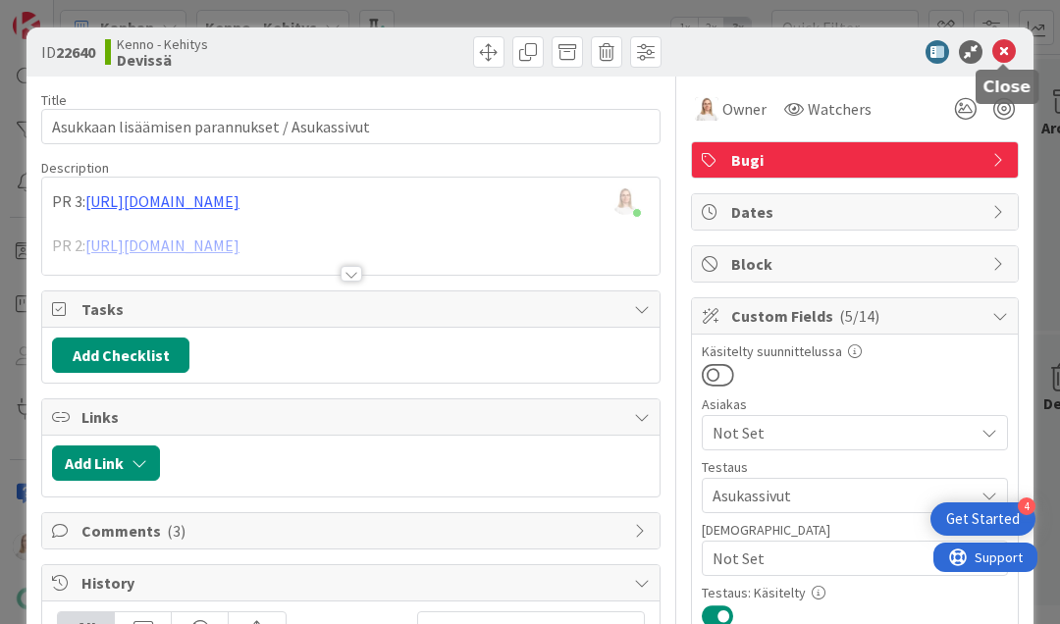
click at [1009, 47] on icon at bounding box center [1005, 52] width 24 height 24
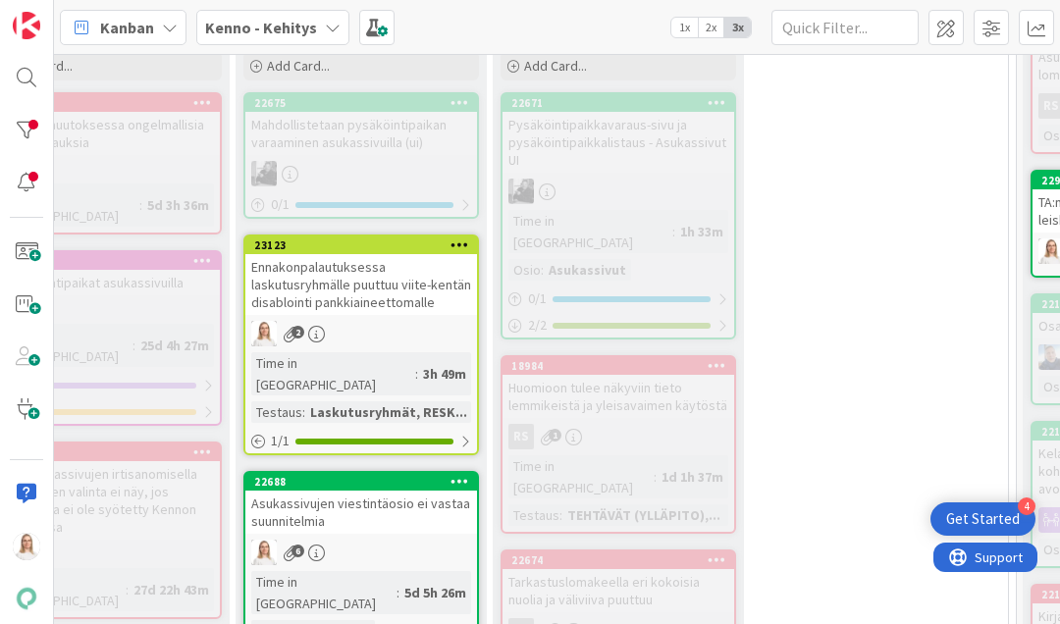
scroll to position [2920, 605]
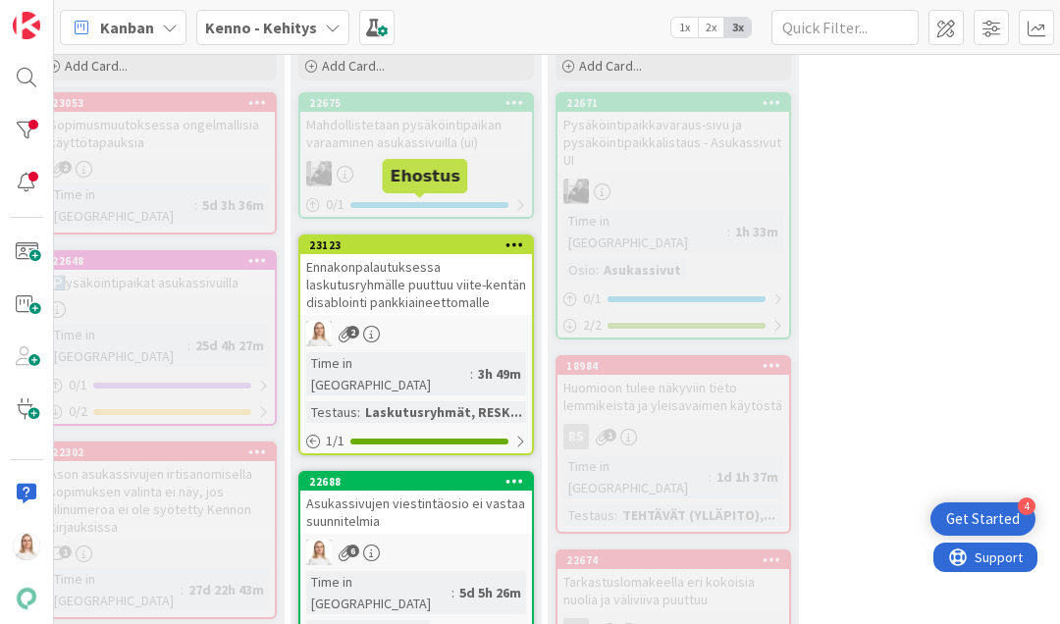
click at [438, 239] on div "23123" at bounding box center [420, 246] width 223 height 14
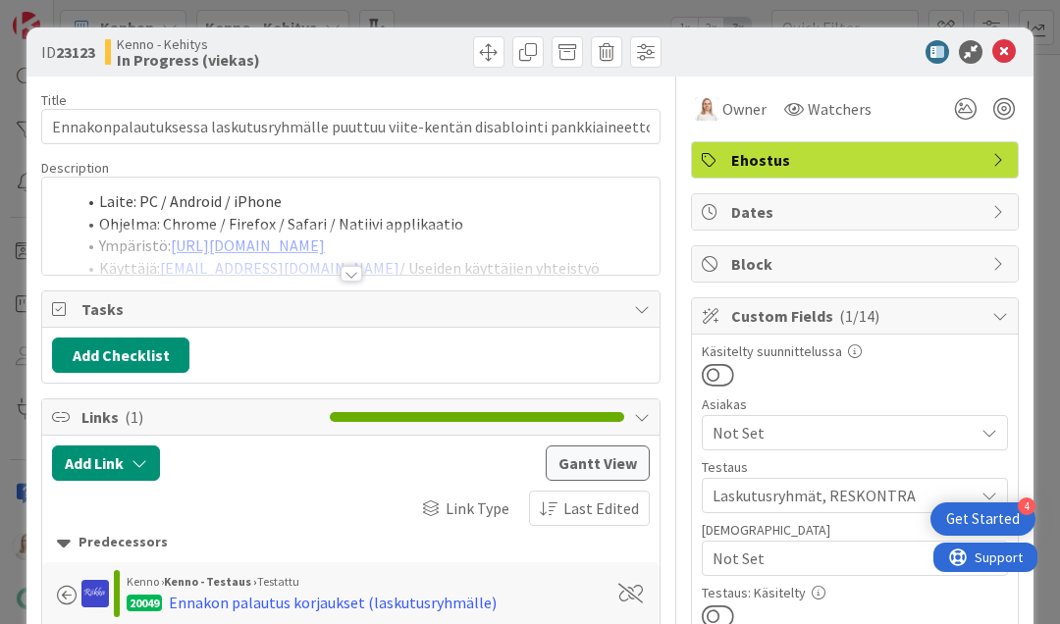
click at [350, 272] on div at bounding box center [352, 274] width 22 height 16
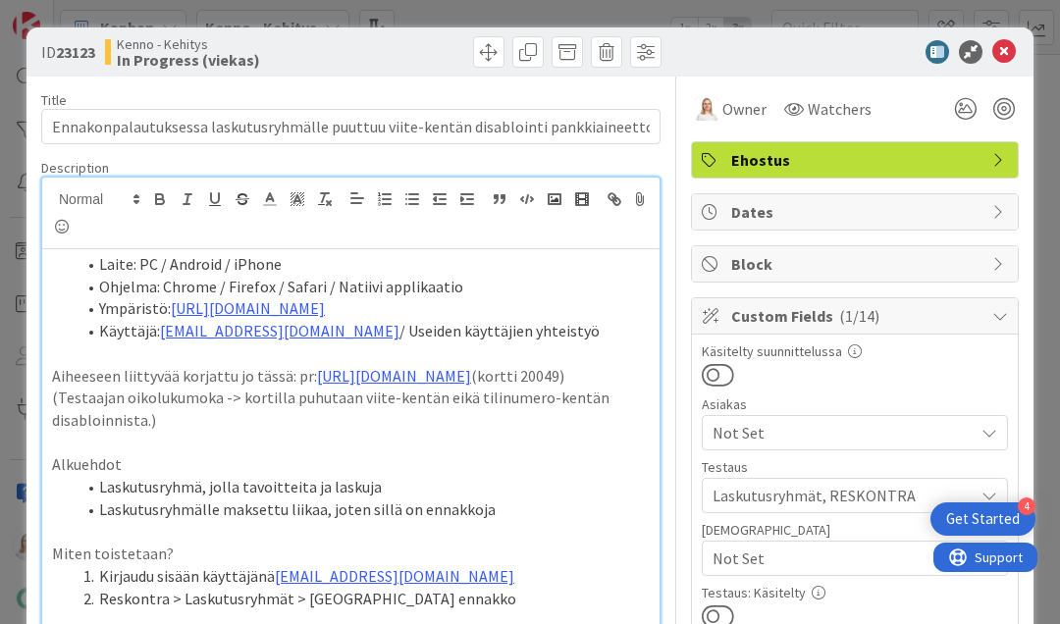
drag, startPoint x: 58, startPoint y: 47, endPoint x: 106, endPoint y: 48, distance: 48.1
click at [106, 48] on div "ID 23123 Kenno - Kehitys In Progress (viekas)" at bounding box center [193, 51] width 305 height 31
copy span "23123"
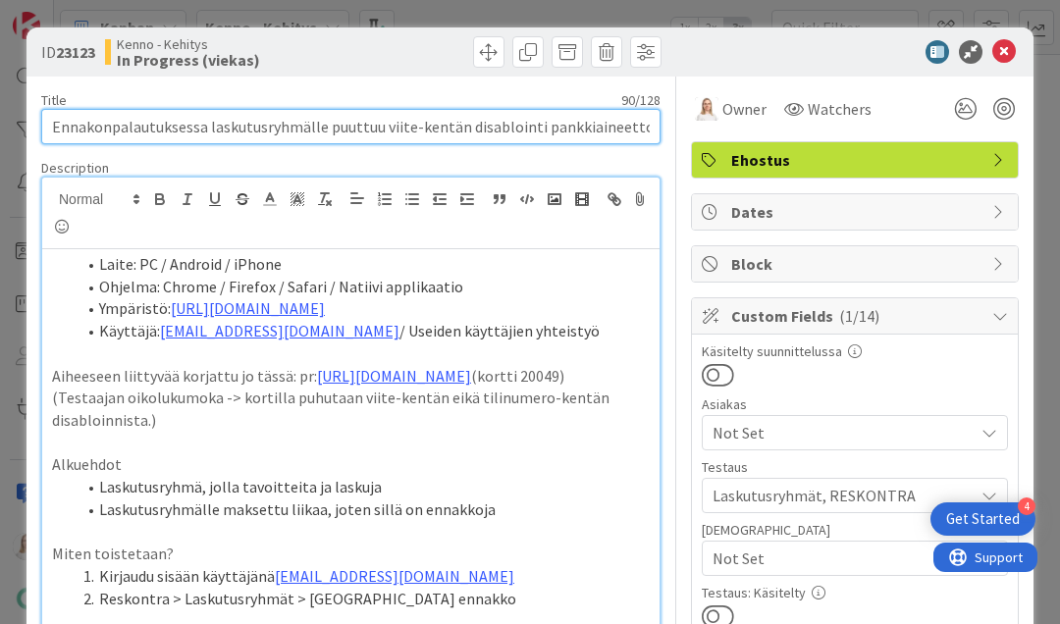
drag, startPoint x: 52, startPoint y: 125, endPoint x: 318, endPoint y: 131, distance: 266.1
click at [318, 131] on input "Ennakonpalautuksessa laskutusryhmälle puuttuu viite-kentän disablointi pankkiai…" at bounding box center [351, 126] width 620 height 35
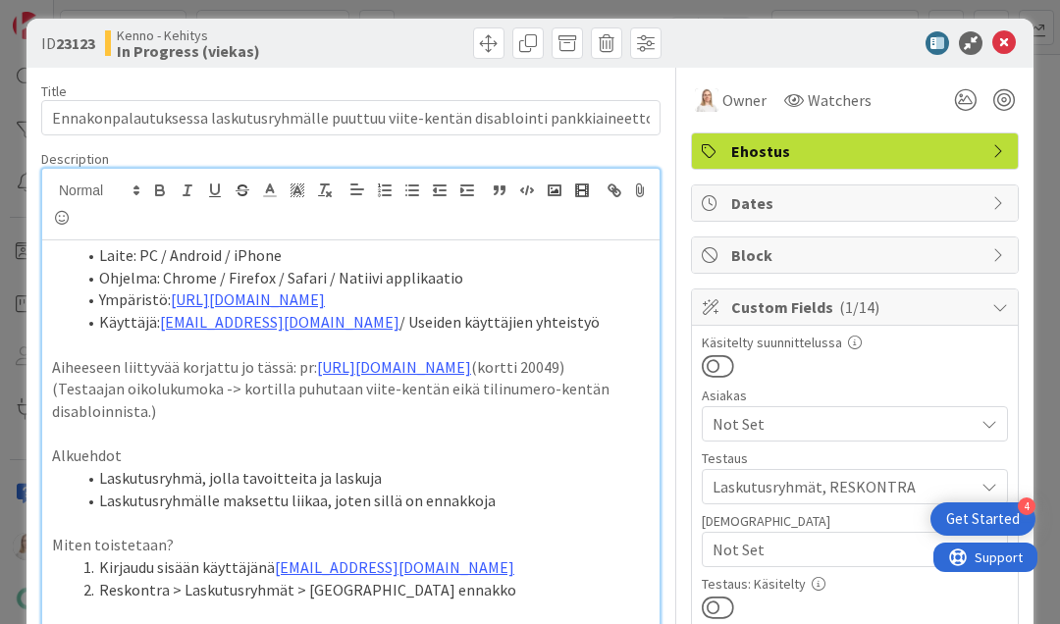
scroll to position [9, 0]
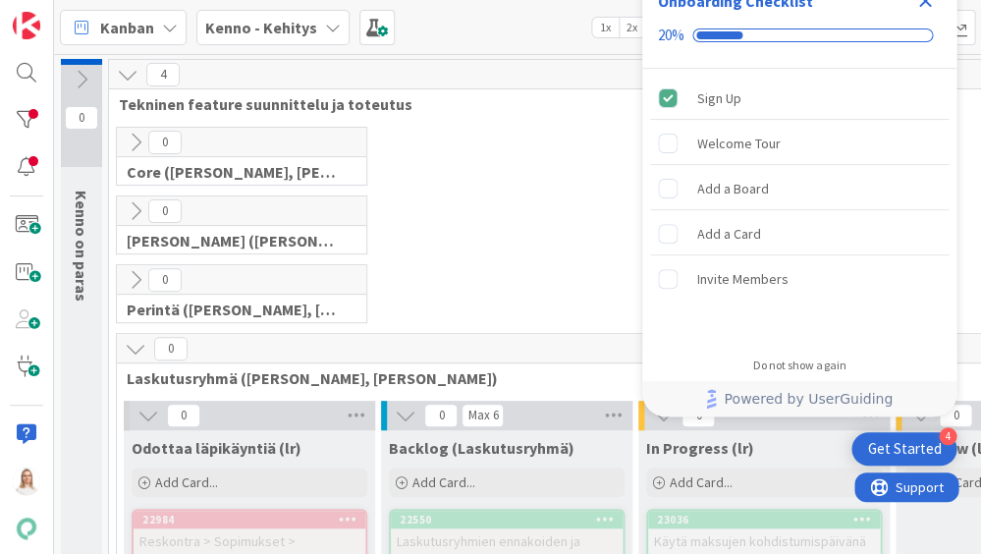
click at [922, 4] on icon "Close Checklist" at bounding box center [925, 1] width 13 height 13
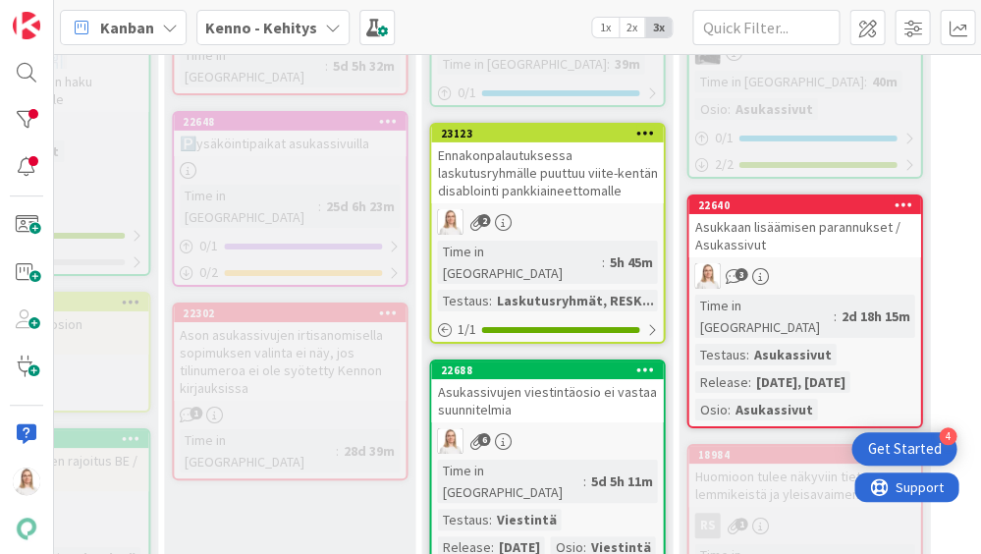
scroll to position [3040, 474]
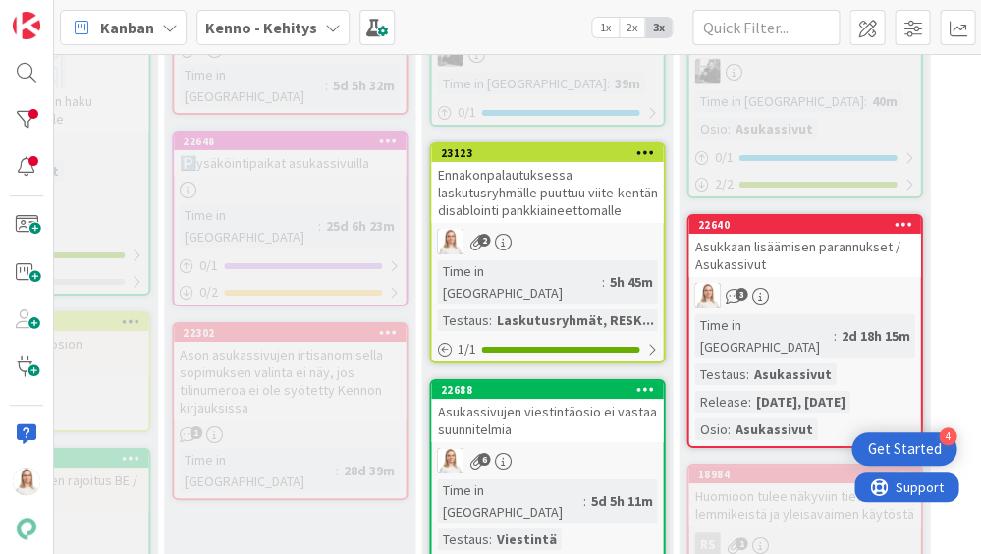
click at [555, 381] on div "22688" at bounding box center [547, 390] width 232 height 18
